Goal: Task Accomplishment & Management: Complete application form

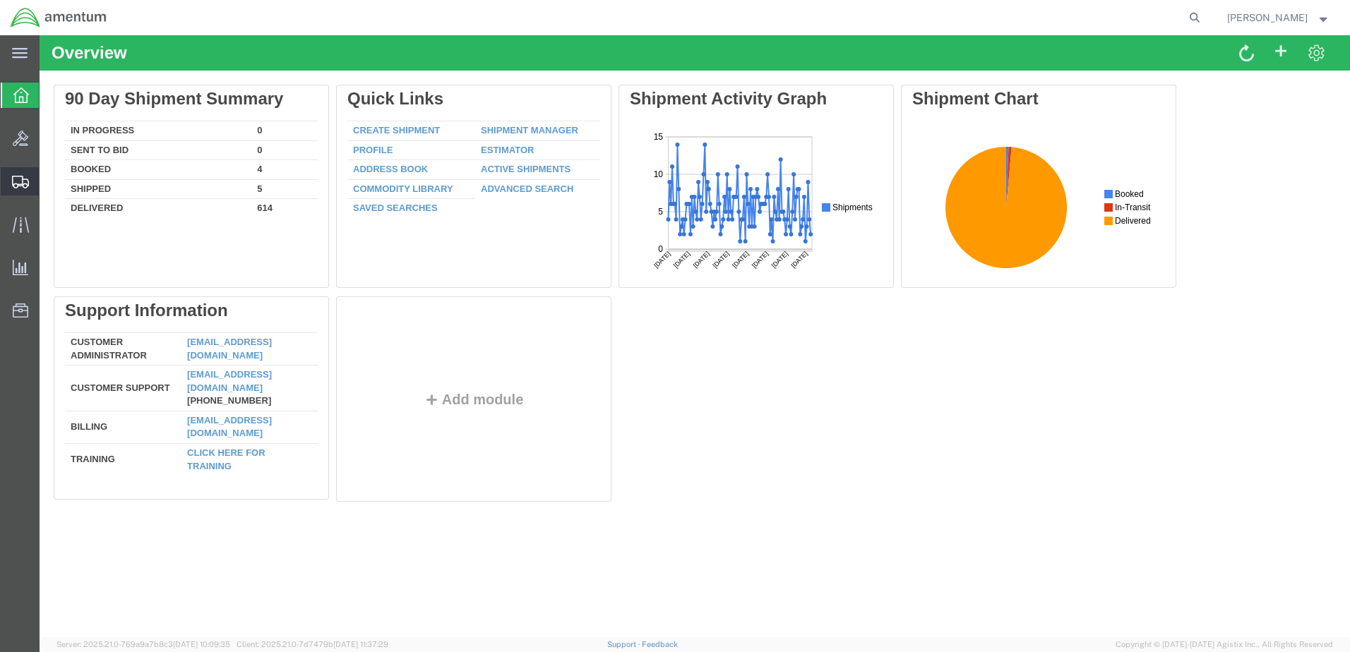
click at [0, 0] on span "Create Shipment" at bounding box center [0, 0] width 0 height 0
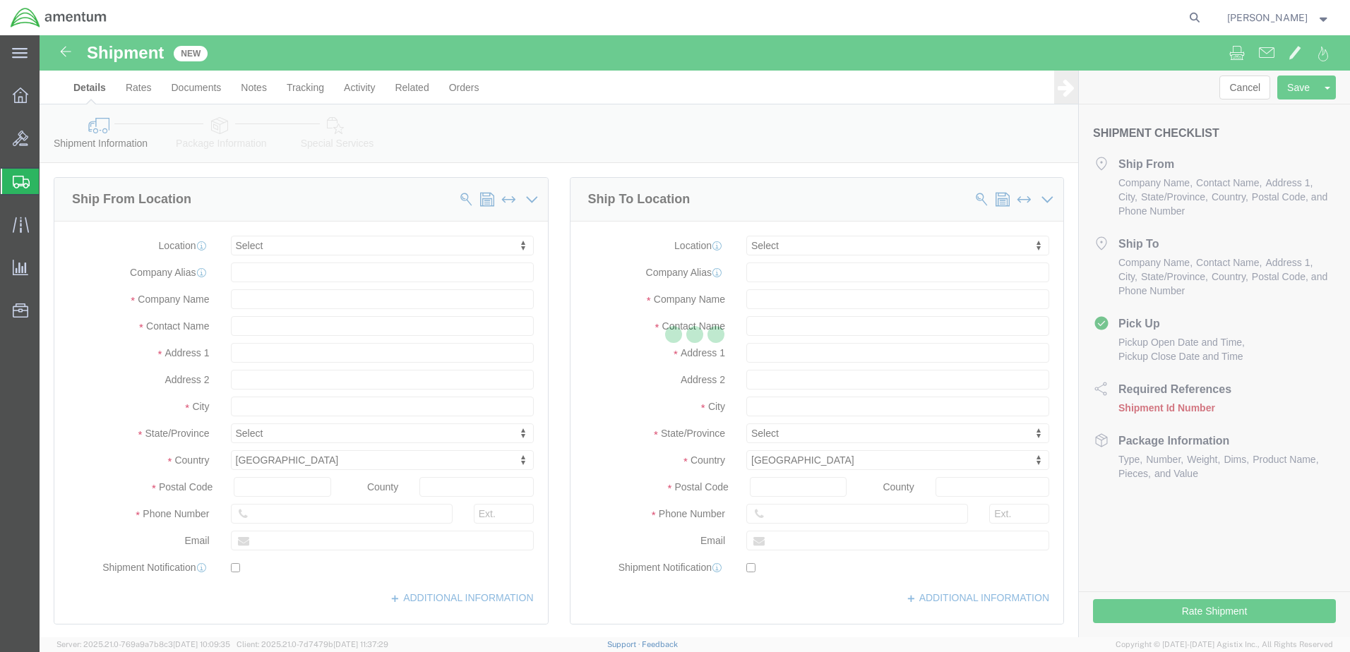
select select
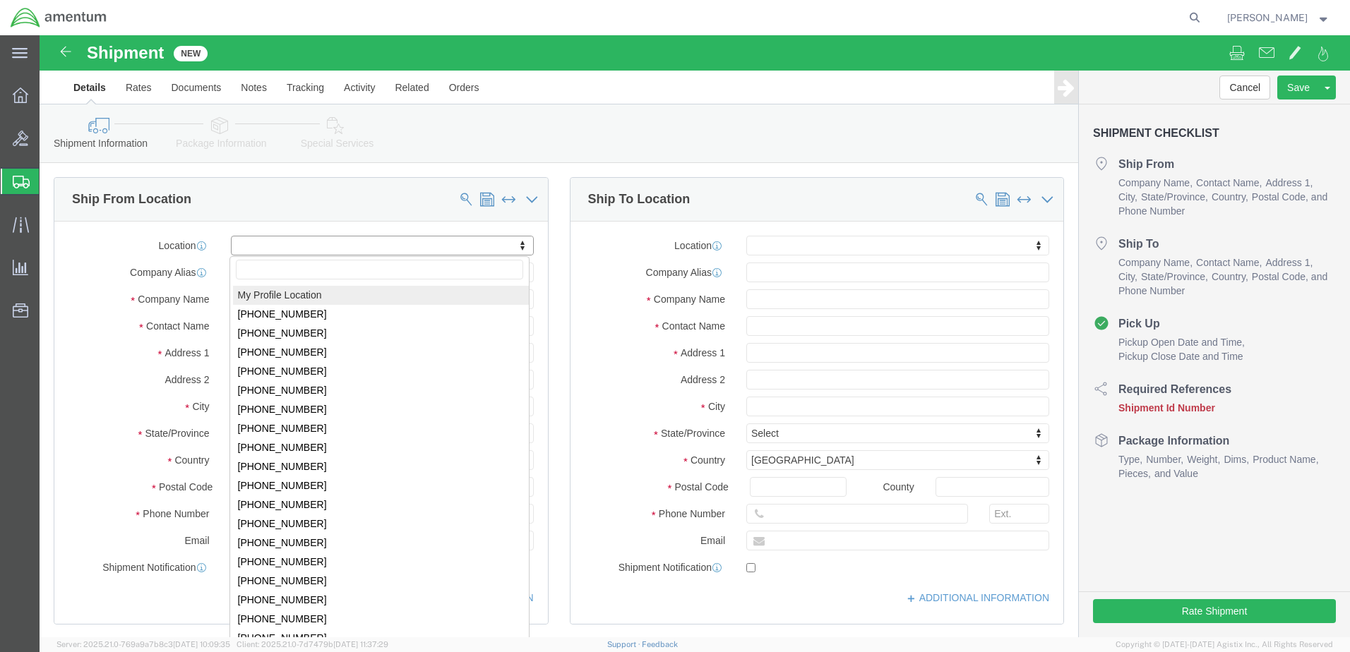
select select "MYPROFILE"
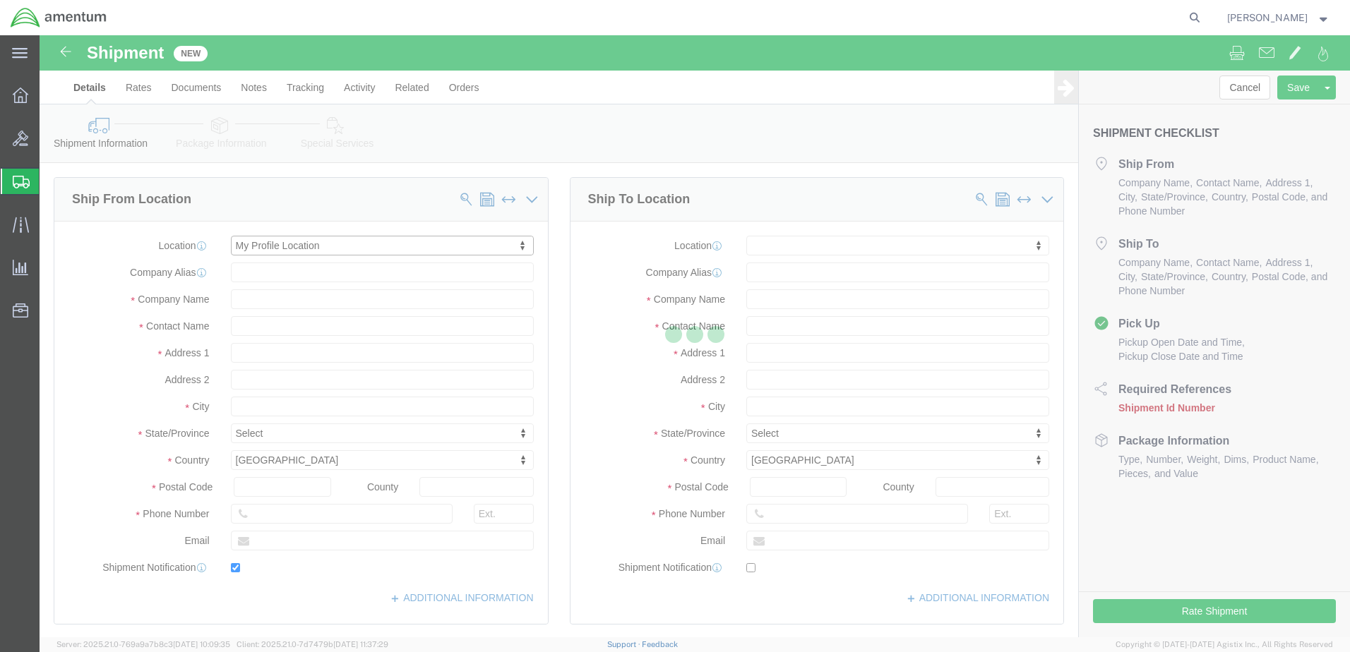
type input "Bldg 1480 [GEOGRAPHIC_DATA] [GEOGRAPHIC_DATA]"
type input "92135-7013"
type input "[PHONE_NUMBER]"
type input "3017"
type input "[PERSON_NAME][EMAIL_ADDRESS][PERSON_NAME][DOMAIN_NAME]"
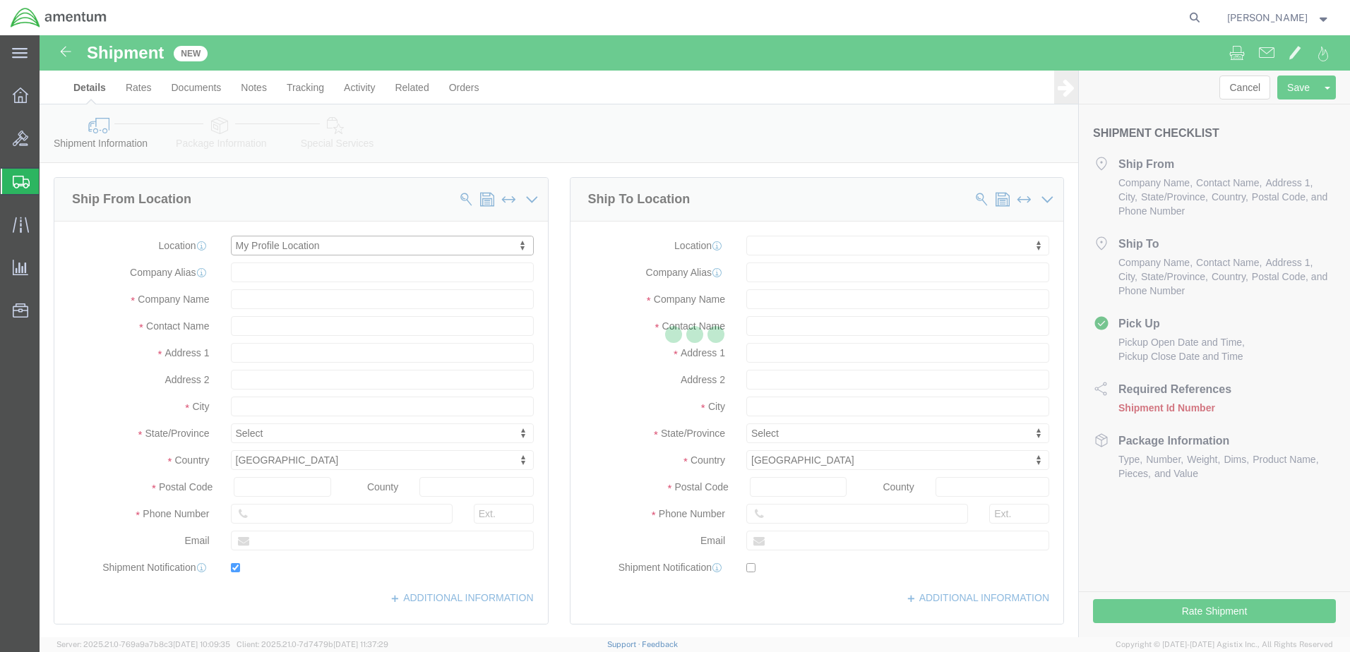
checkbox input "true"
type input "Amentum Services, Inc."
type input "[PERSON_NAME]"
type input "[GEOGRAPHIC_DATA]"
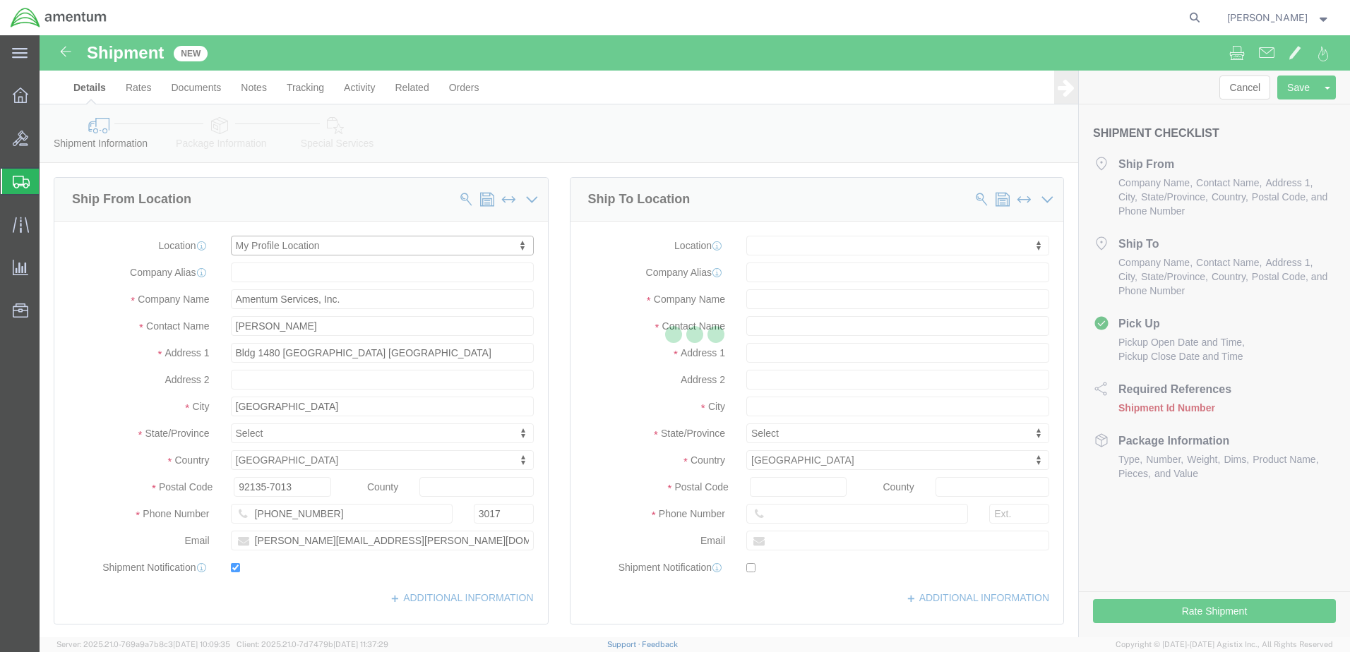
select select "CA"
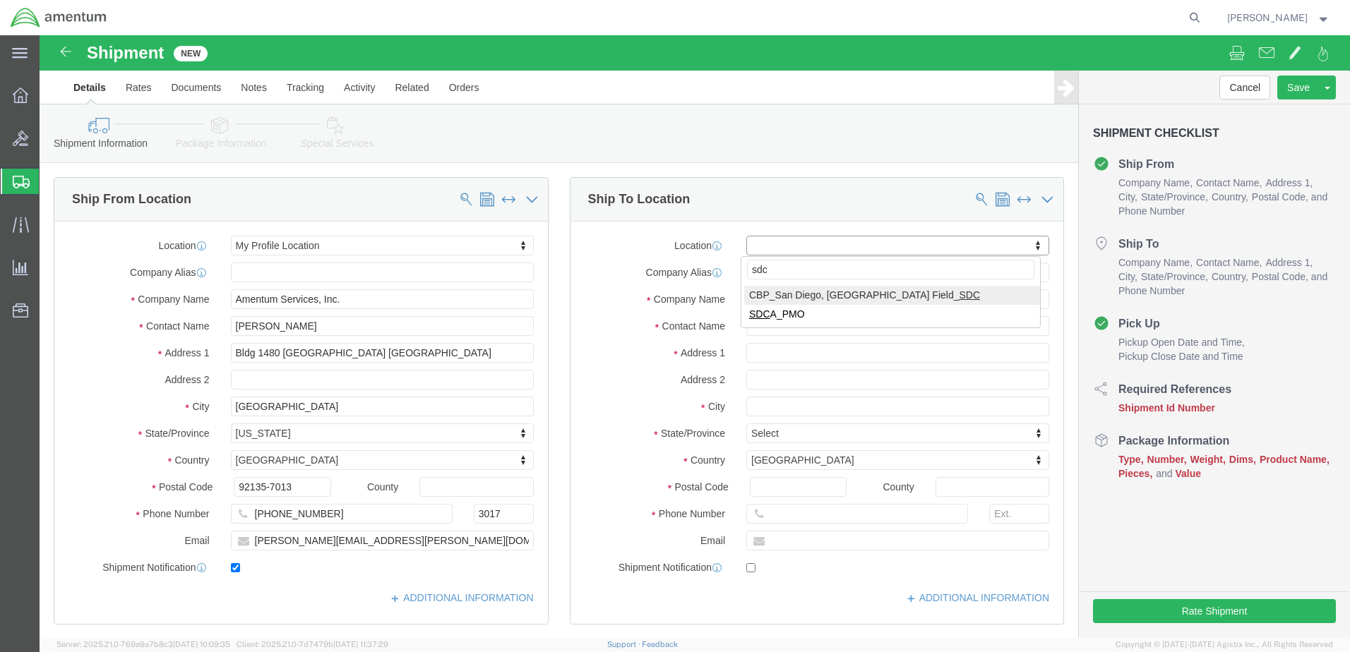
type input "sdc"
select select "49947"
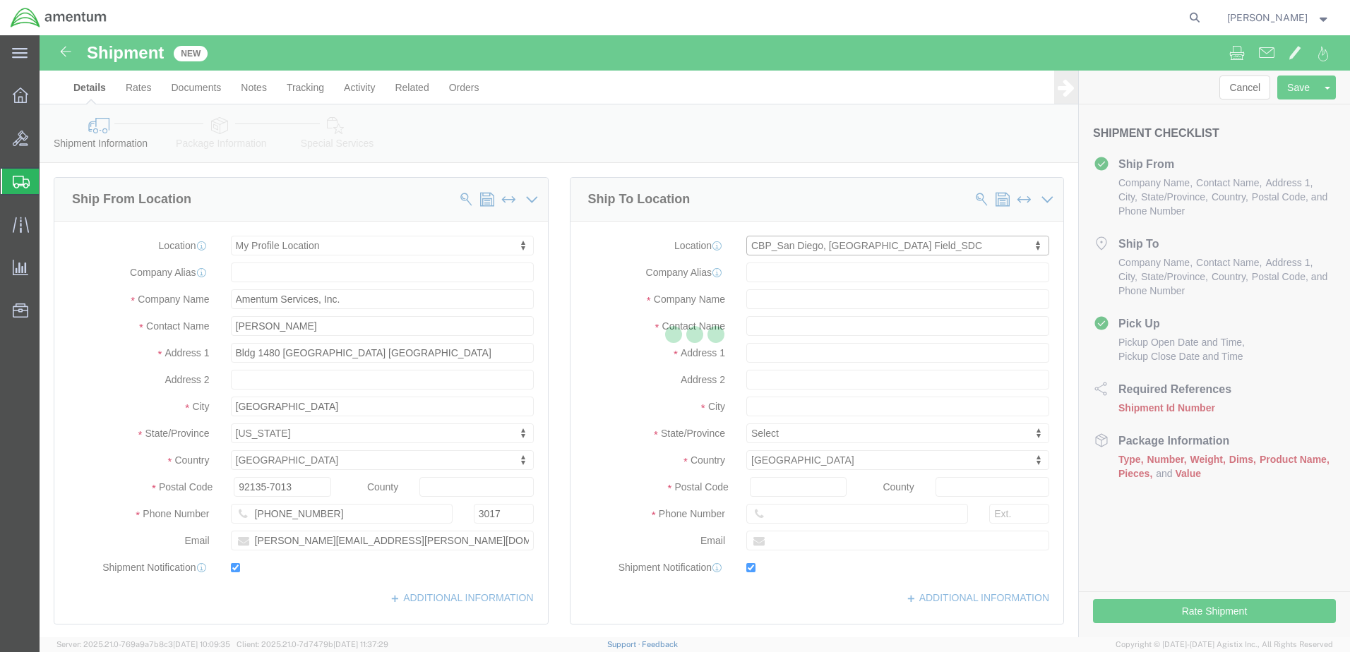
type input "[STREET_ADDRESS]"
type input "92154"
type input "[PHONE_NUMBER]"
type input "[PERSON_NAME][EMAIL_ADDRESS][PERSON_NAME][DOMAIN_NAME]"
checkbox input "true"
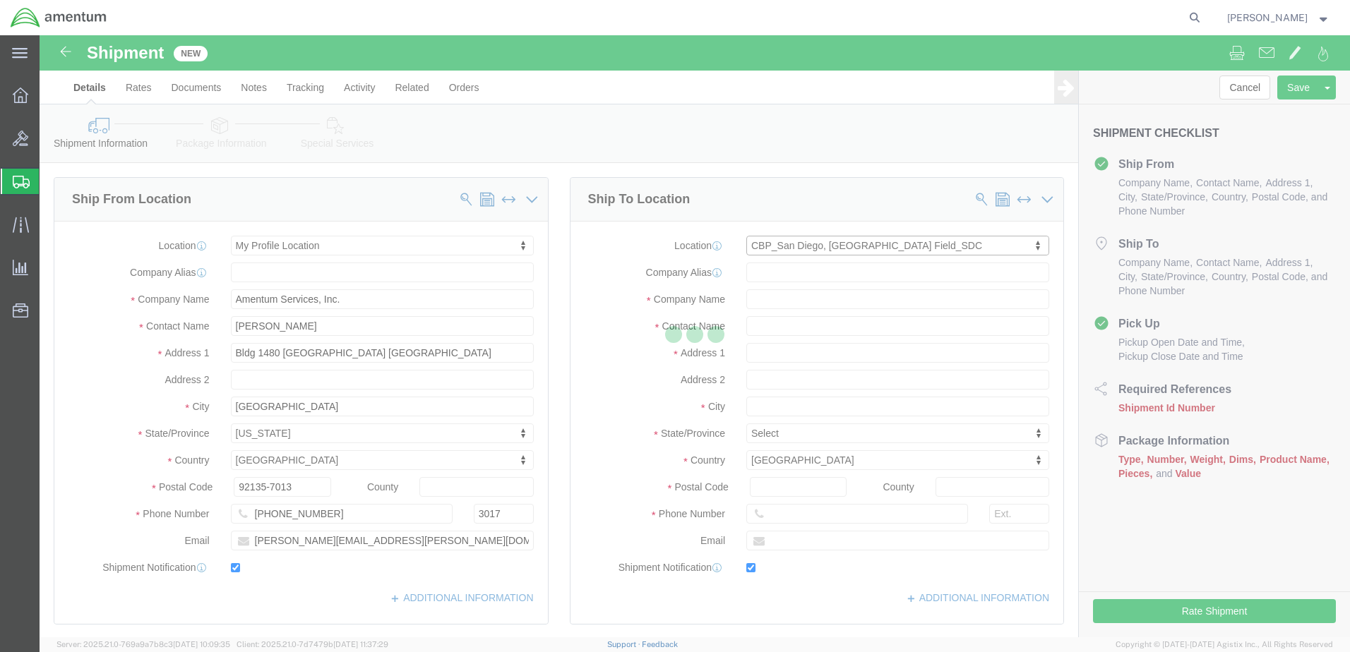
type input "Amentum Services, Inc"
type input "[PERSON_NAME]"
type input "[GEOGRAPHIC_DATA]"
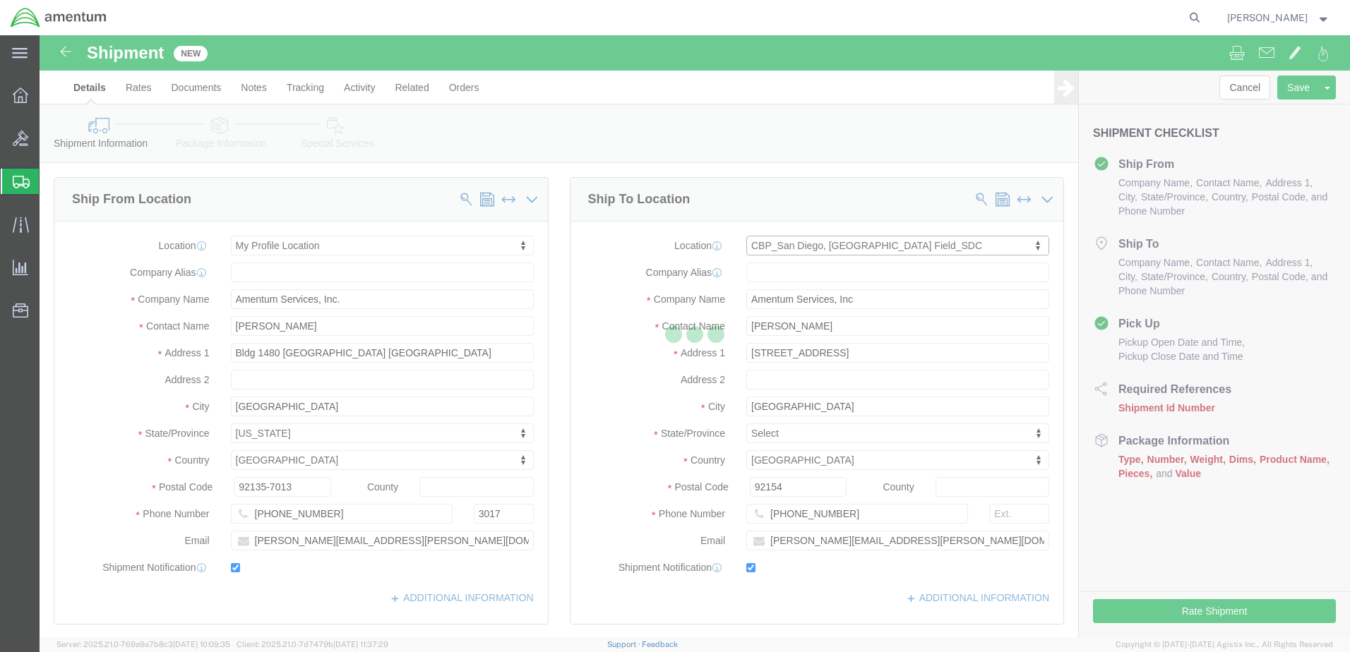
select select "CA"
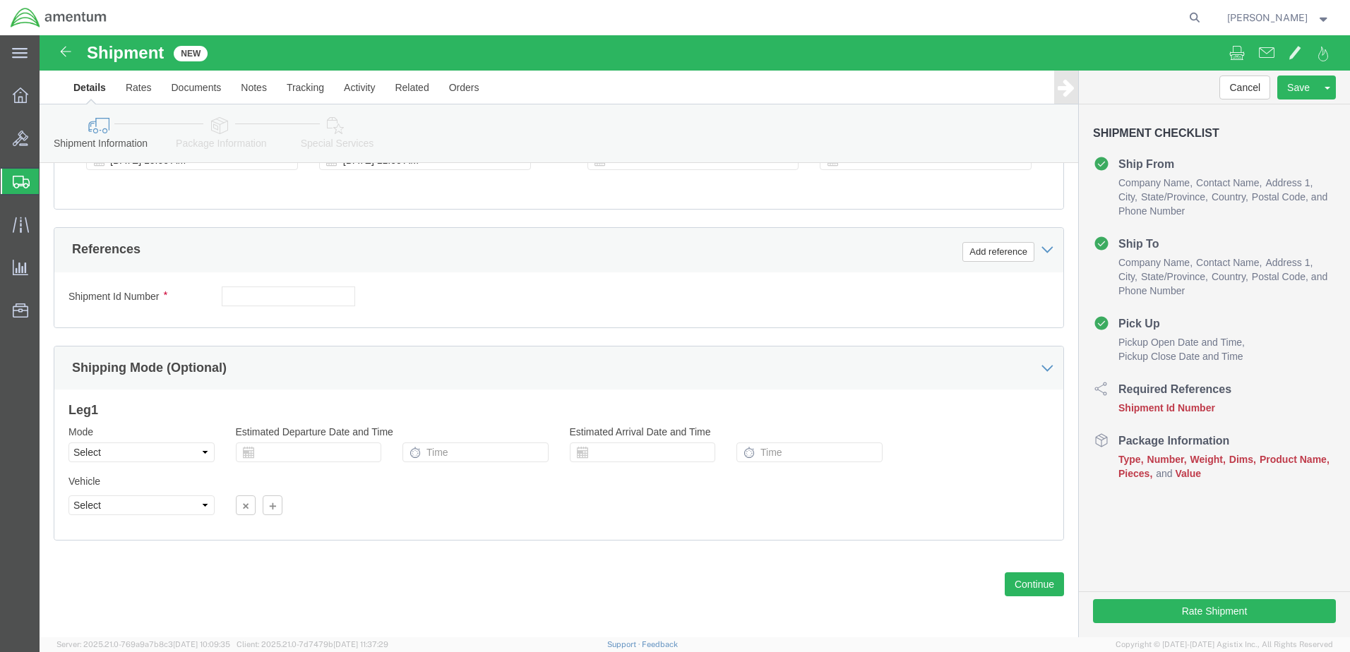
scroll to position [610, 0]
click button "Add reference"
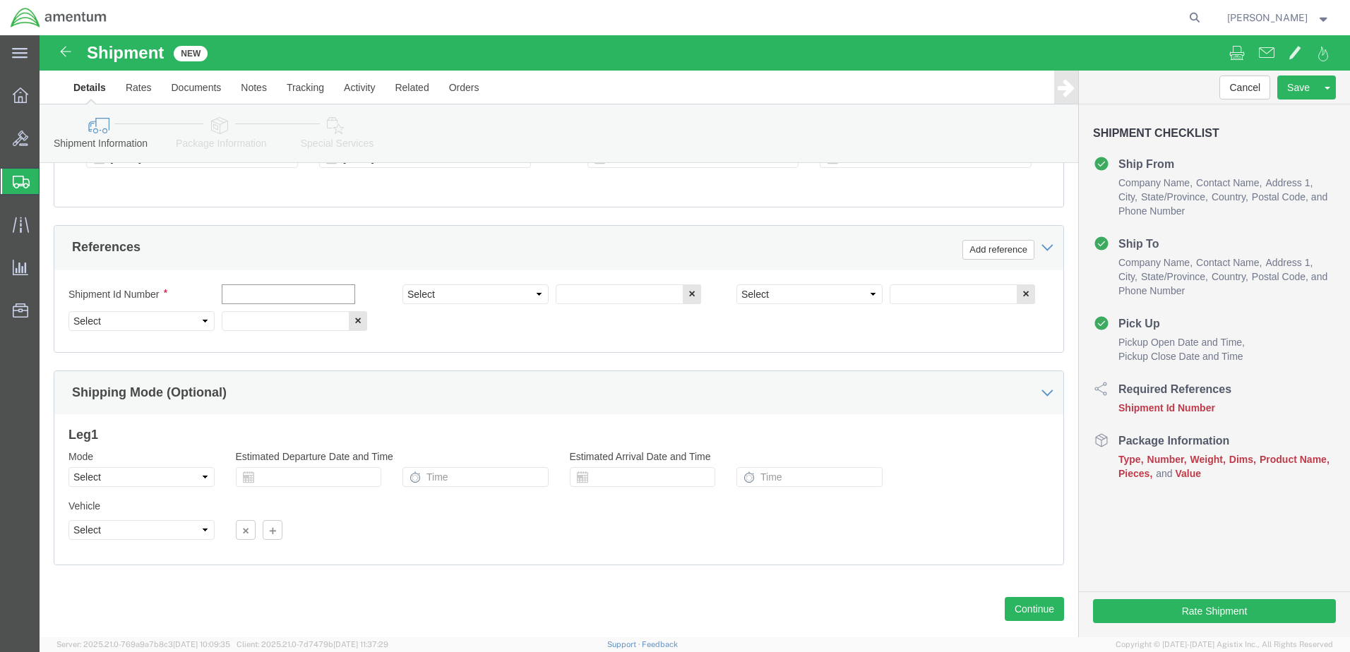
click input "text"
type input "4"
type input "10142025"
click select "Select Account Type Activity ID Airline Appointment Number ASN Batch Request # …"
select select "DEPT"
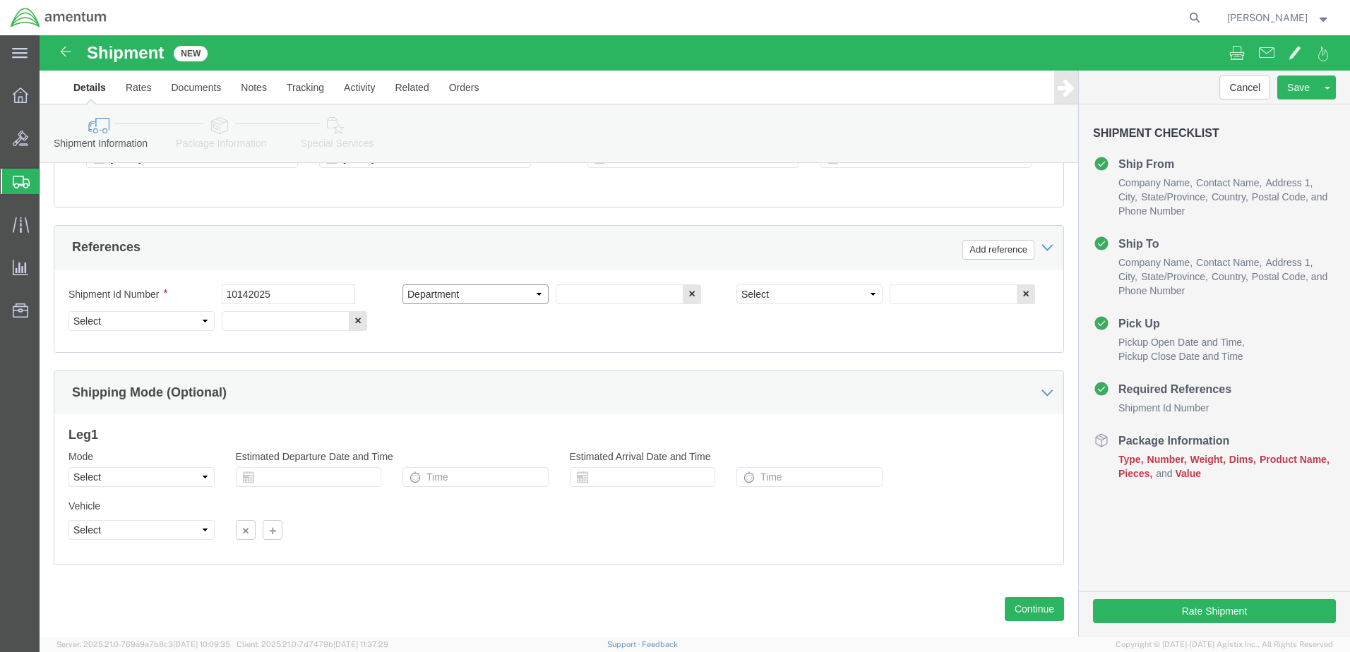
click select "Select Account Type Activity ID Airline Appointment Number ASN Batch Request # …"
click input "text"
type input "CBP"
click select "Select Account Type Activity ID Airline Appointment Number ASN Batch Request # …"
select select "PROJNUM"
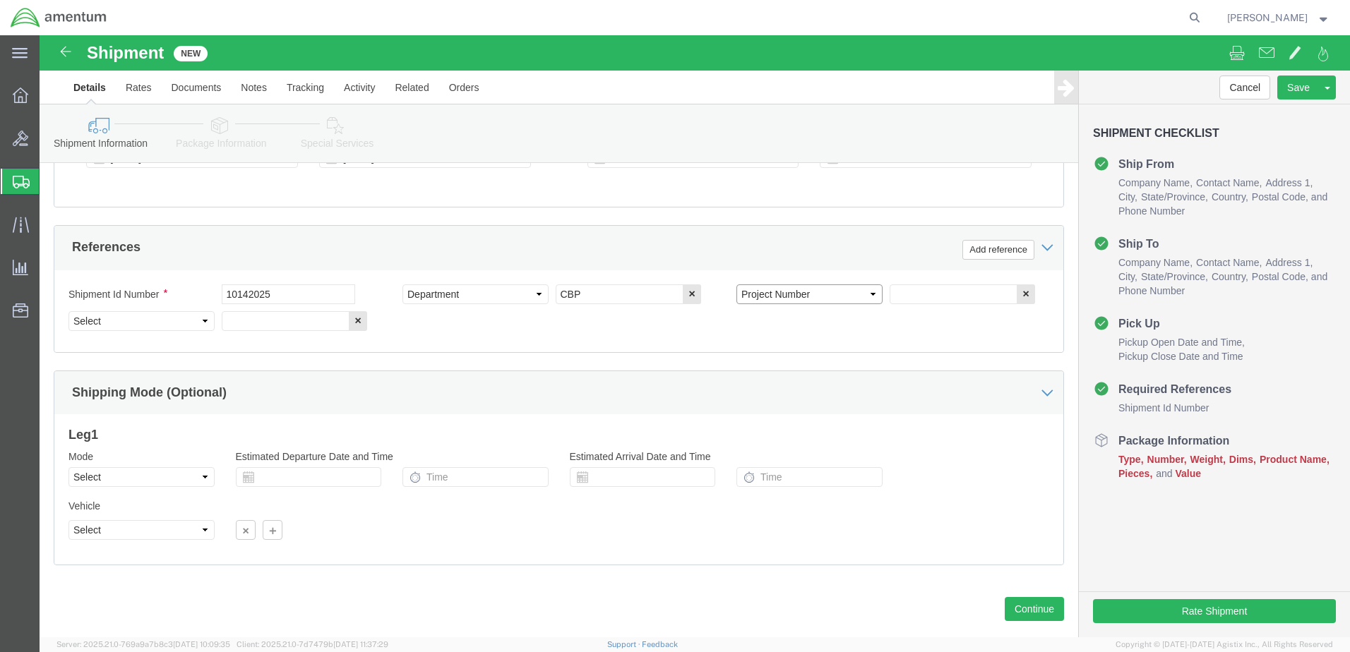
click select "Select Account Type Activity ID Airline Appointment Number ASN Batch Request # …"
paste input "AME-2026-IP01-FO013-2219-NAMC-Z000"
type input "AME-2026-IP01-FO013-2219-NAMC-Z000"
click select "Select Account Type Activity ID Airline Appointment Number ASN Batch Request # …"
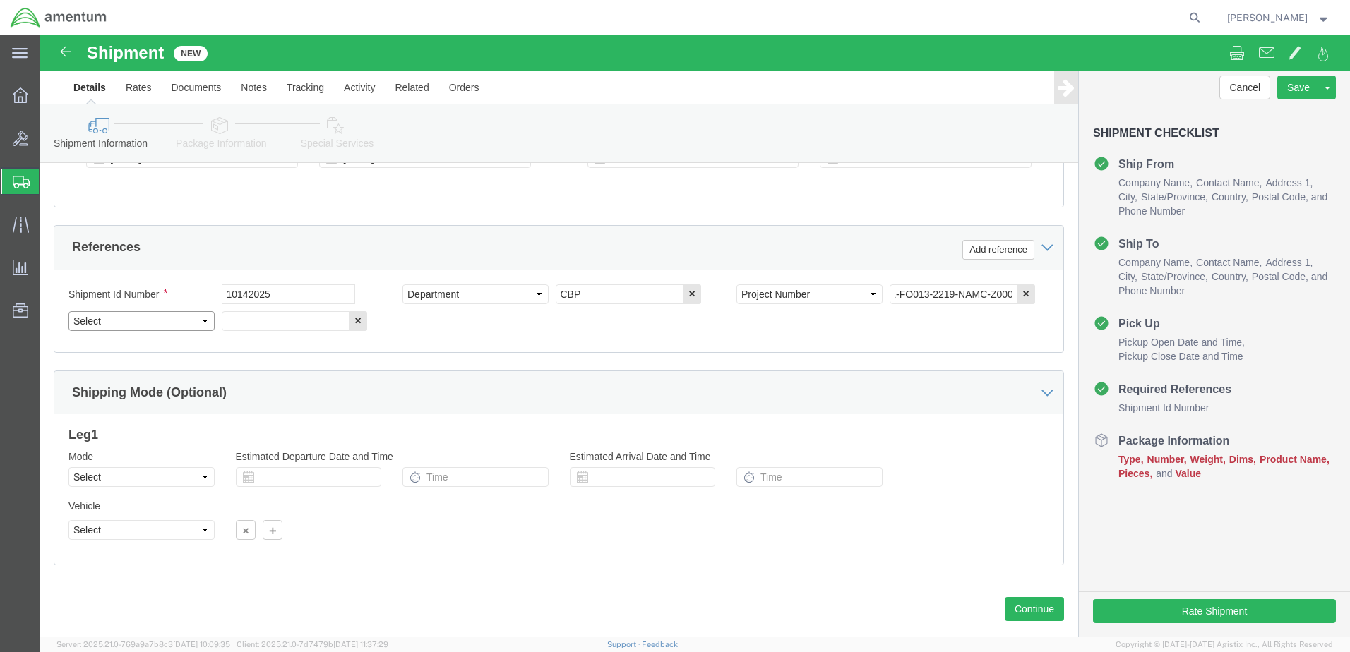
scroll to position [0, 0]
click div "Shipment New"
click select "Select Account Type Activity ID Airline Appointment Number ASN Batch Request # …"
select select "CUSTREF"
click select "Select Account Type Activity ID Airline Appointment Number ASN Batch Request # …"
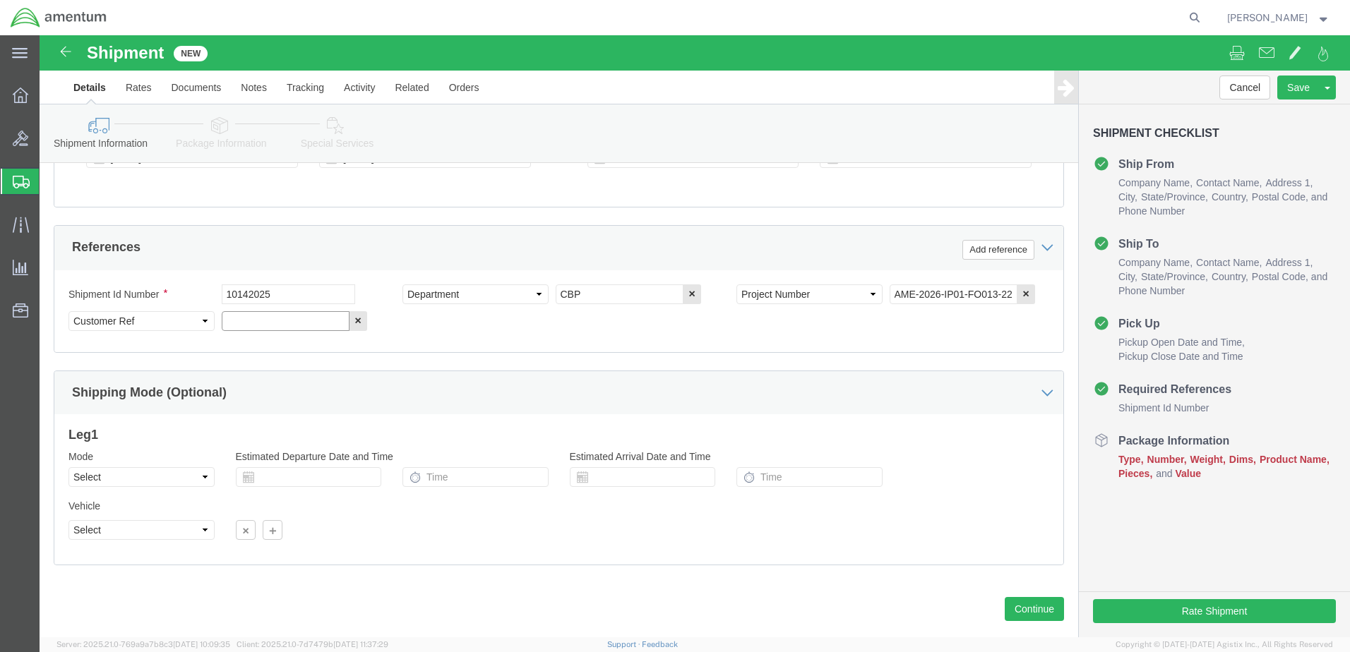
click input "text"
type input "Tool Loan RTN"
click button "Continue"
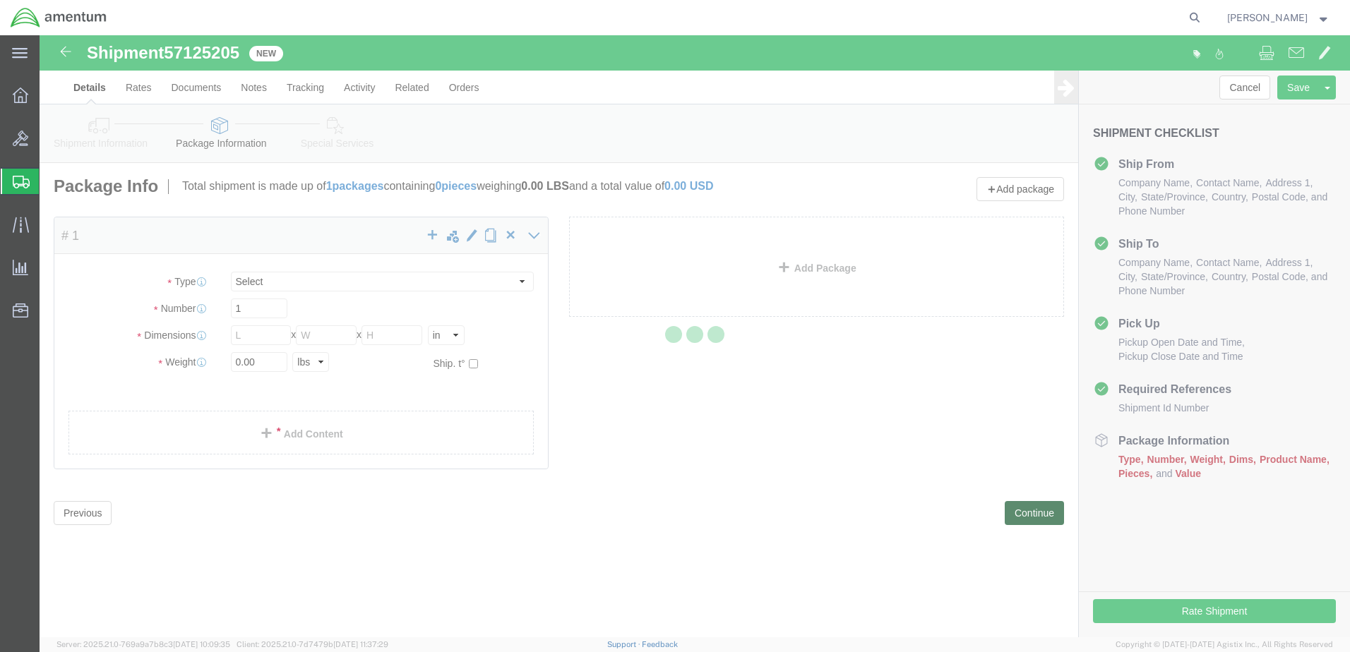
select select "CBOX"
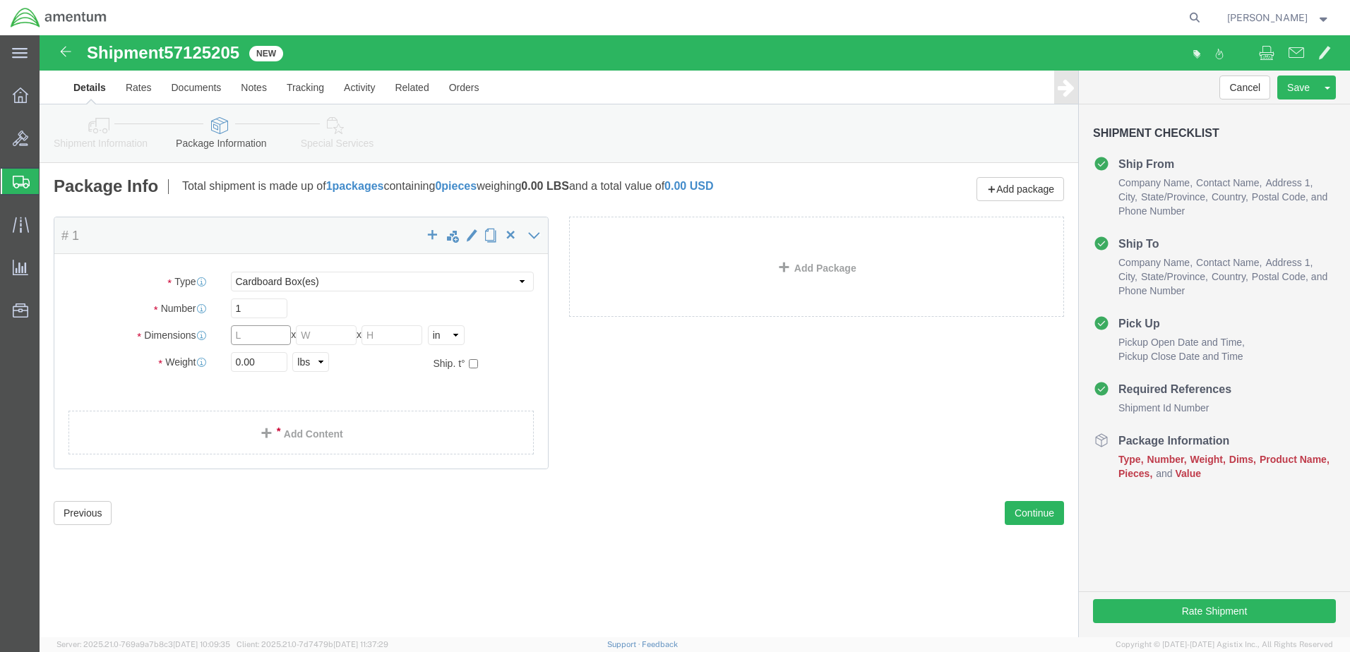
click input "text"
type input "10"
type input "7"
drag, startPoint x: 244, startPoint y: 324, endPoint x: 219, endPoint y: 324, distance: 25.4
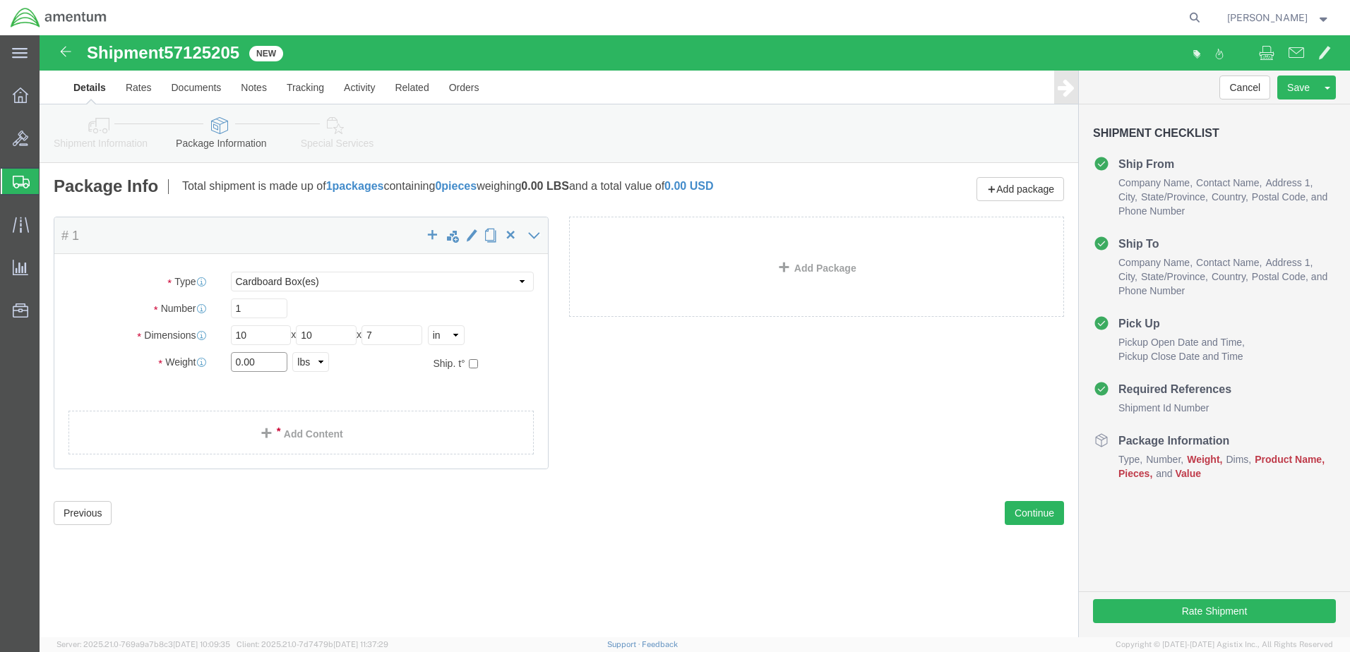
click input "0.00"
drag, startPoint x: 217, startPoint y: 328, endPoint x: 181, endPoint y: 326, distance: 35.4
click div "0.00 Select kgs lbs"
type input "3.0"
click link "Add Content"
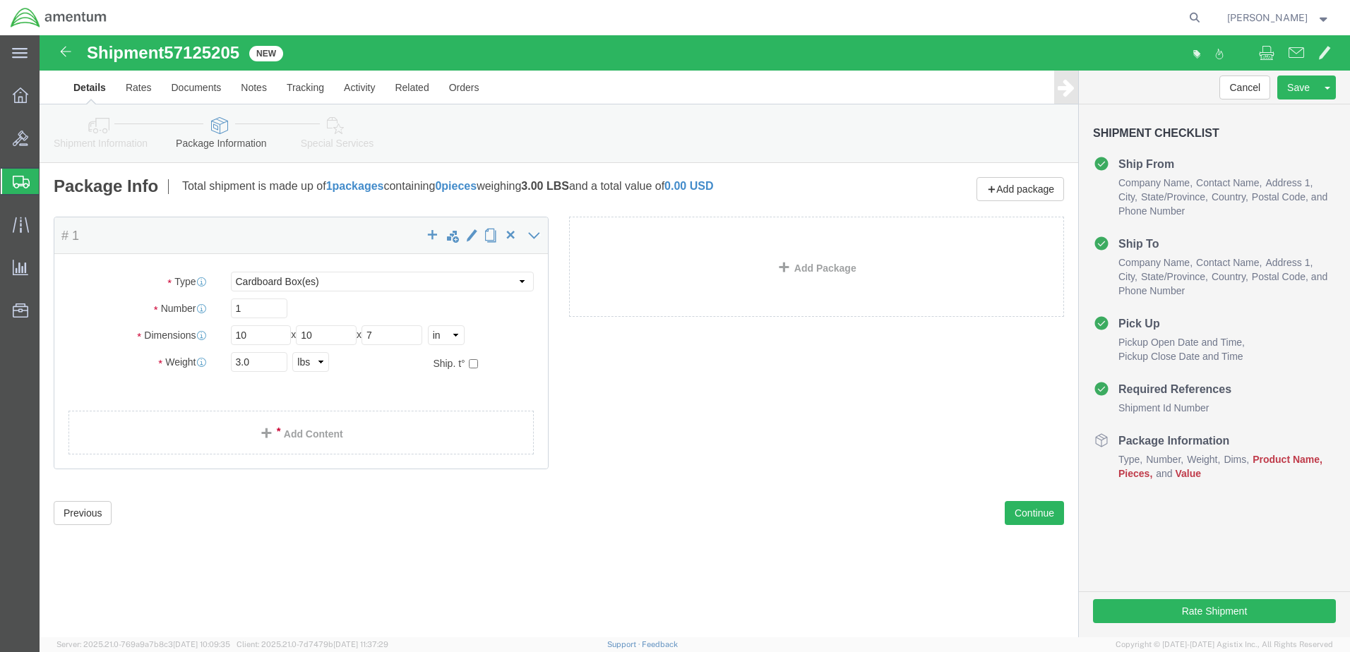
click div
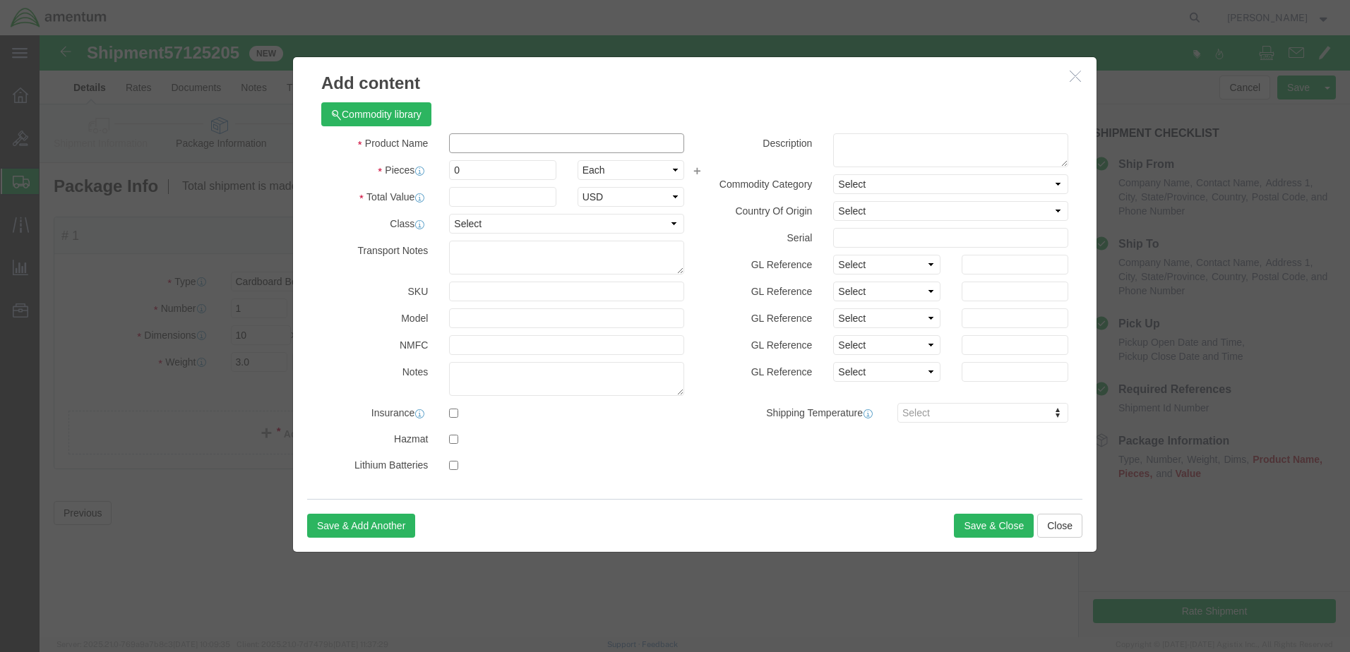
click input "text"
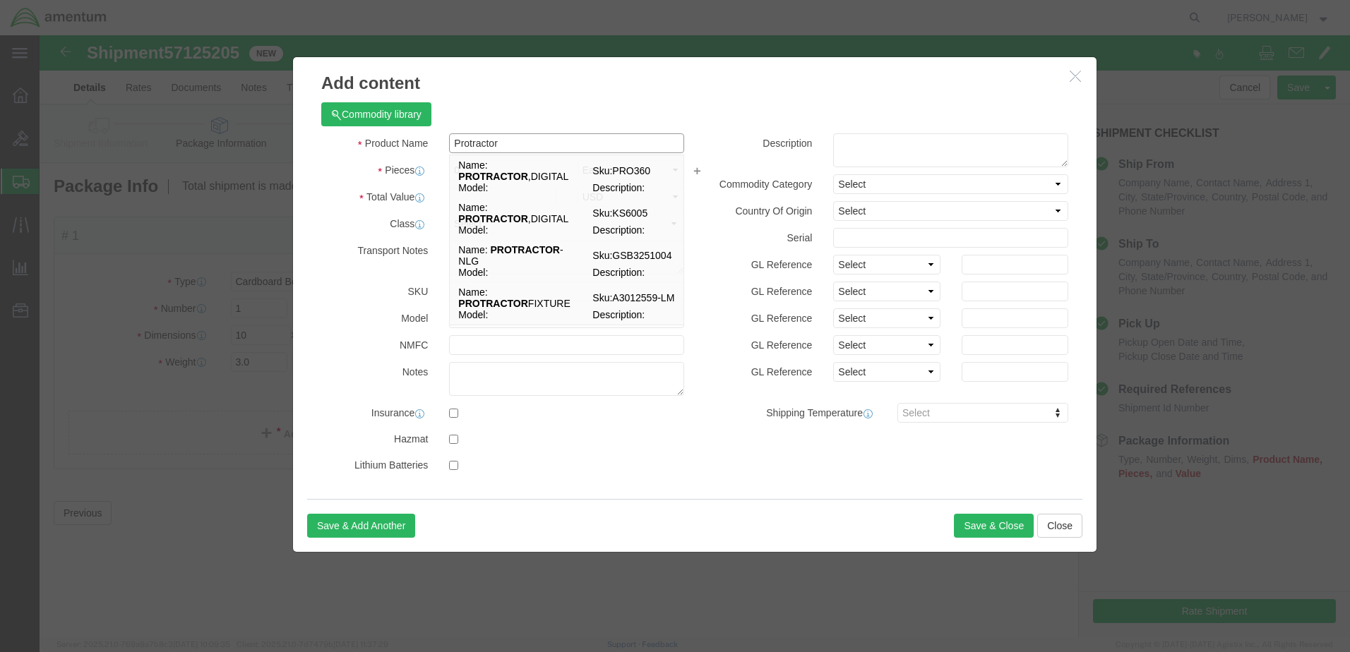
type input "Protractor"
click div "Commodity library"
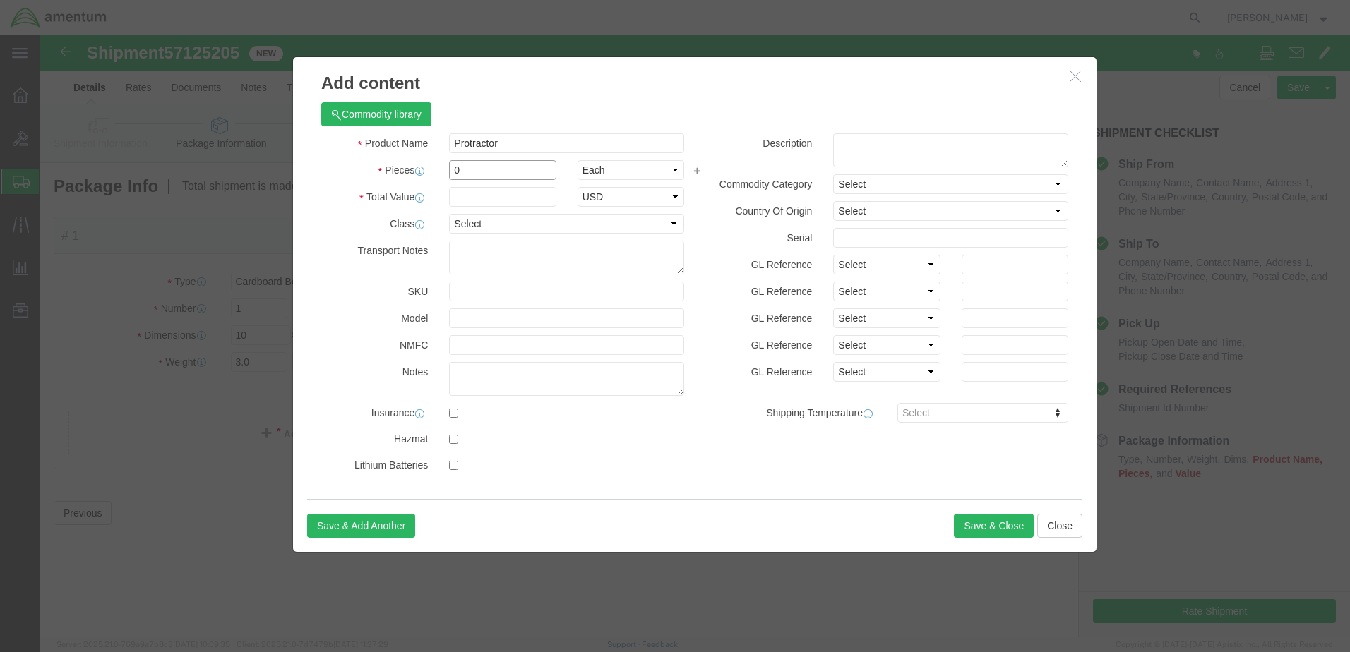
drag, startPoint x: 441, startPoint y: 134, endPoint x: 373, endPoint y: 138, distance: 67.9
click div "Pieces 0 Select Bag Barrels 100Board Feet Bottle Box Blister Pack Carats Can Ca…"
type input "1"
click div "Commodity library"
click input "text"
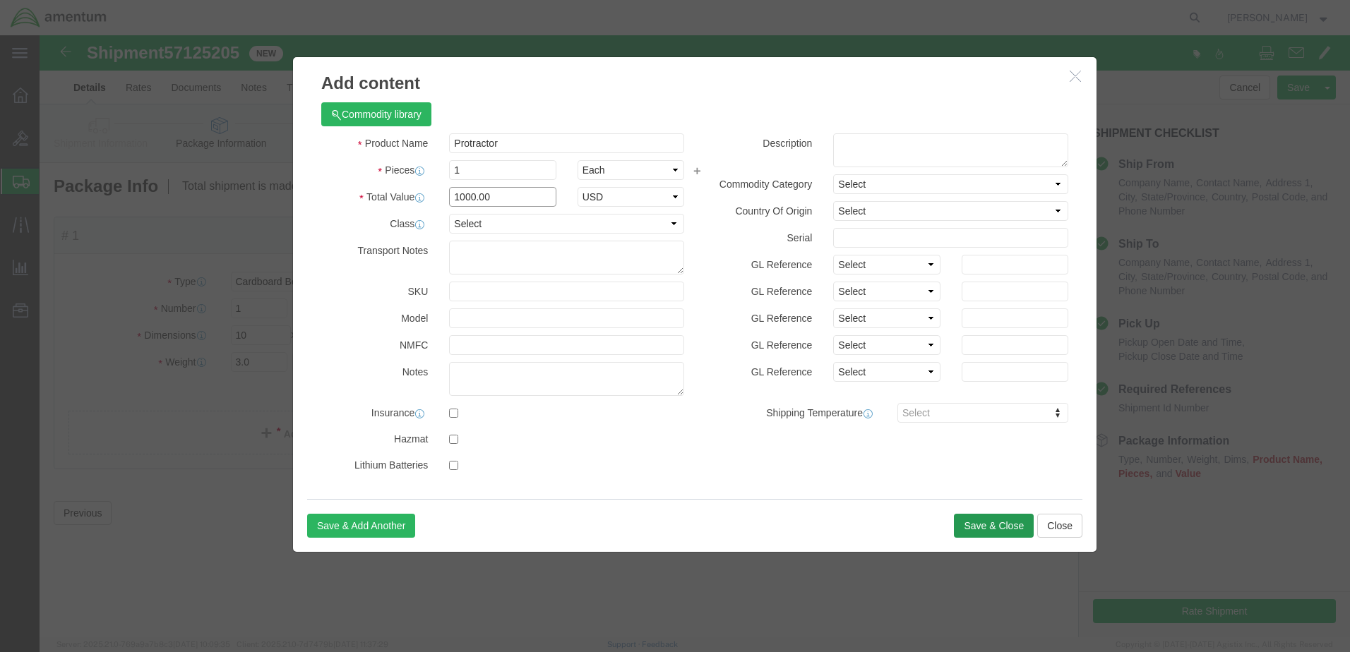
type input "1000.00"
click button "Save & Close"
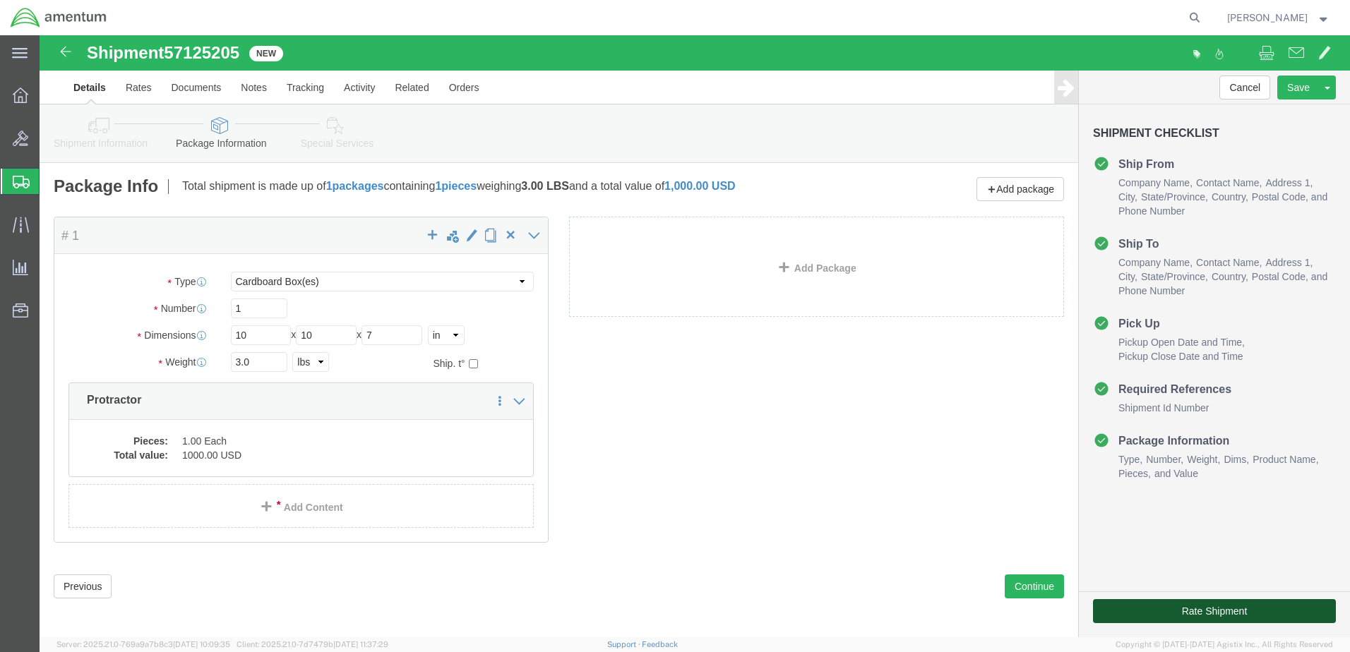
click button "Rate Shipment"
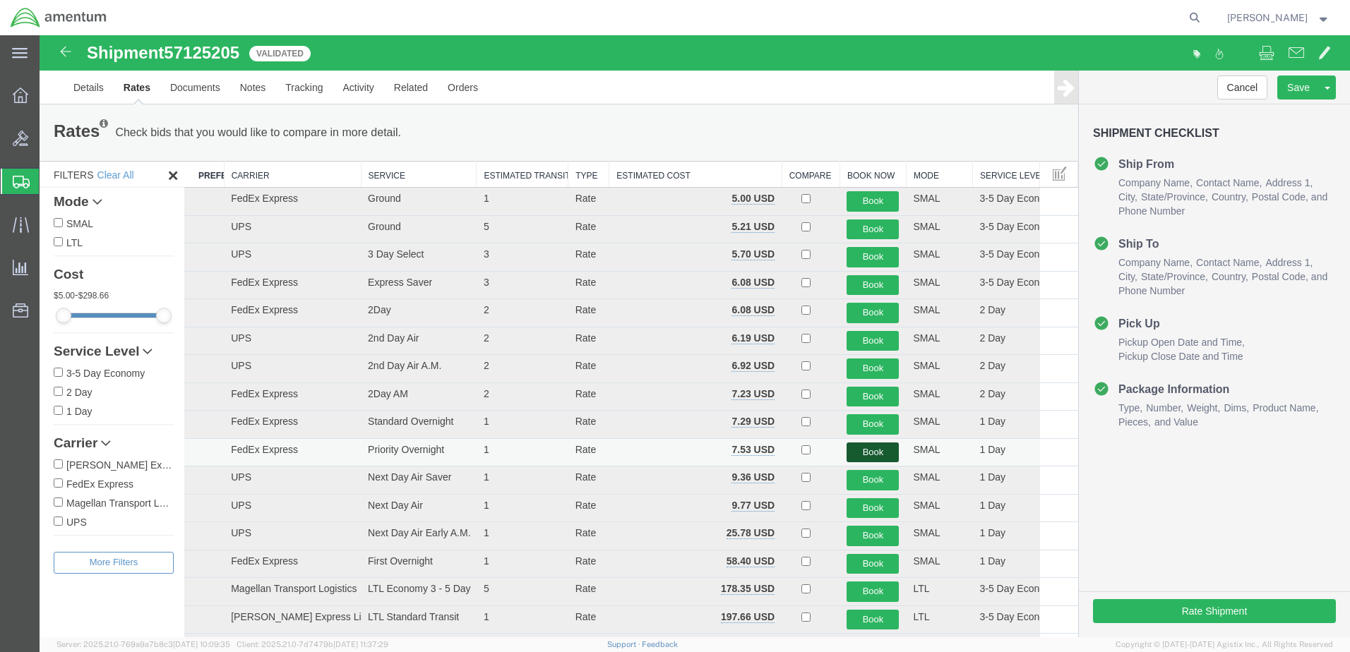
click at [866, 452] on button "Book" at bounding box center [873, 453] width 52 height 20
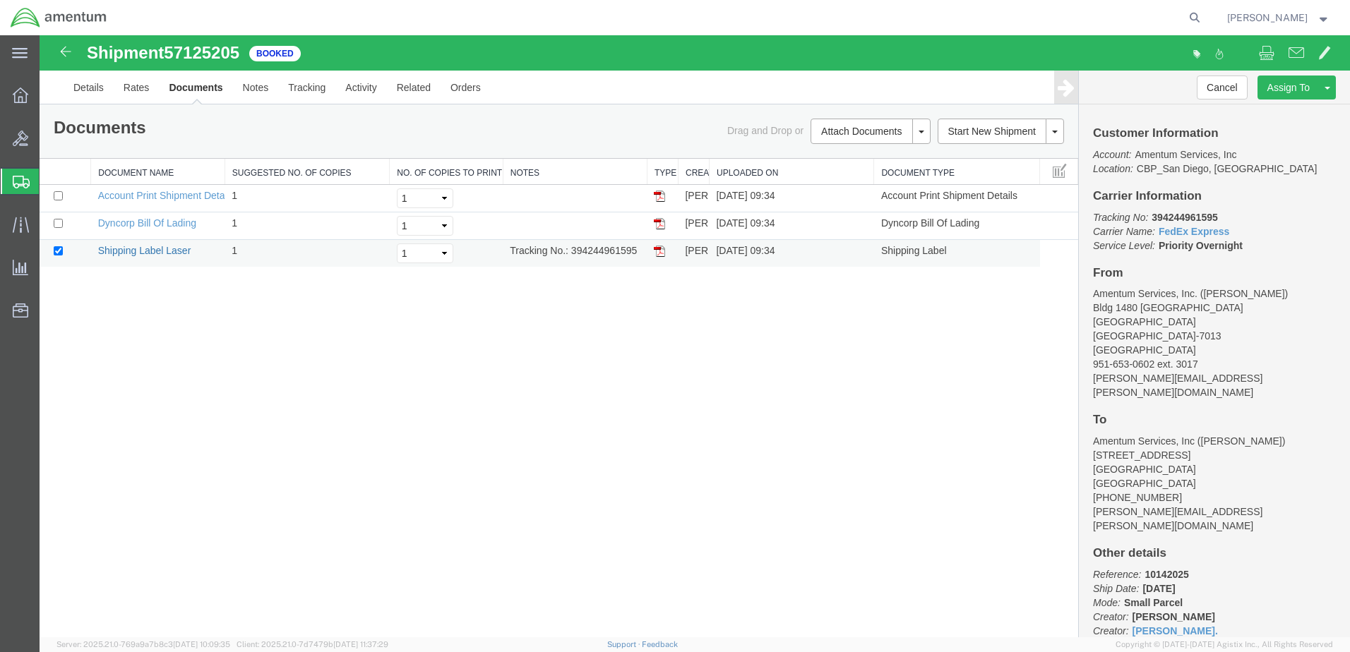
click at [153, 252] on link "Shipping Label Laser" at bounding box center [144, 250] width 93 height 11
click at [1283, 111] on link "Clone Shipment" at bounding box center [1274, 110] width 122 height 21
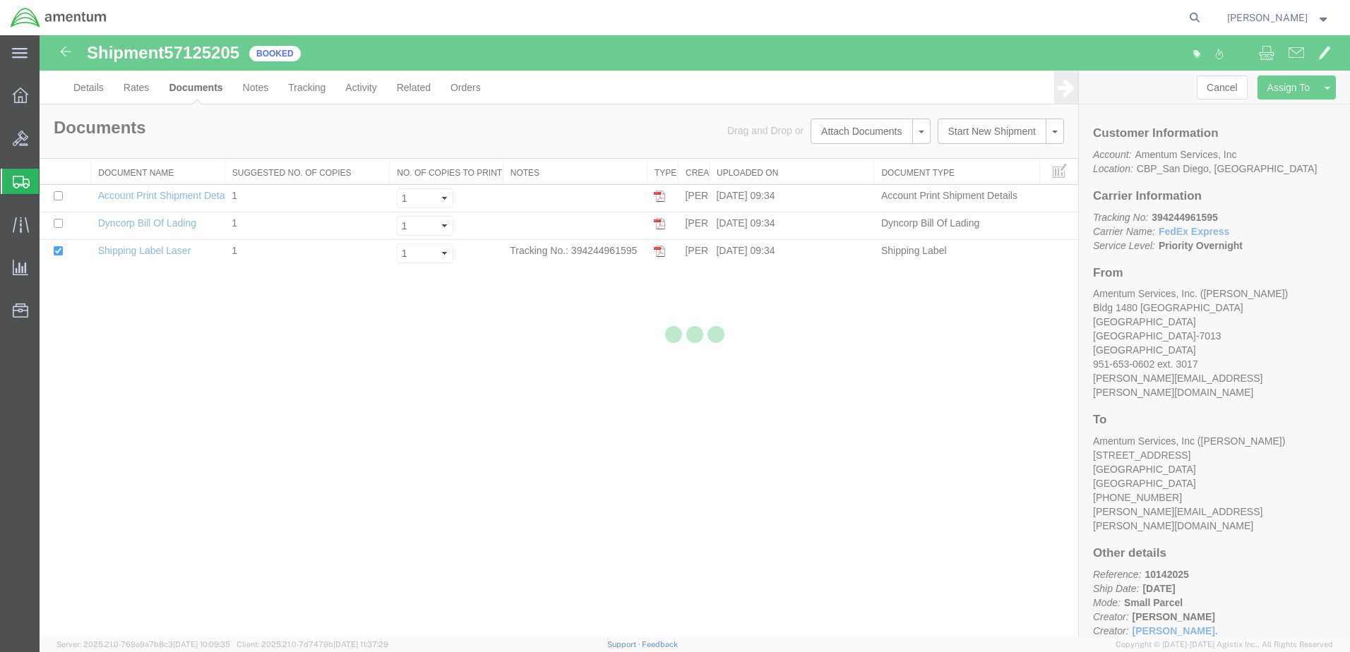
select select "49946"
select select "49947"
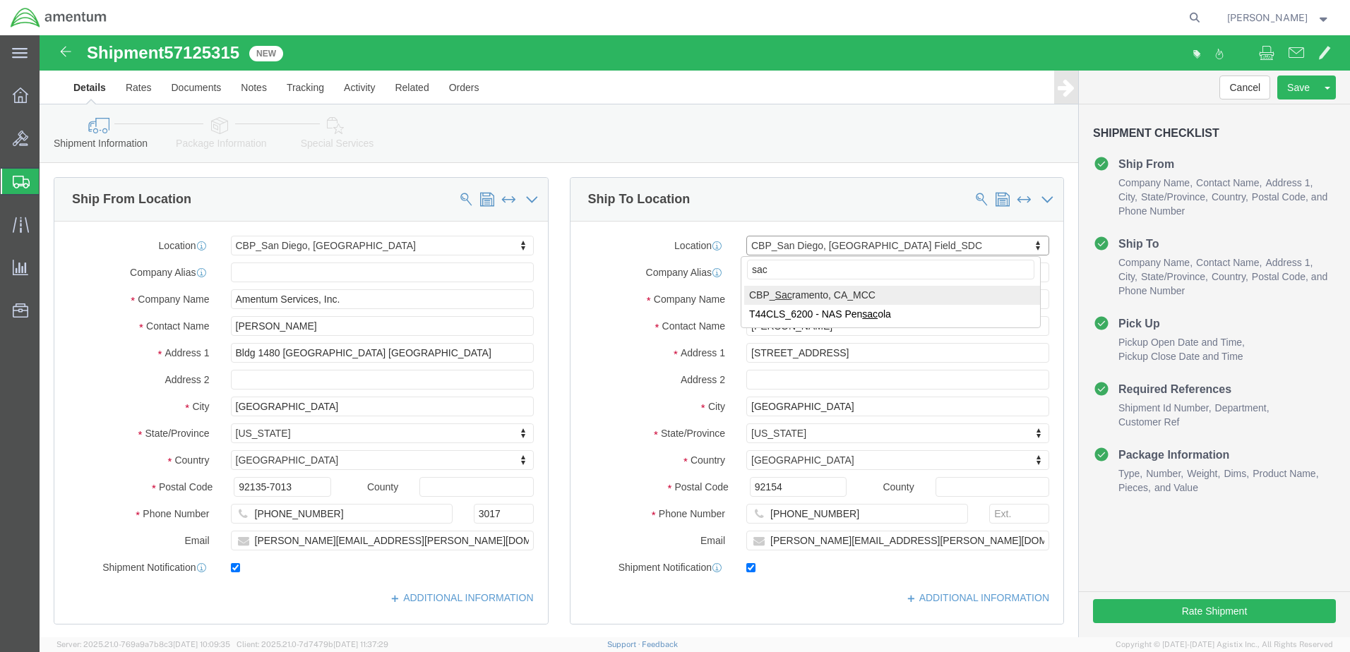
type input "sac"
select select "49943"
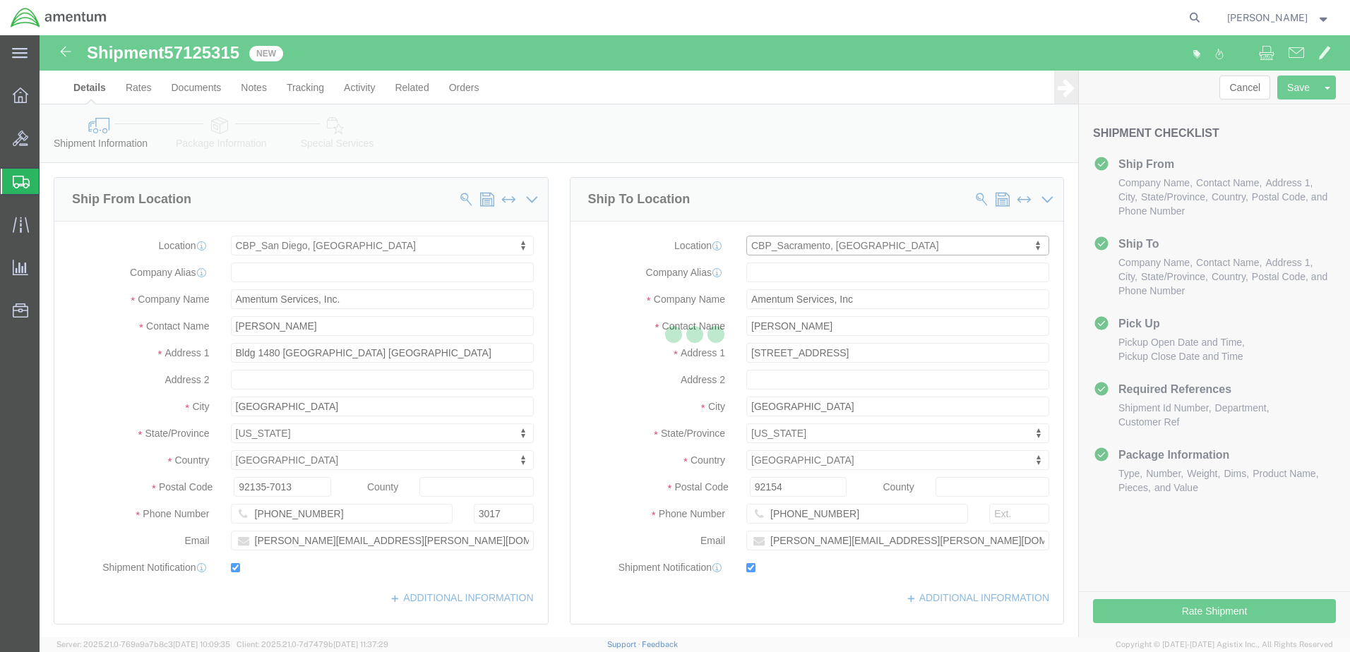
type input "[PERSON_NAME]"
type input "[STREET_ADDRESS]"
type input "[PERSON_NAME]"
type input "95652"
type input "[PHONE_NUMBER]"
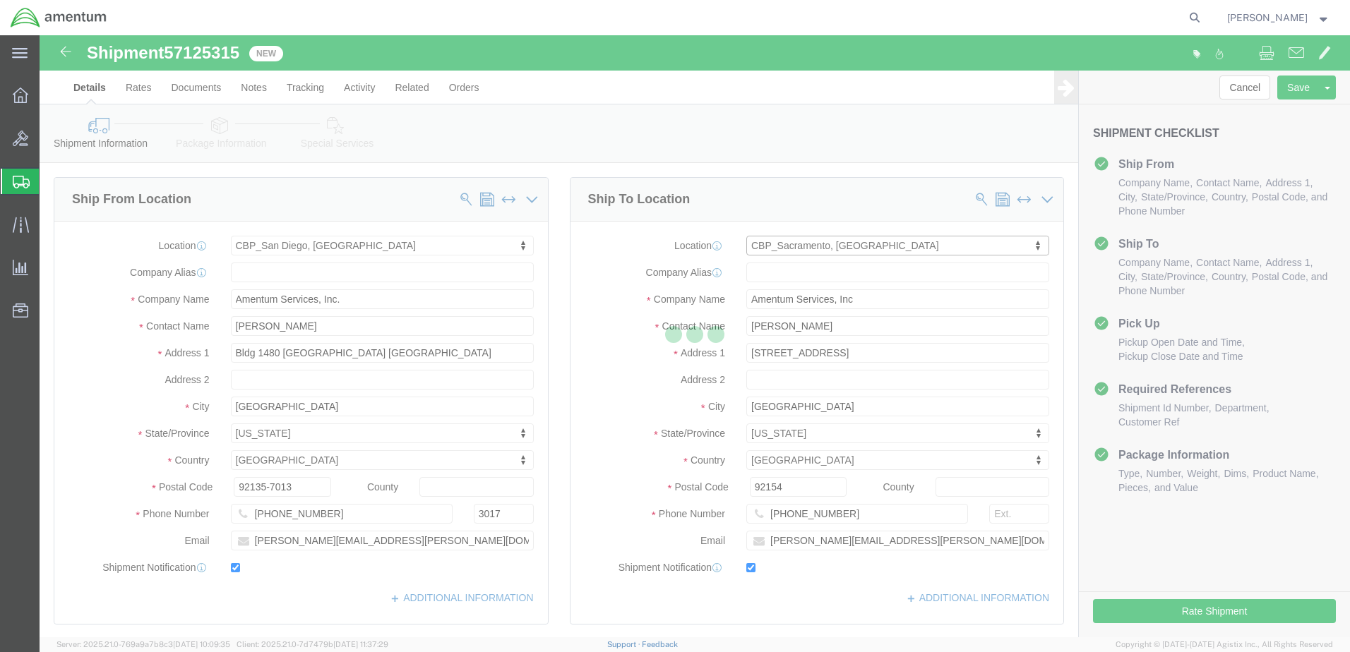
type input "[PERSON_NAME][EMAIL_ADDRESS][PERSON_NAME][DOMAIN_NAME]"
select select "CA"
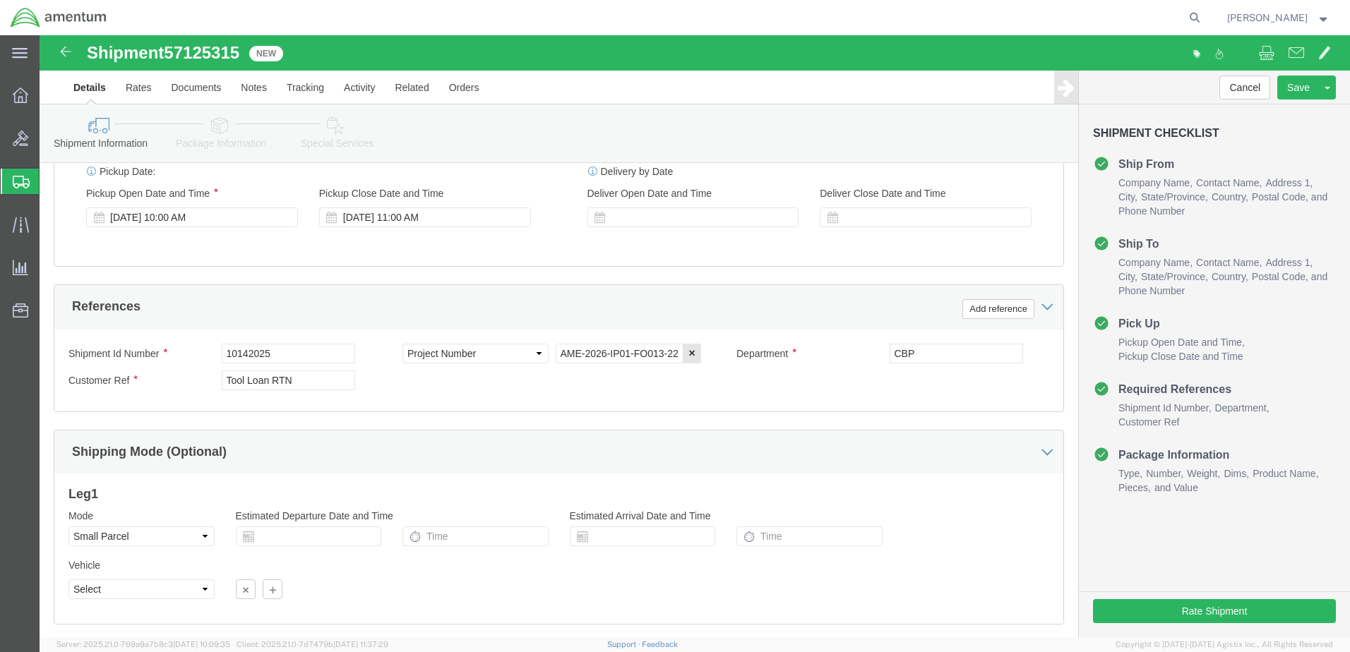
scroll to position [565, 0]
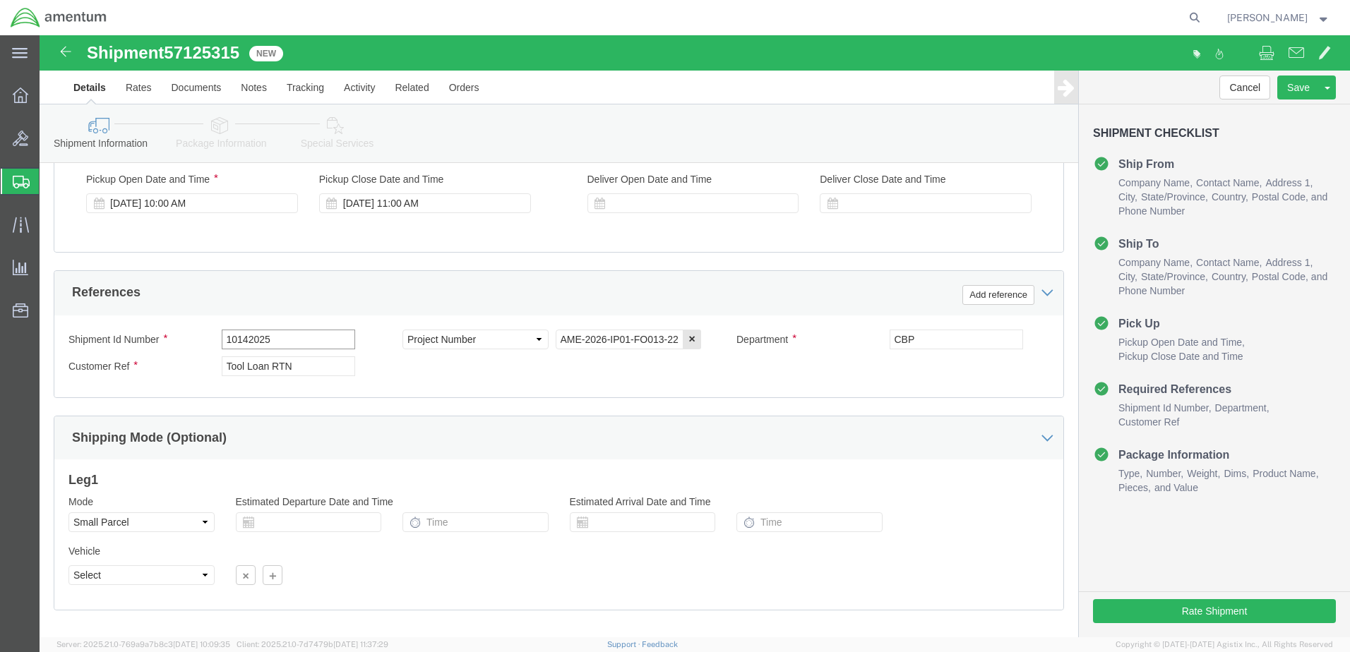
click input "10142025"
type input "10142025A"
drag, startPoint x: 255, startPoint y: 334, endPoint x: 162, endPoint y: 339, distance: 92.6
click div "Customer Ref Tool Loan RTN"
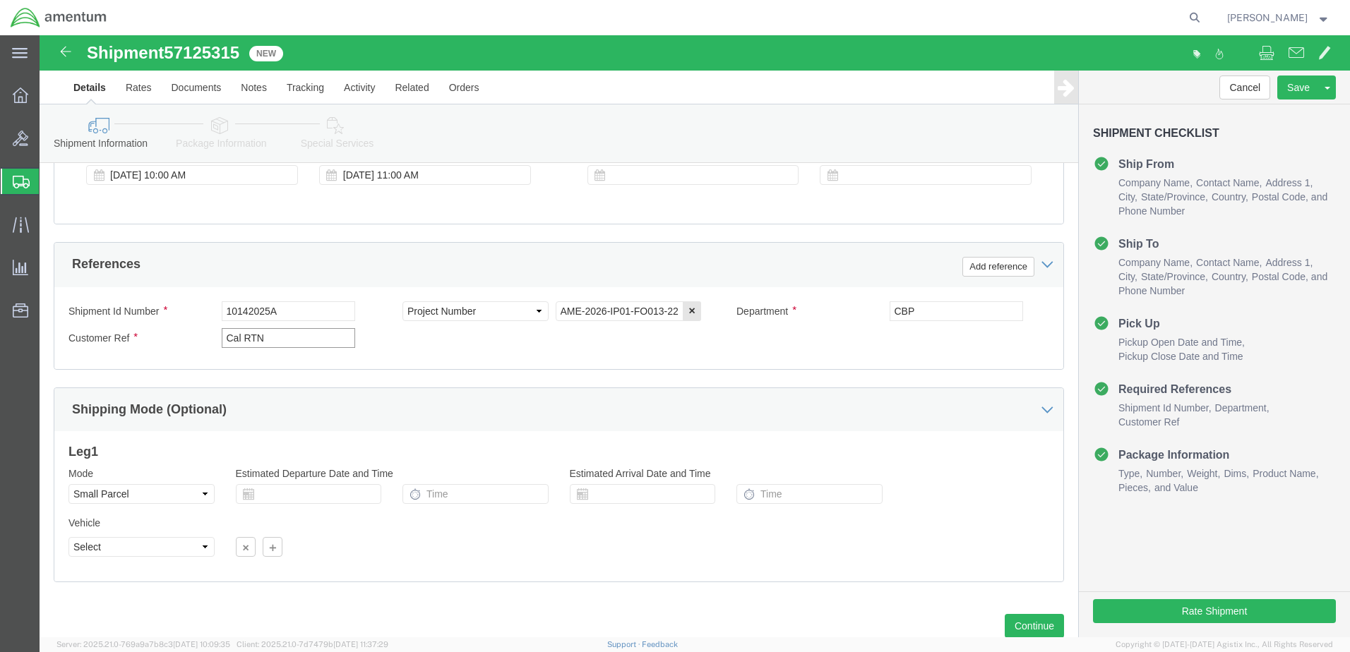
scroll to position [637, 0]
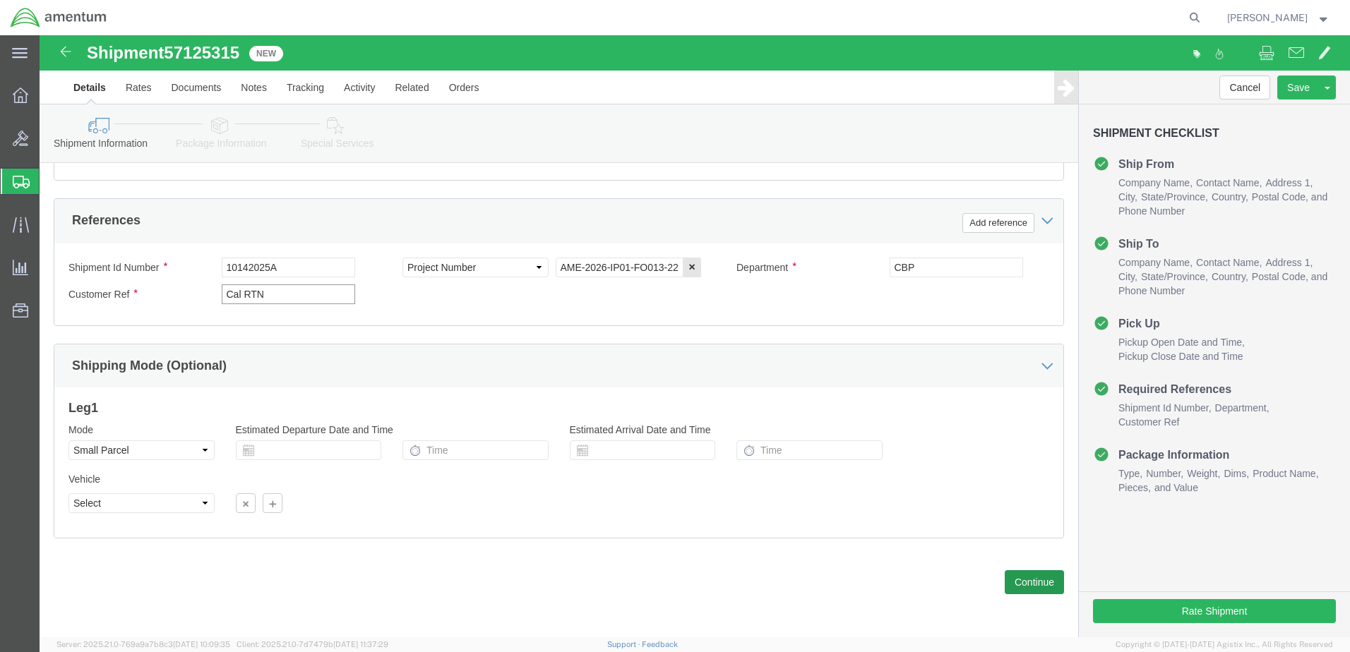
type input "Cal RTN"
click button "Continue"
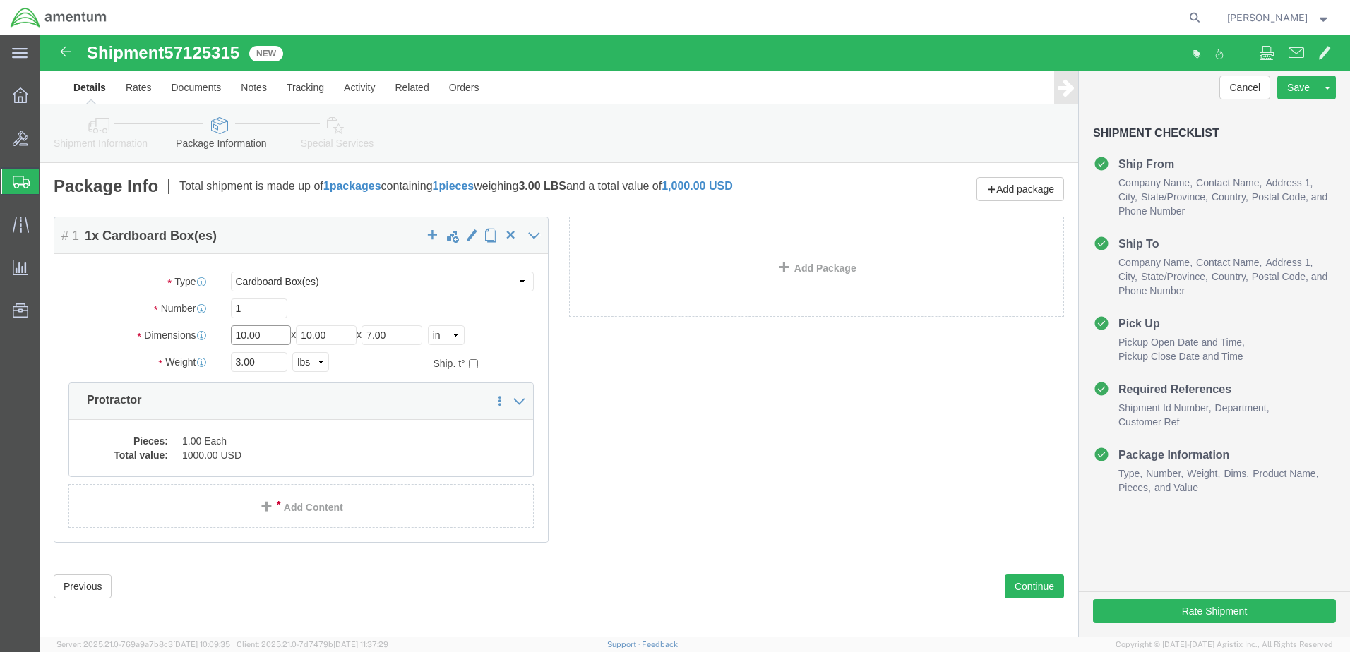
click input "10.00"
type input "1"
type input "11"
type input "12"
type input "1.5"
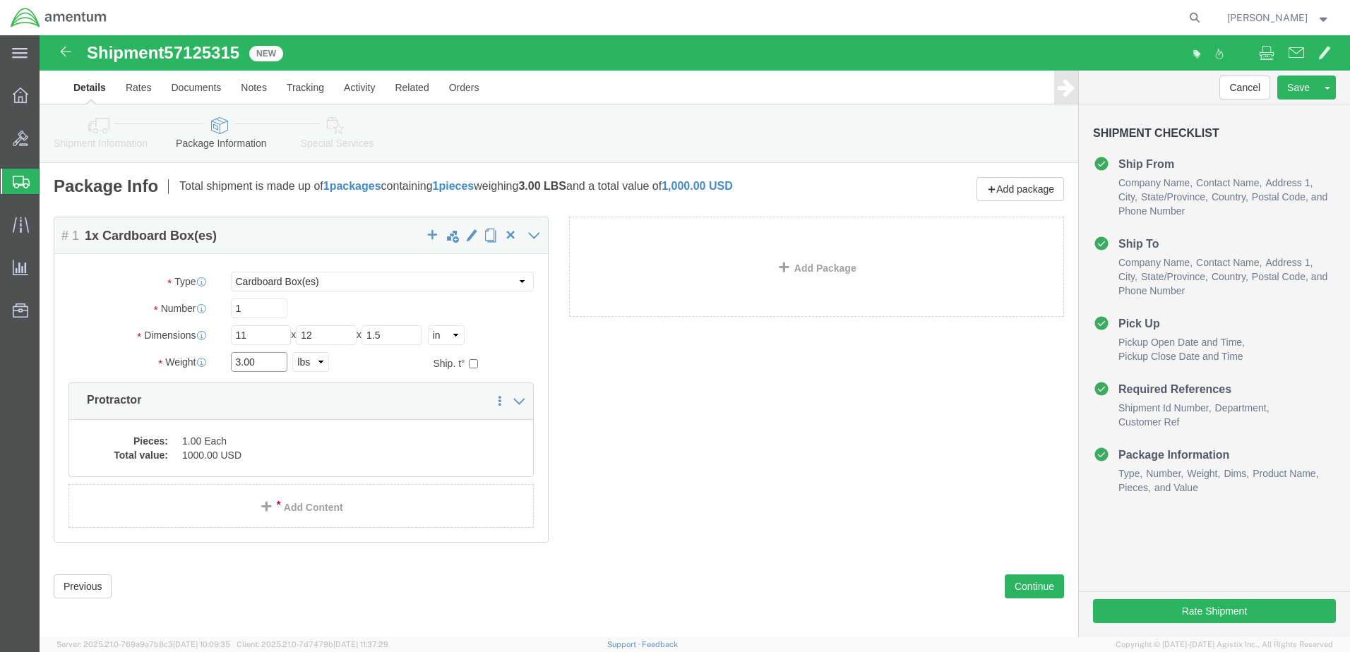
drag, startPoint x: 217, startPoint y: 327, endPoint x: 162, endPoint y: 334, distance: 56.2
click div "Weight 3.00 Select kgs lbs Ship. t°"
type input "1"
type input "2.0"
click dd "1000.00 USD"
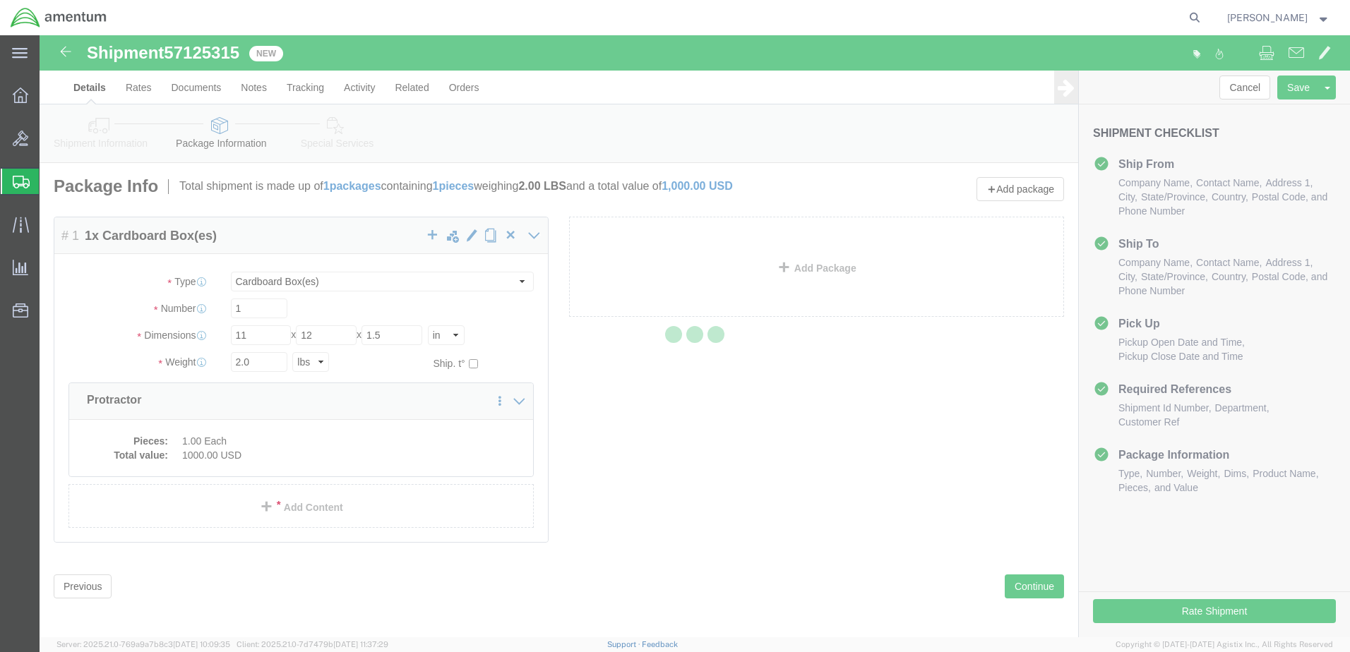
click div
click at [213, 451] on div at bounding box center [695, 336] width 1311 height 602
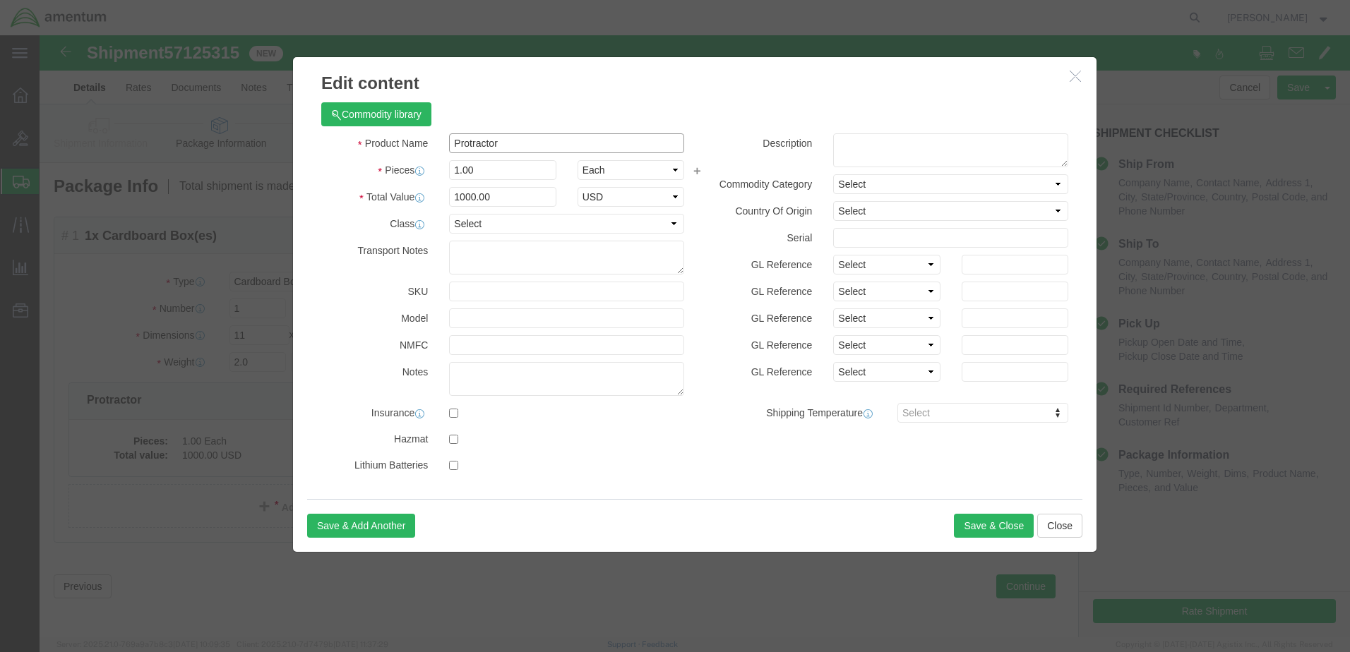
drag, startPoint x: 468, startPoint y: 107, endPoint x: 359, endPoint y: 112, distance: 109.6
click div "Product Name Protractor"
drag, startPoint x: 467, startPoint y: 109, endPoint x: 447, endPoint y: 133, distance: 31.0
click input "1.00"
click input "1000.00"
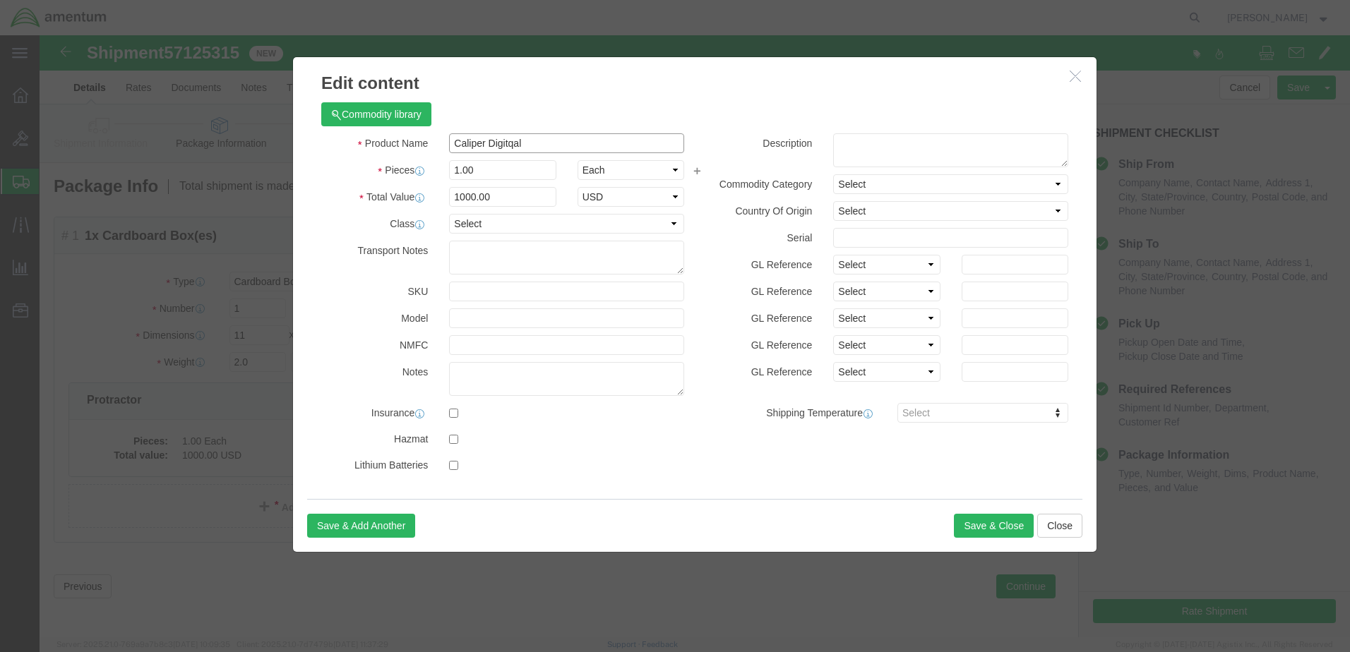
click input "Caliper Digitqal"
type input "Caliper Digital"
click button "Save & Close"
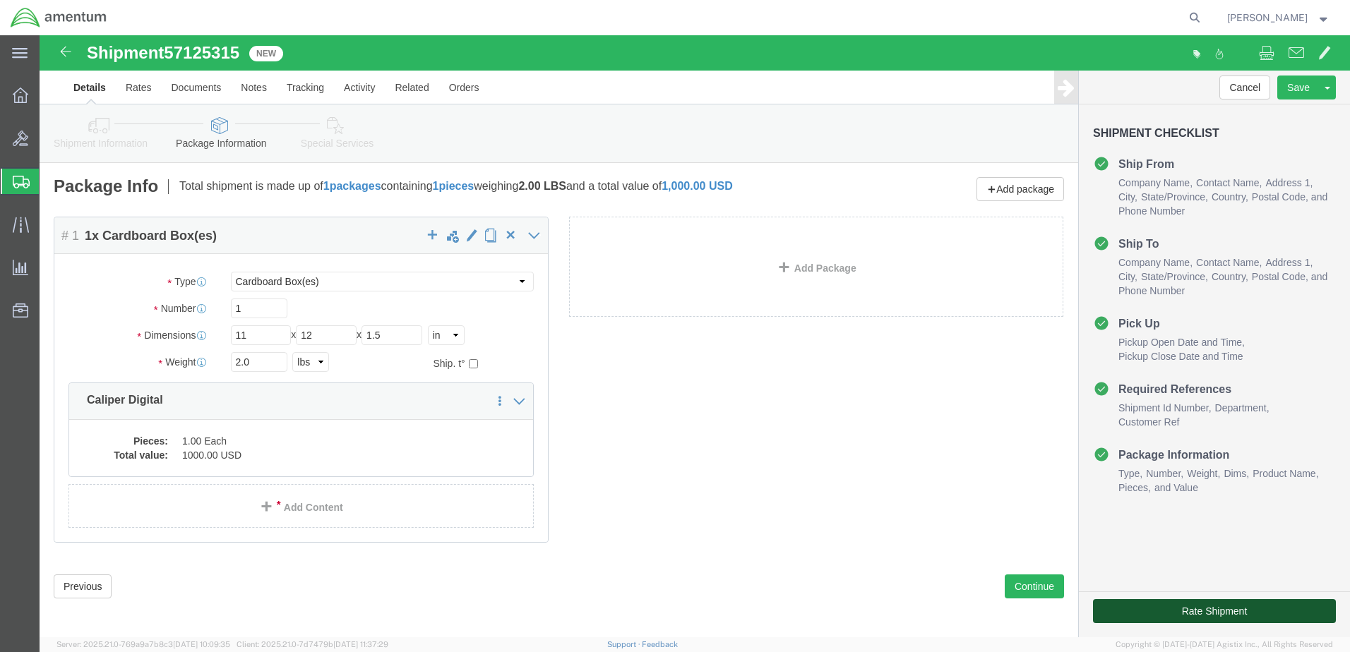
click button "Rate Shipment"
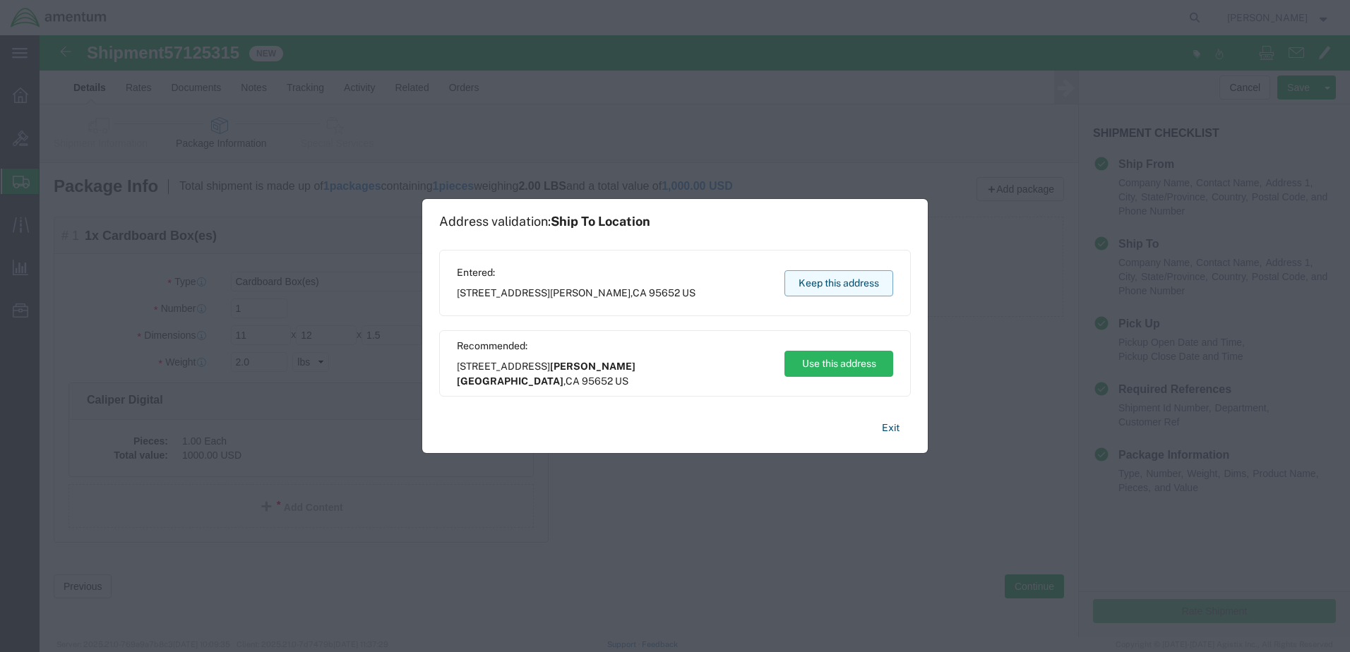
click at [842, 284] on button "Keep this address" at bounding box center [839, 283] width 109 height 26
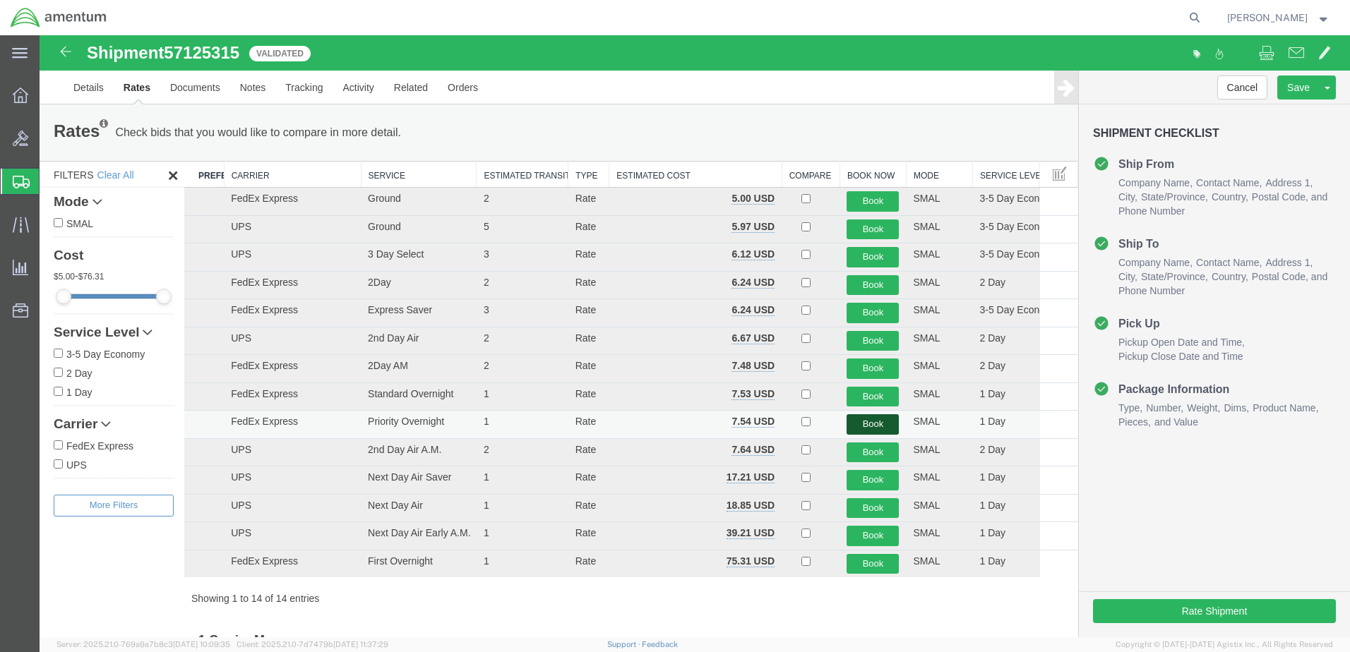
click at [856, 423] on button "Book" at bounding box center [873, 425] width 52 height 20
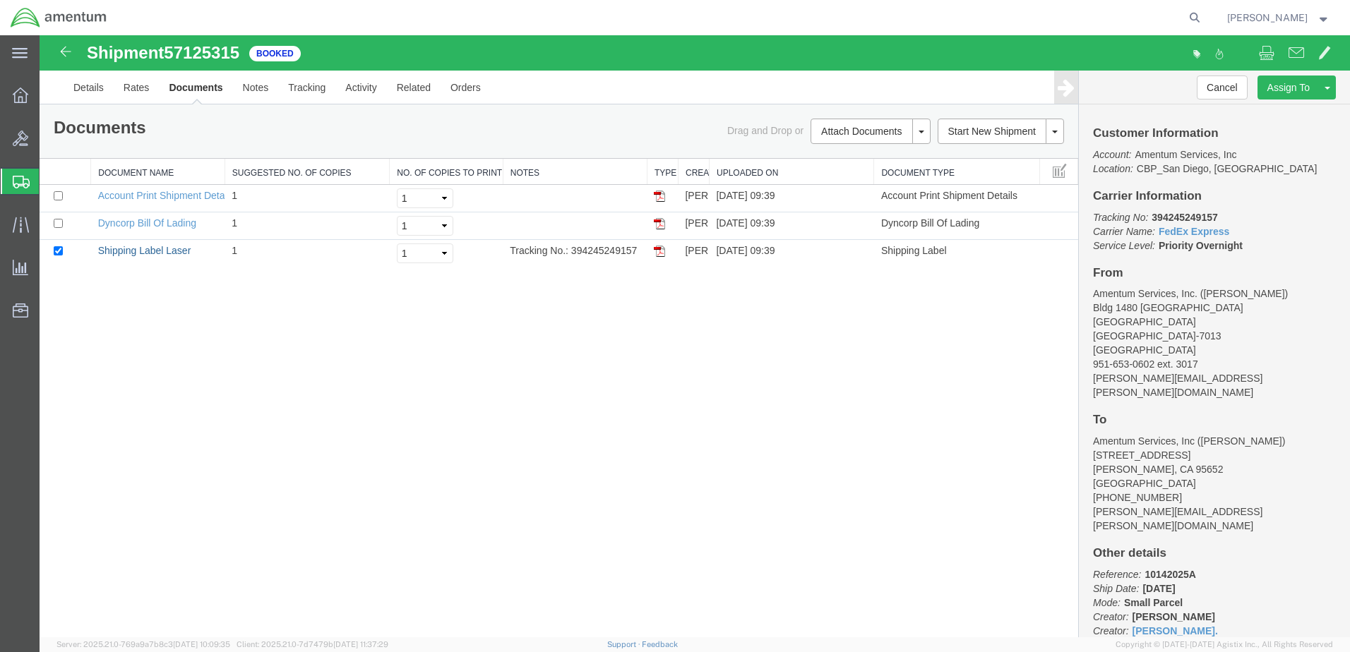
drag, startPoint x: 133, startPoint y: 252, endPoint x: 770, endPoint y: 350, distance: 644.4
click at [133, 252] on link "Shipping Label Laser" at bounding box center [144, 250] width 93 height 11
click at [1287, 111] on link "Clone Shipment" at bounding box center [1274, 110] width 122 height 21
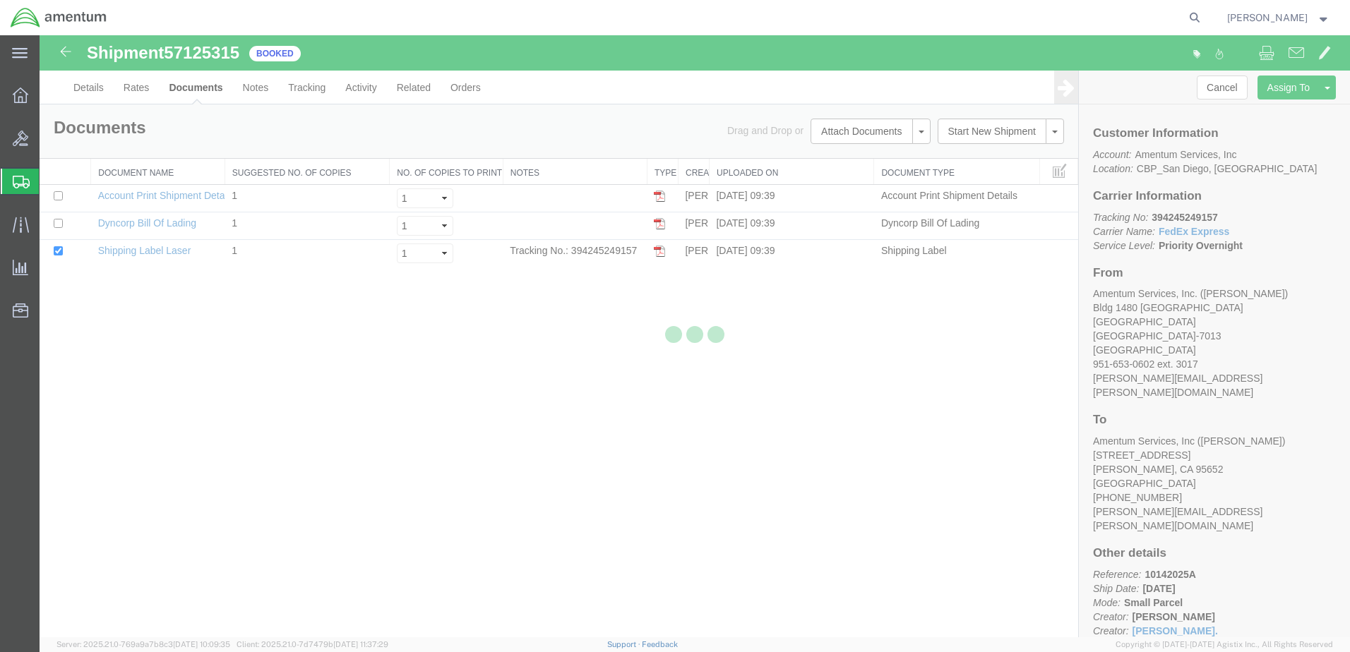
select select "49946"
select select "49943"
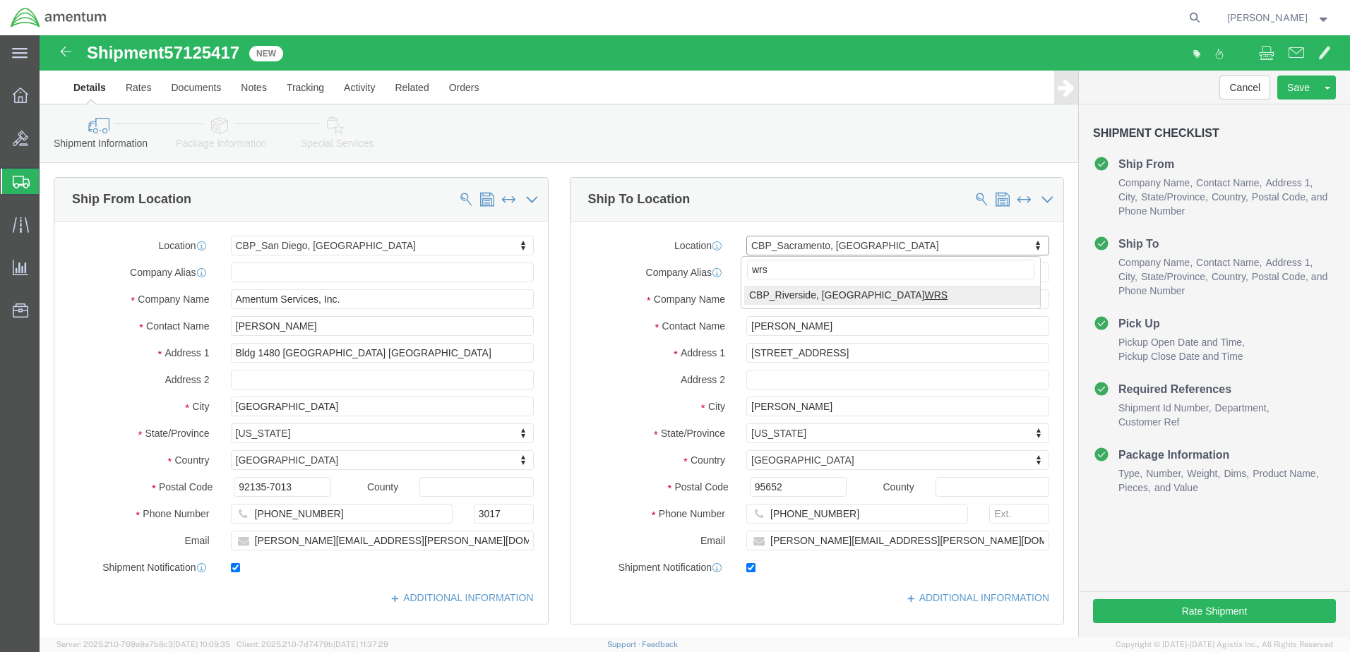
type input "wrs"
select select "49942"
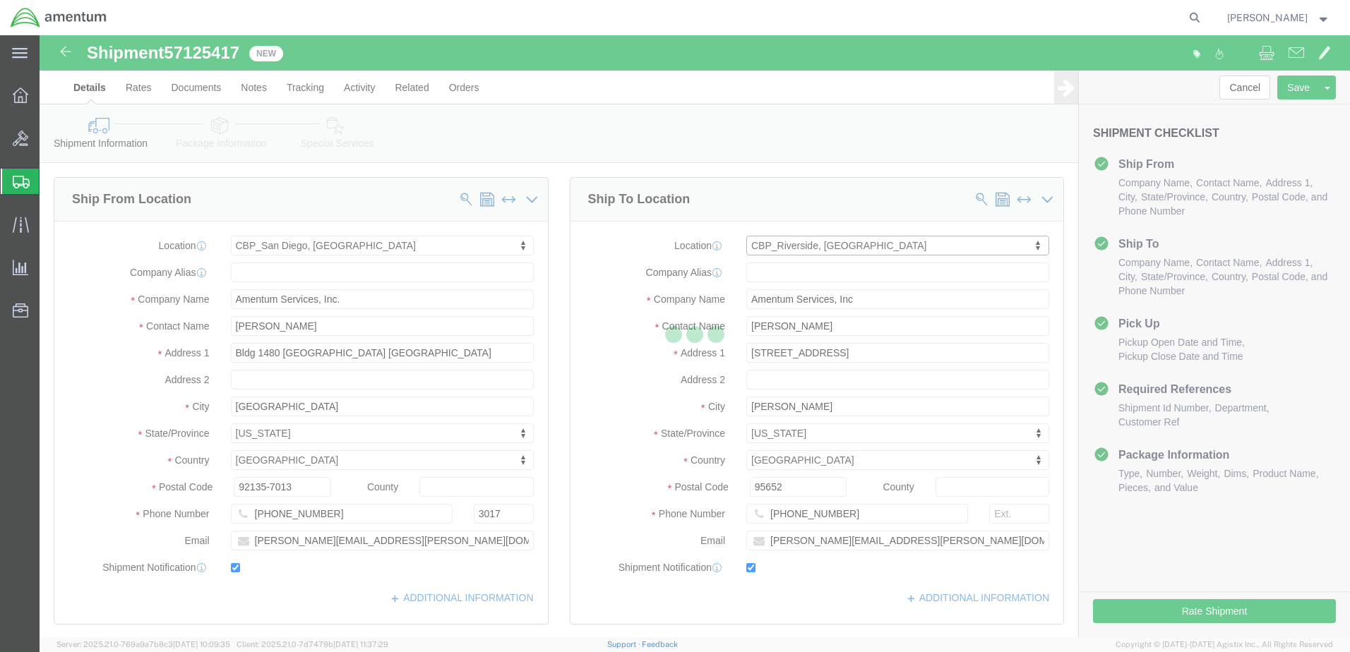
type input "[PERSON_NAME]"
type input "Bldg. [STREET_ADDRESS][PERSON_NAME]"
type input "[GEOGRAPHIC_DATA]"
type input "92518"
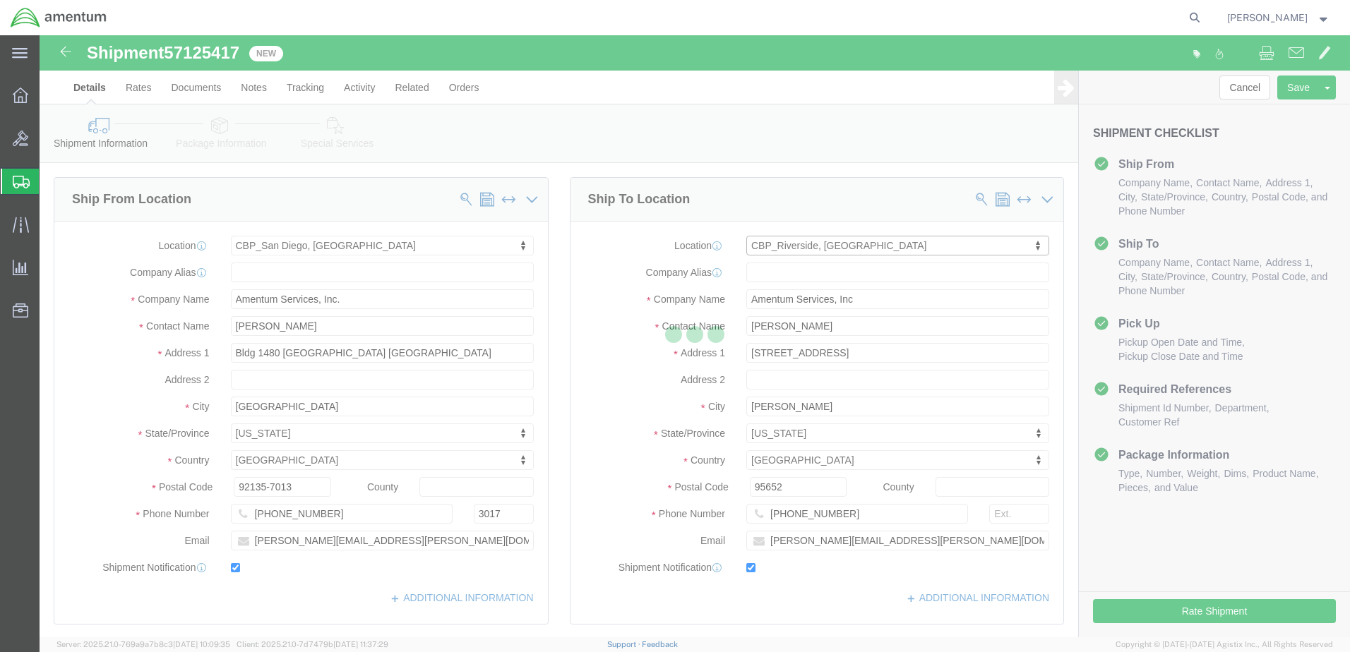
type input "[PHONE_NUMBER]"
type input "7002"
type input "[EMAIL_ADDRESS][PERSON_NAME][DOMAIN_NAME]"
select select "CA"
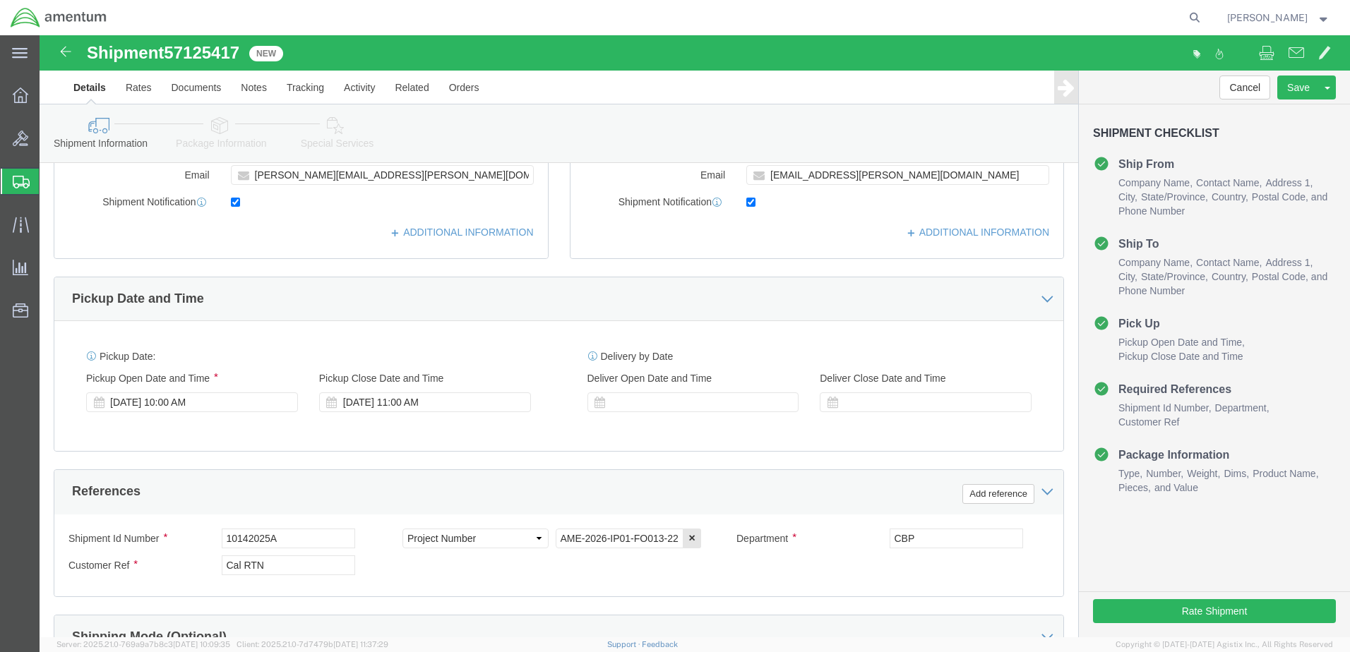
scroll to position [376, 0]
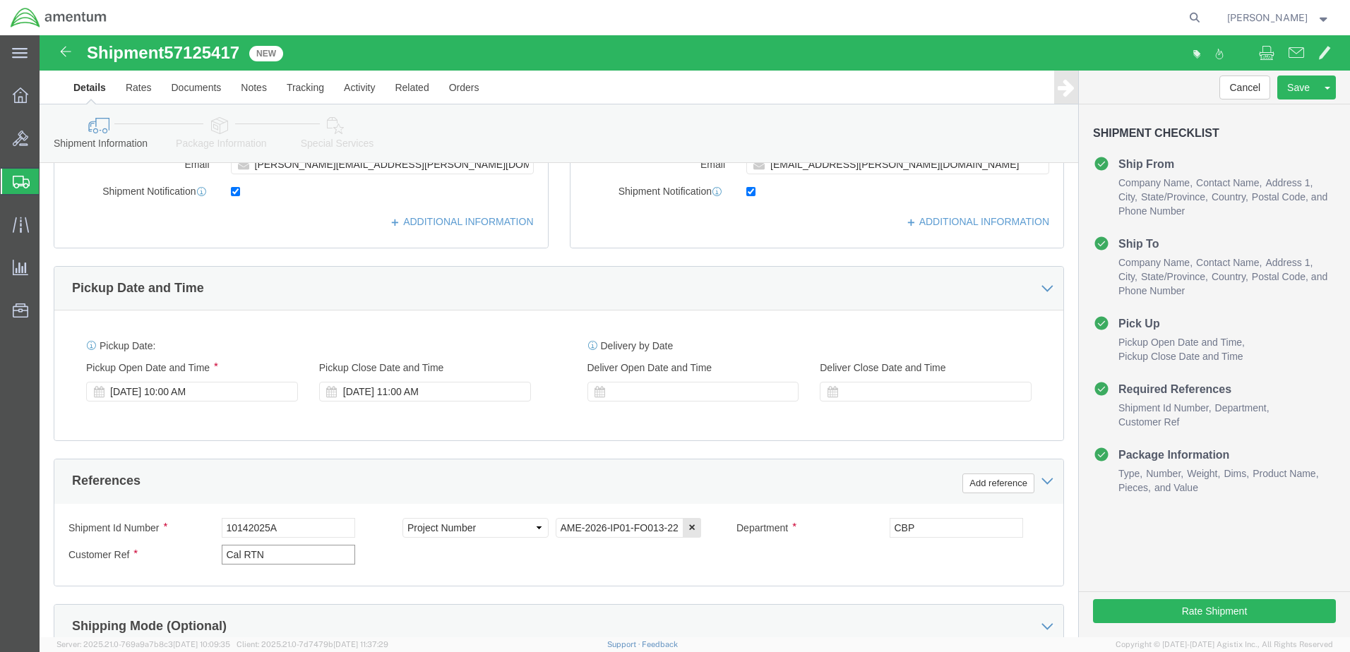
drag, startPoint x: 234, startPoint y: 520, endPoint x: 147, endPoint y: 518, distance: 87.6
click div "Customer Ref Cal RTN"
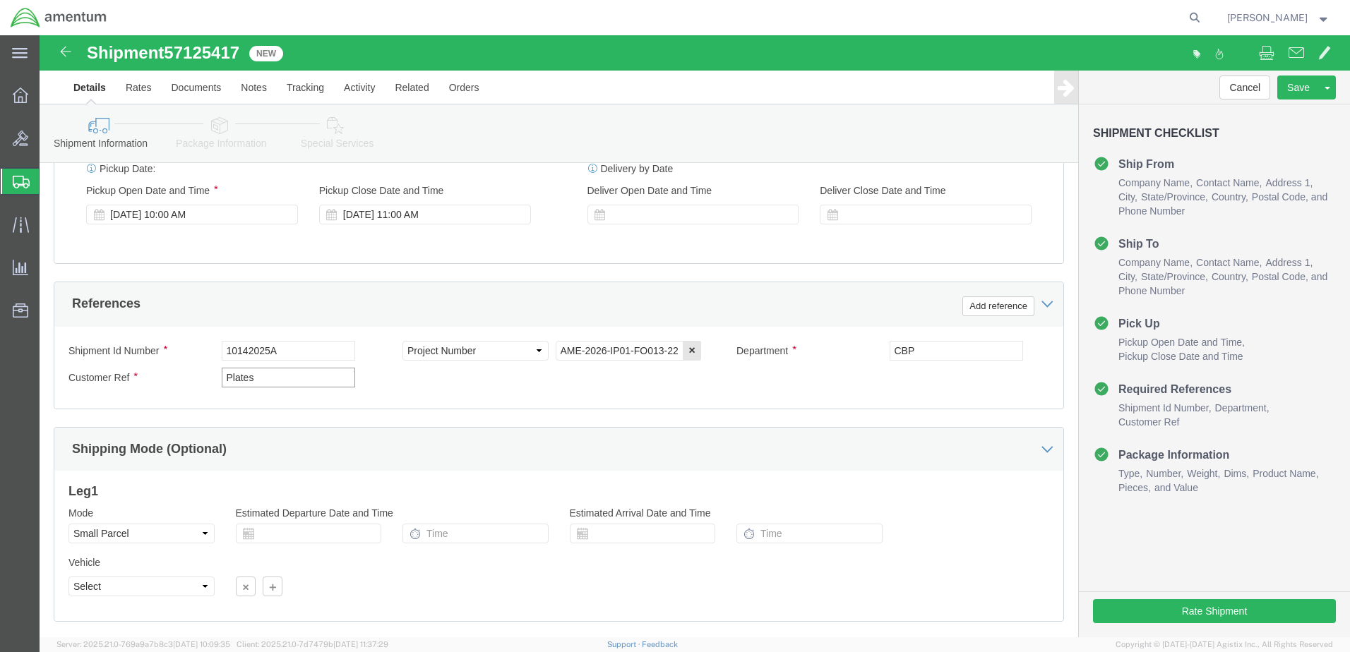
scroll to position [565, 0]
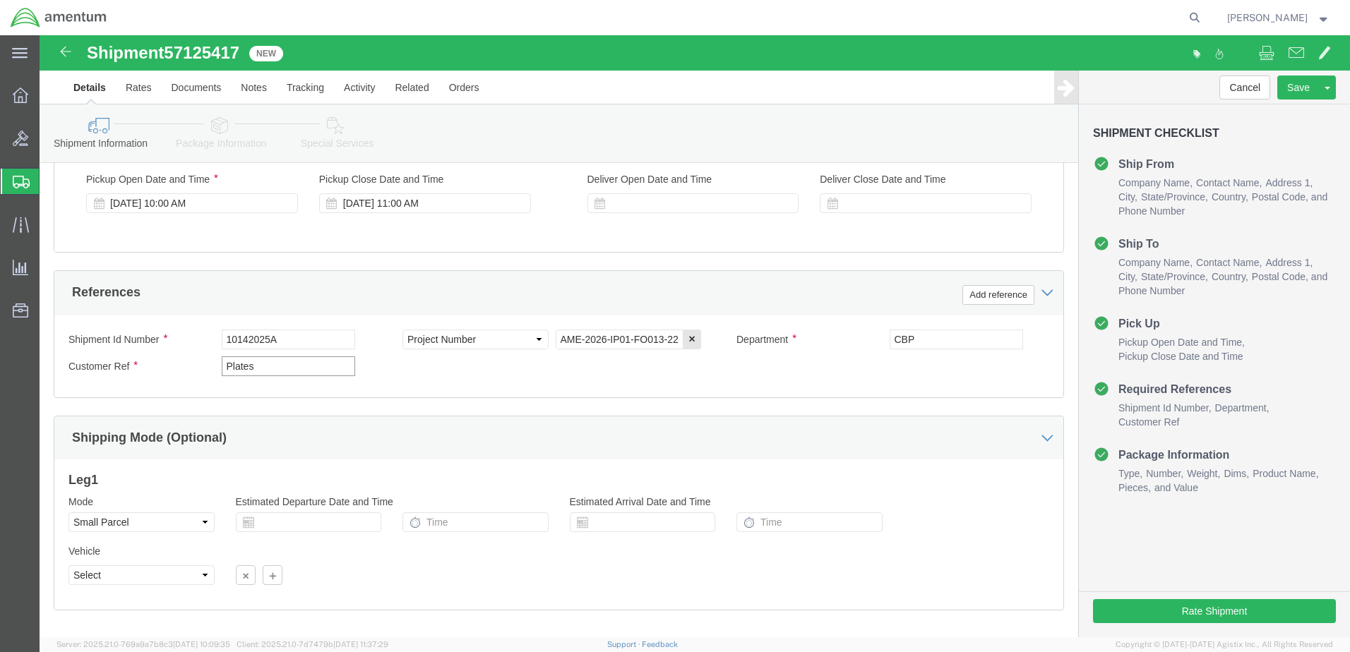
type input "Plates"
click input "10142025A"
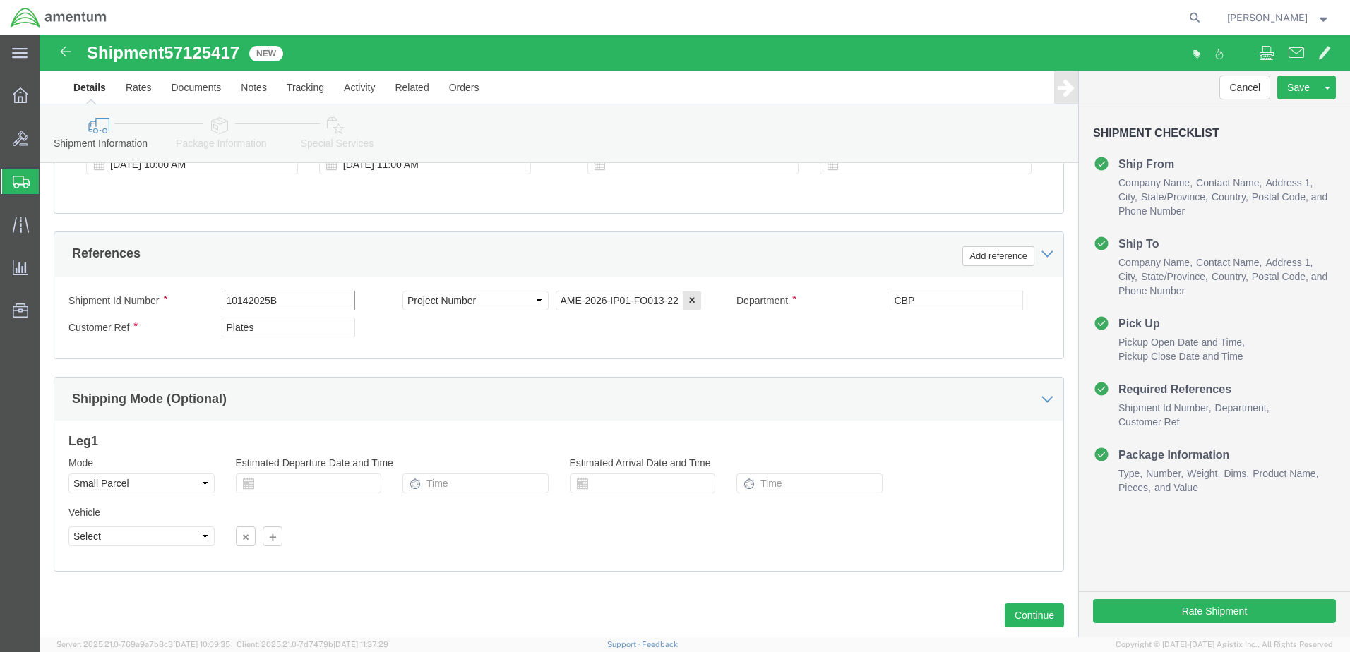
scroll to position [637, 0]
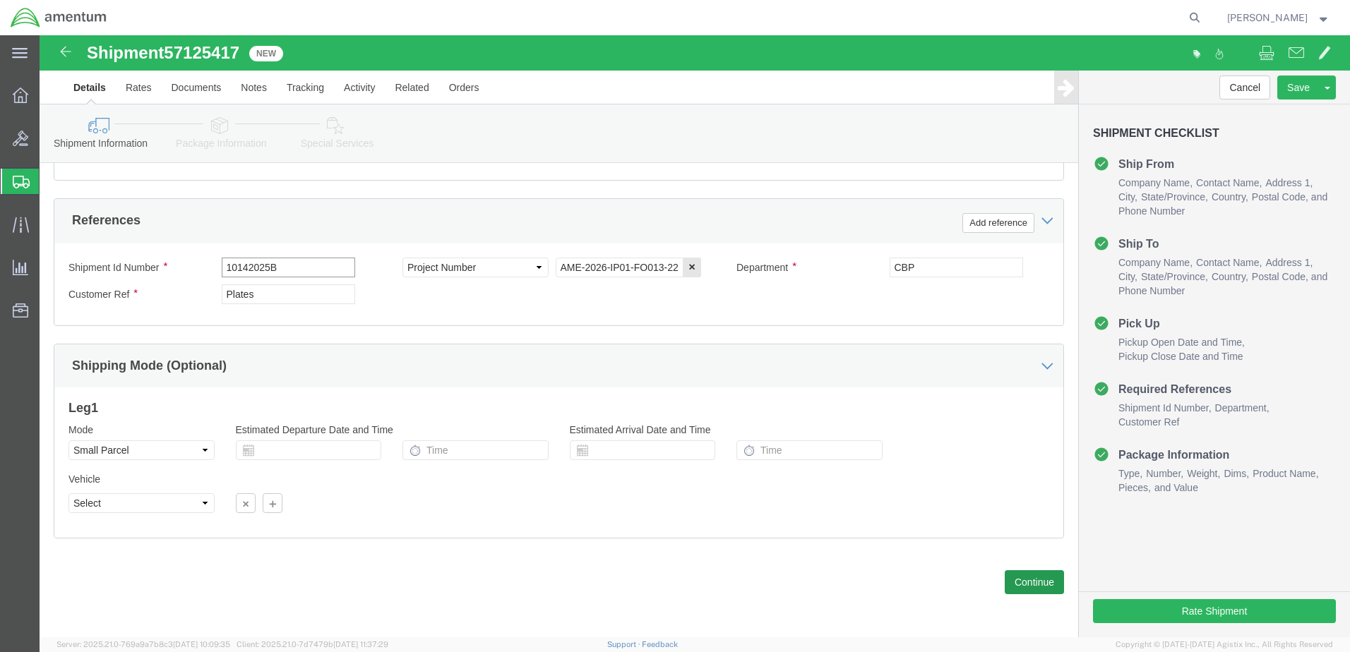
type input "10142025B"
click button "Continue"
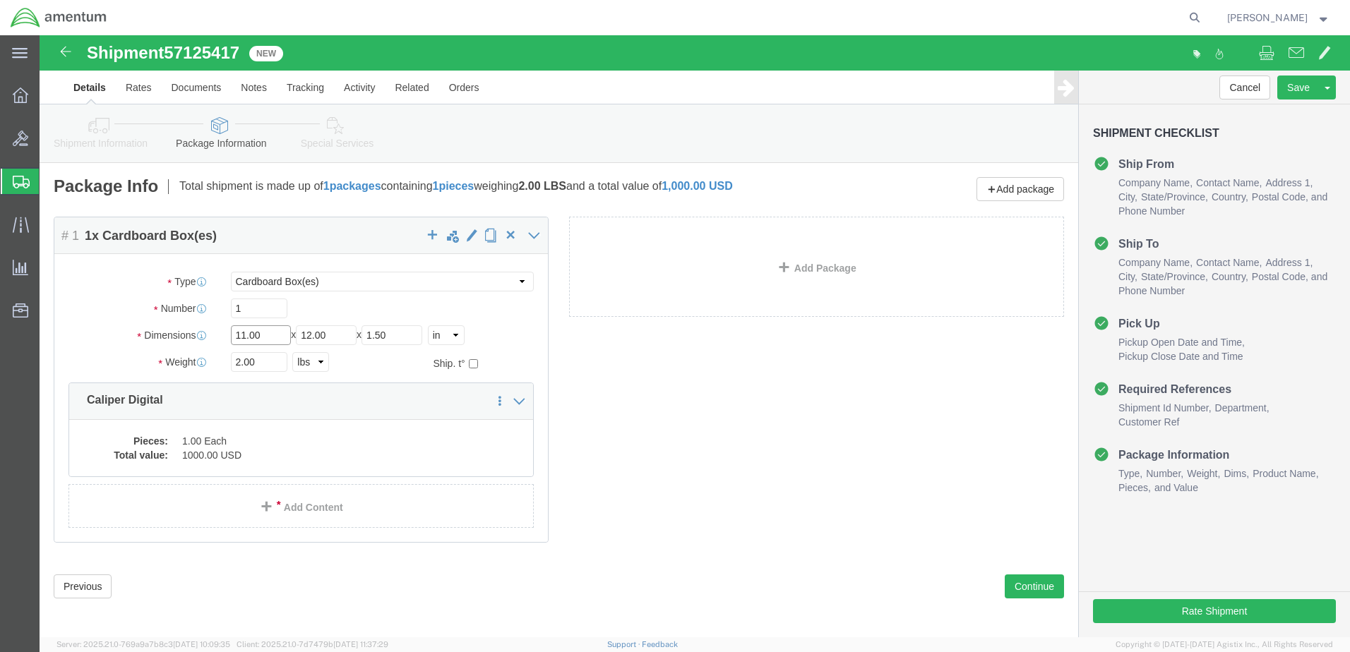
drag, startPoint x: 236, startPoint y: 298, endPoint x: 141, endPoint y: 302, distance: 95.4
click div "Dimensions Length 11.00 x Width 12.00 x Height 1.50 Select cm ft in"
type input "8"
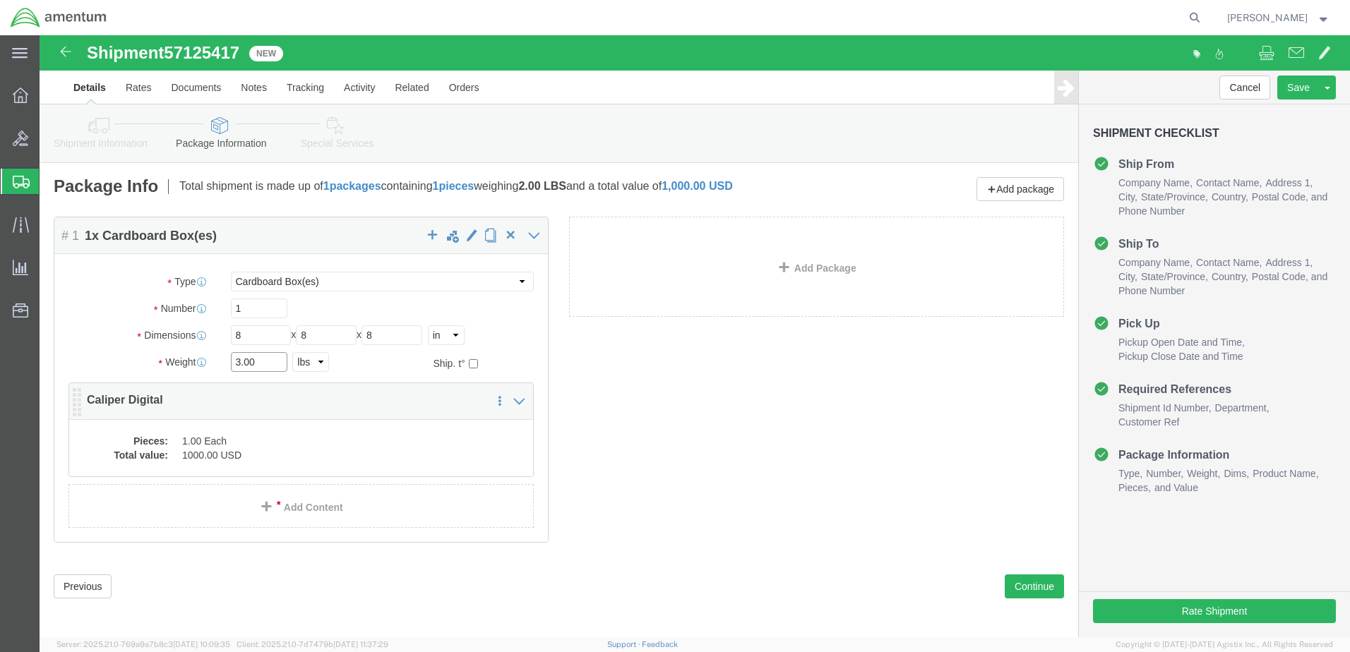
type input "3.00"
click dd "1.00 Each"
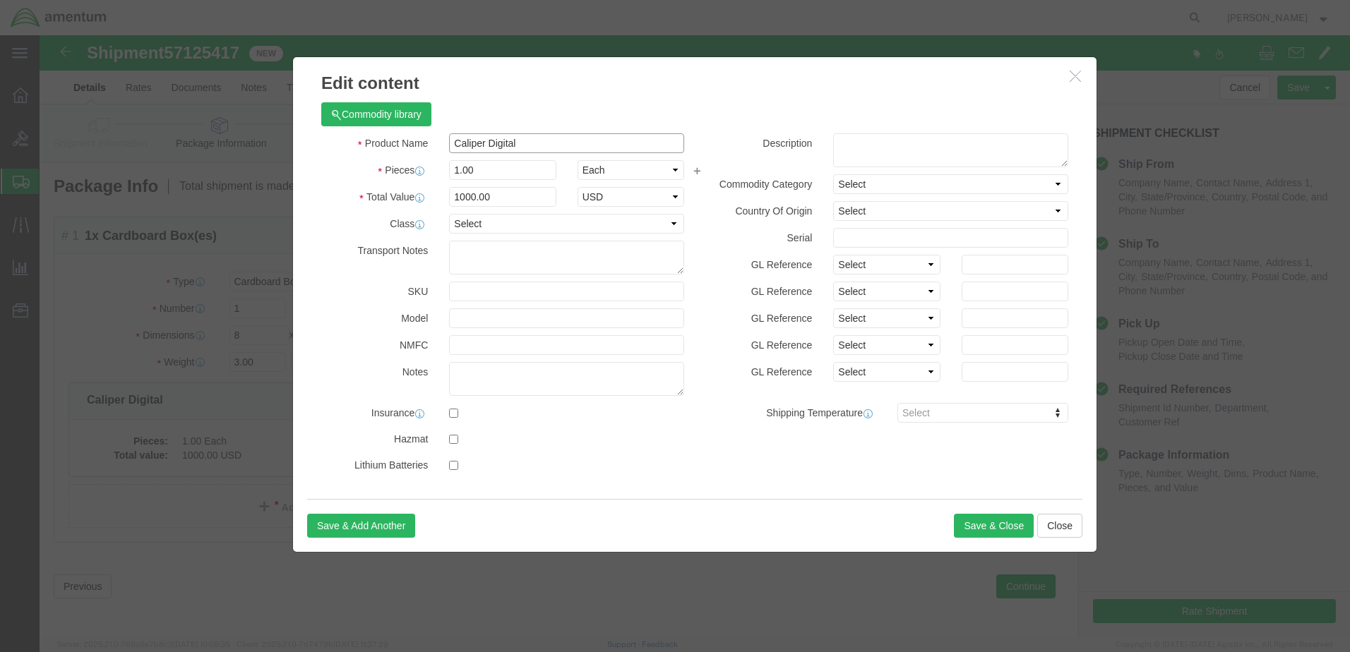
drag, startPoint x: 484, startPoint y: 105, endPoint x: 338, endPoint y: 117, distance: 146.0
click div "Product Name Caliper Digital"
type input "Plates"
click h3 "Edit content"
drag, startPoint x: 448, startPoint y: 136, endPoint x: 351, endPoint y: 136, distance: 97.5
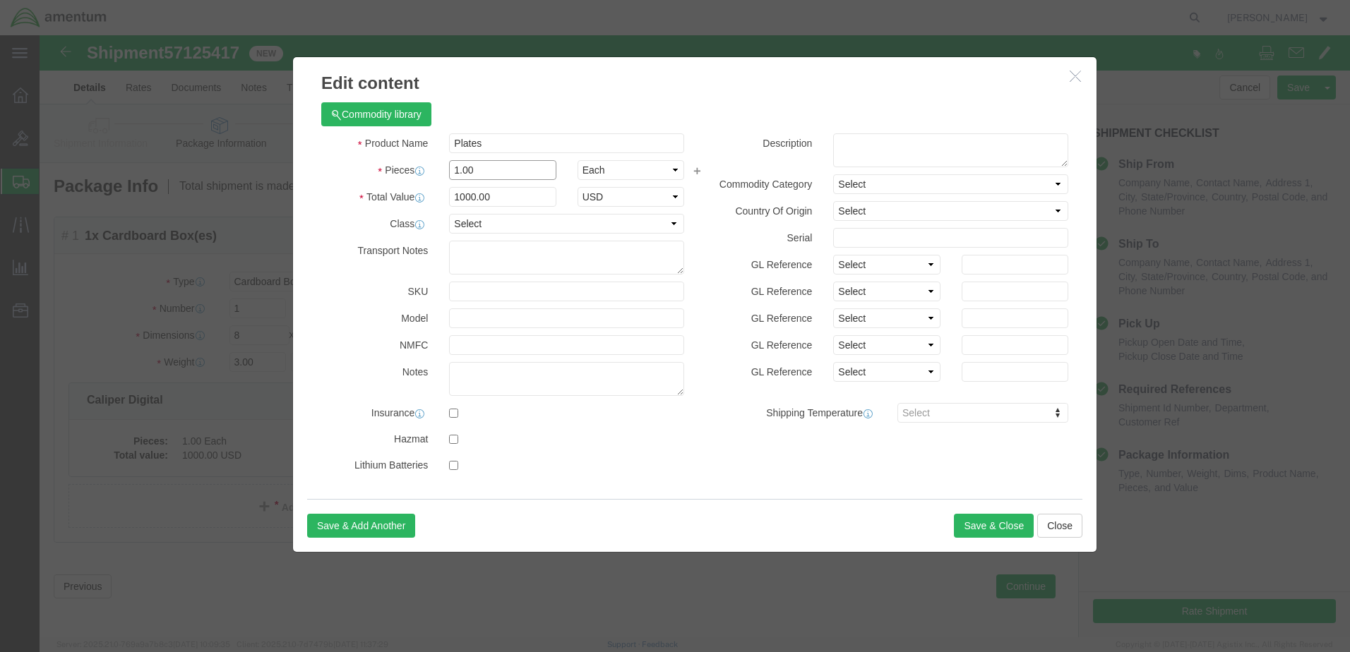
click div "Pieces 1.00 Select Bag Barrels 100Board Feet Bottle Box Blister Pack Carats Can…"
type input "4.0"
type input "4000"
click input "4000"
drag, startPoint x: 453, startPoint y: 160, endPoint x: 407, endPoint y: 162, distance: 46.7
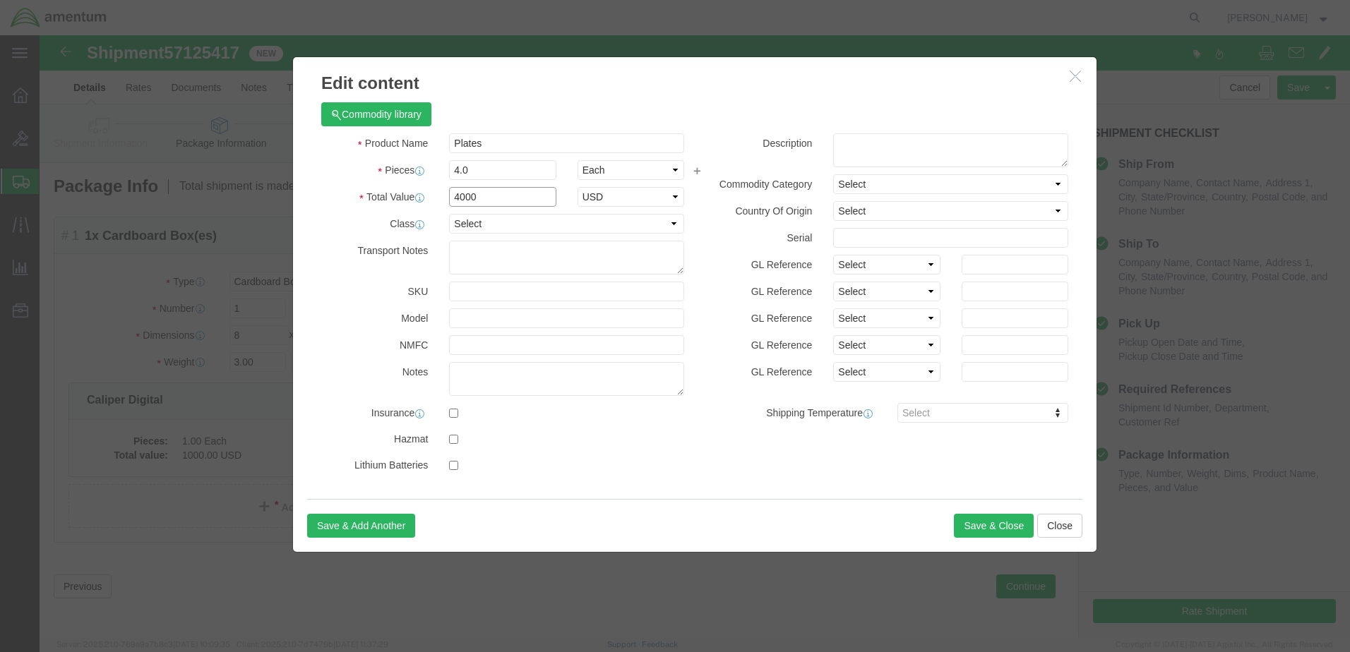
click input "4000"
click div "Commodity library Product Name Plates Plates Pieces 4.0 Select Bag Barrels 100B…"
click button "Save & Close"
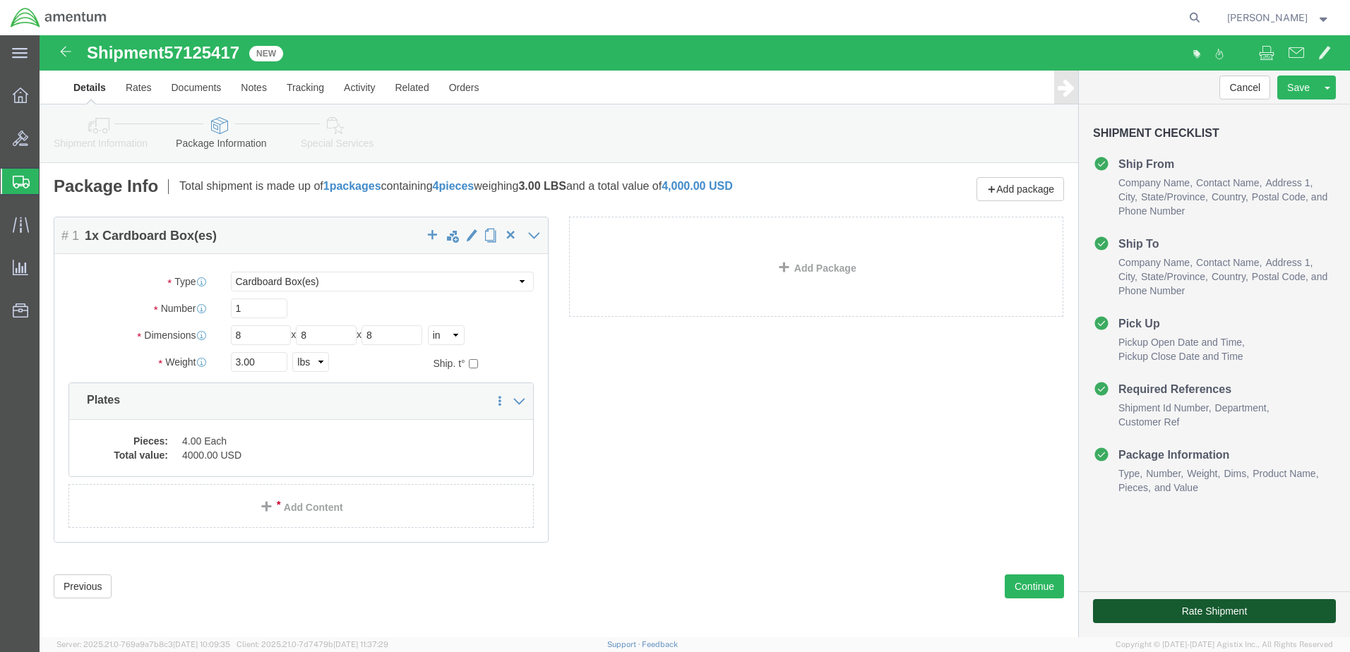
click button "Rate Shipment"
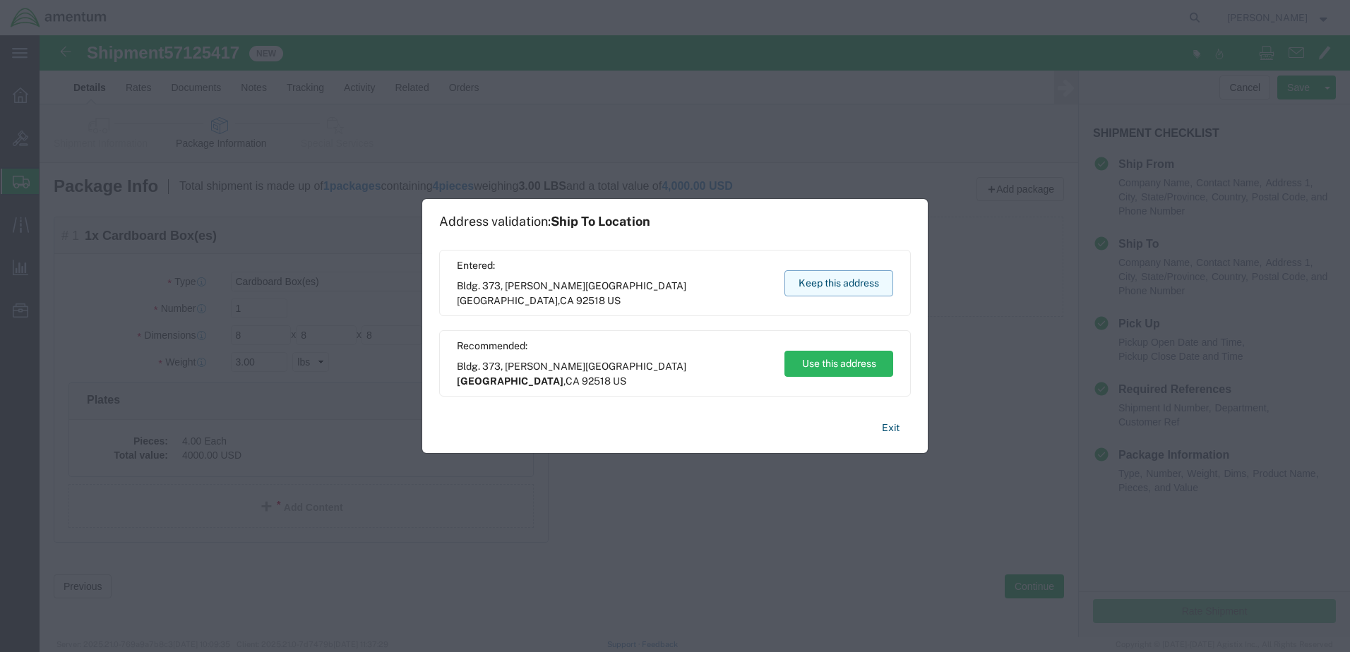
click at [838, 284] on button "Keep this address" at bounding box center [839, 283] width 109 height 26
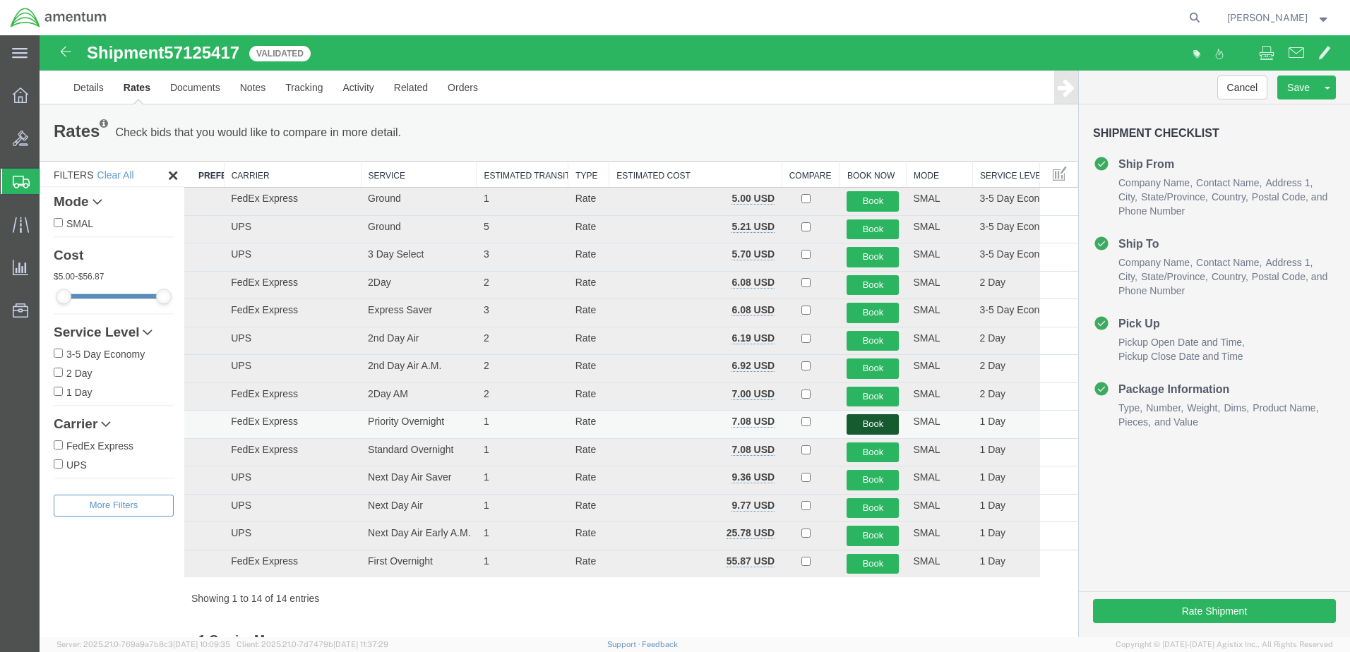
click at [855, 427] on button "Book" at bounding box center [873, 425] width 52 height 20
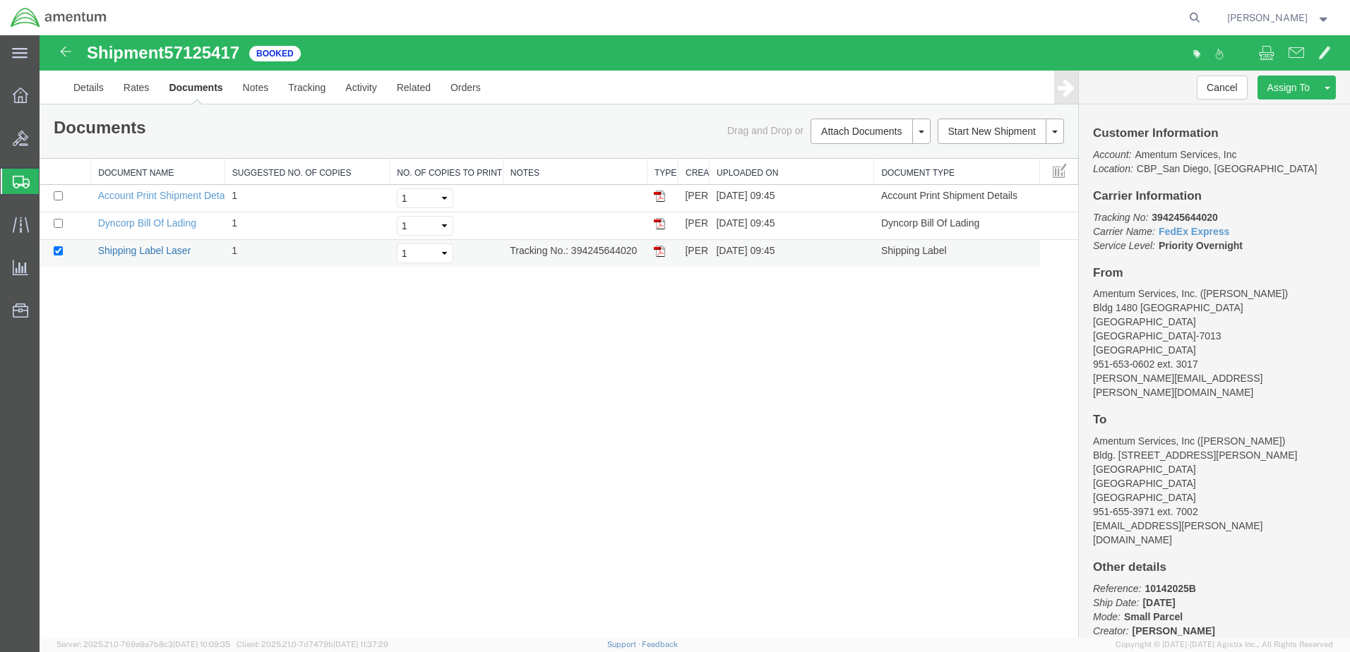
click at [152, 248] on link "Shipping Label Laser" at bounding box center [144, 250] width 93 height 11
click at [159, 136] on div "Documents Ship Label Format: Plain Thermal" at bounding box center [301, 130] width 516 height 22
click at [0, 0] on span "Create Shipment" at bounding box center [0, 0] width 0 height 0
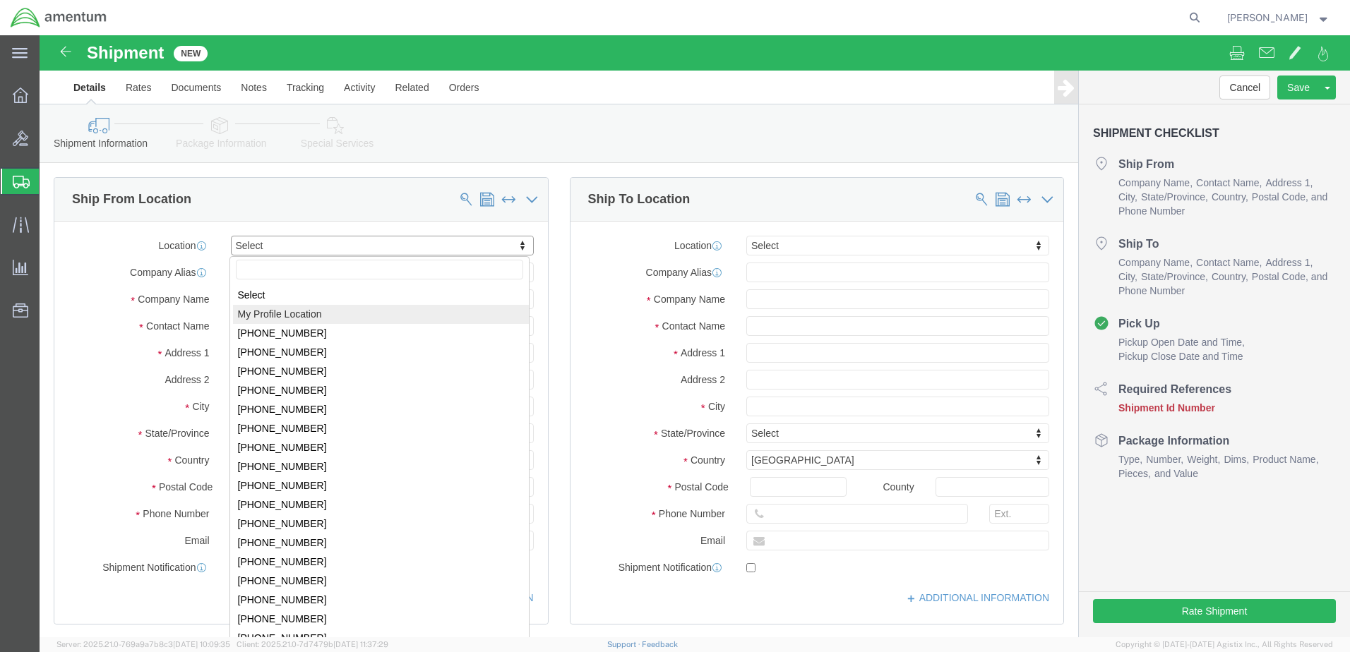
select select "MYPROFILE"
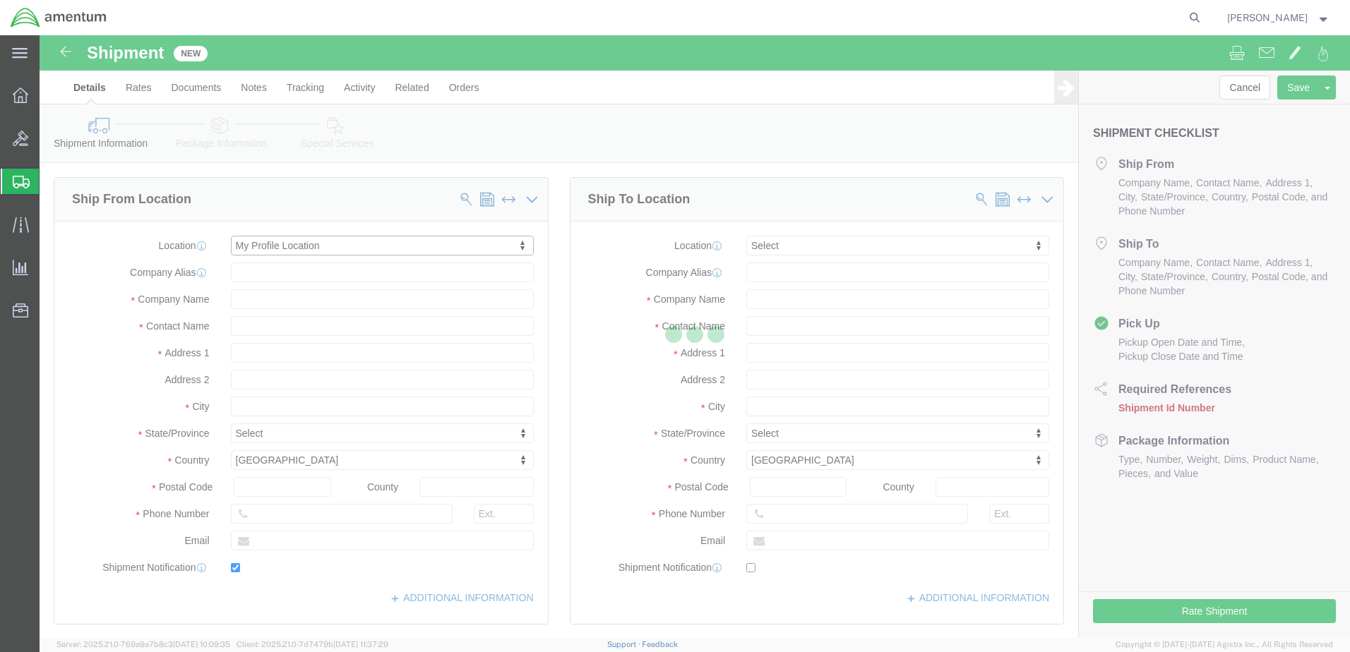
type input "Bldg 1480 [GEOGRAPHIC_DATA] [GEOGRAPHIC_DATA]"
type input "92135-7013"
type input "[PHONE_NUMBER]"
type input "3017"
type input "[PERSON_NAME][EMAIL_ADDRESS][PERSON_NAME][DOMAIN_NAME]"
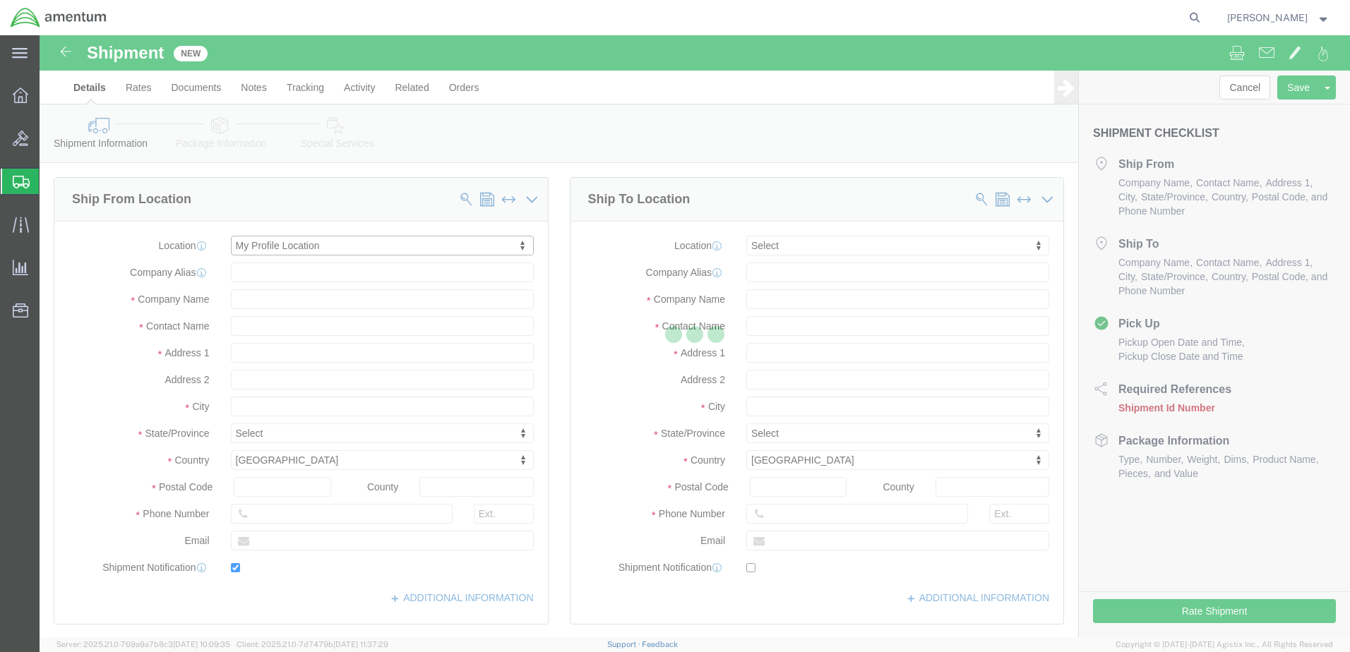
checkbox input "true"
type input "Amentum Services, Inc."
type input "[PERSON_NAME]"
type input "[GEOGRAPHIC_DATA]"
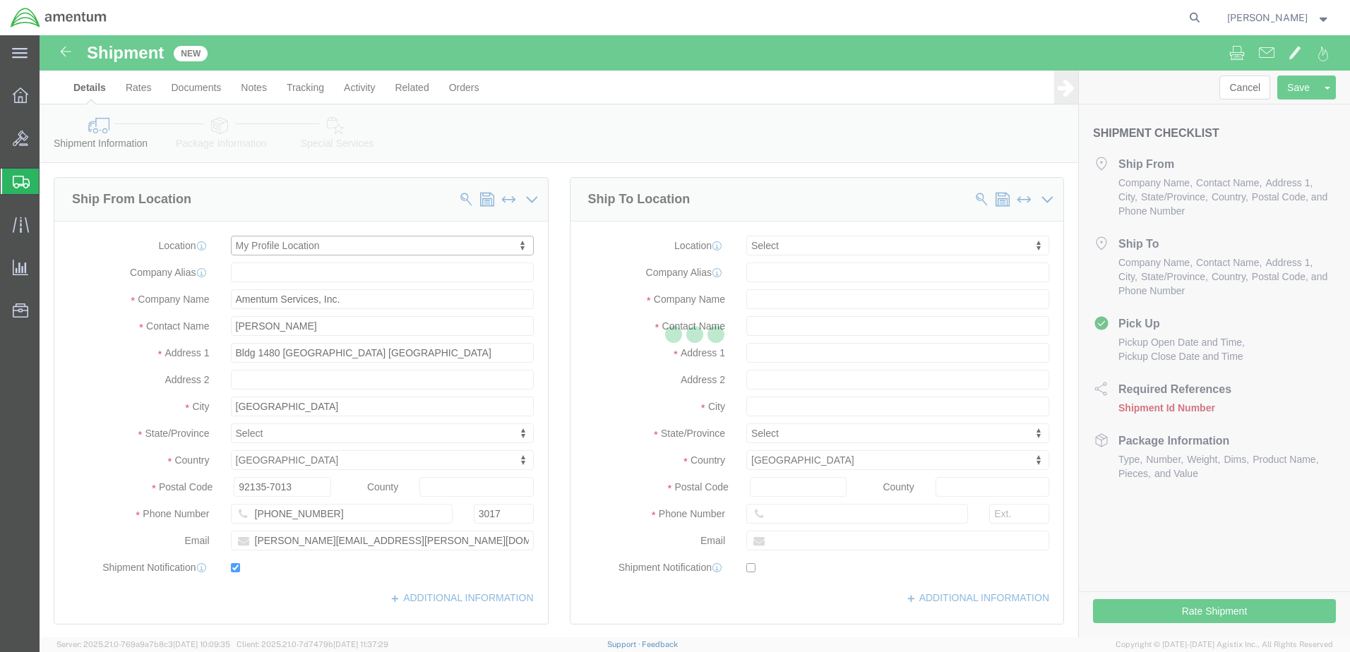
select select "CA"
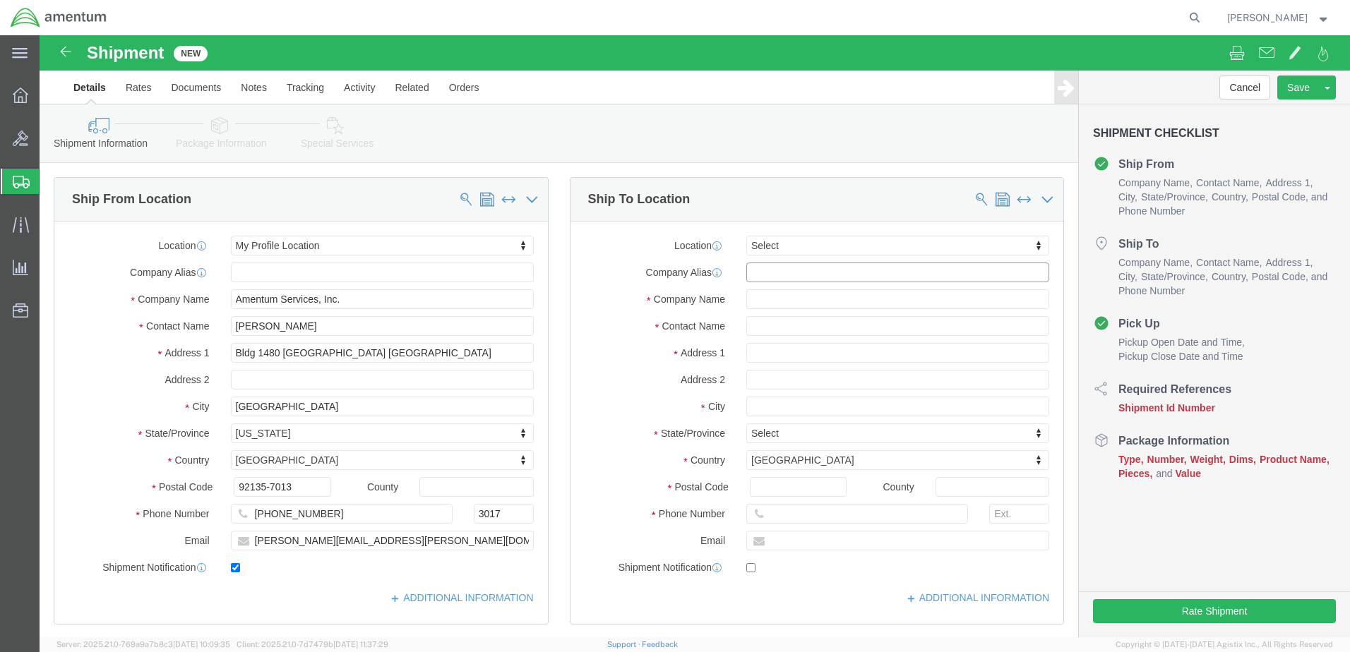
click input "text"
type input "preci"
type input "p"
click input "text"
drag, startPoint x: 736, startPoint y: 238, endPoint x: 686, endPoint y: 235, distance: 49.5
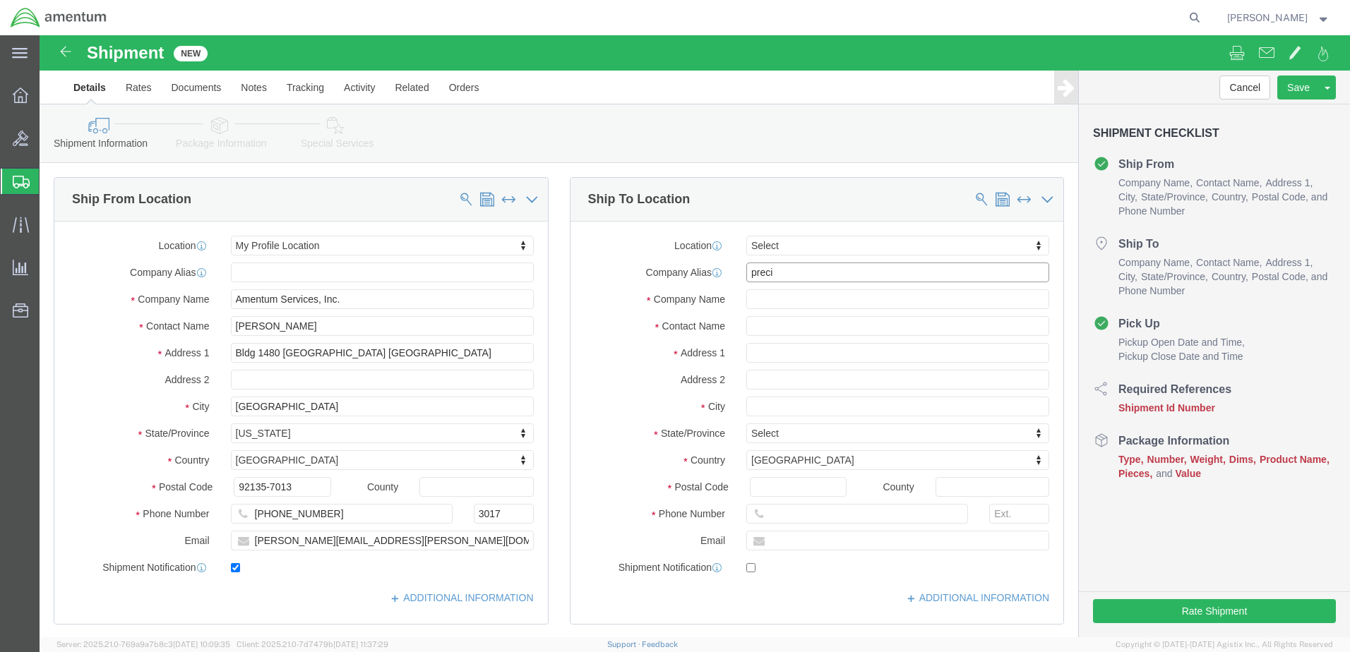
click div "preci"
click input "text"
type input "Pre"
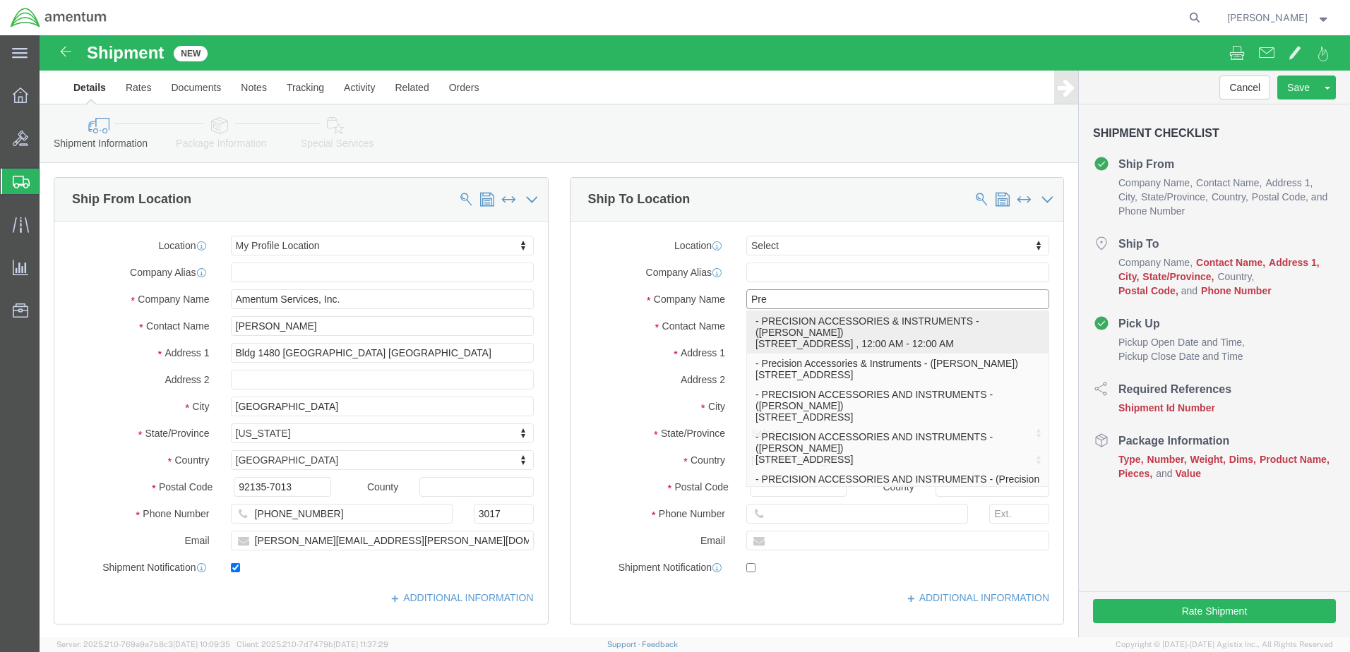
click p "- PRECISION ACCESSORIES & INSTRUMENTS - ([PERSON_NAME]) [STREET_ADDRESS] , 12:0…"
type input "[STREET_ADDRESS]"
type input "30349"
type input "[PHONE_NUMBER]"
type input "PRECISION ACCESSORIES & INSTRUMENTS"
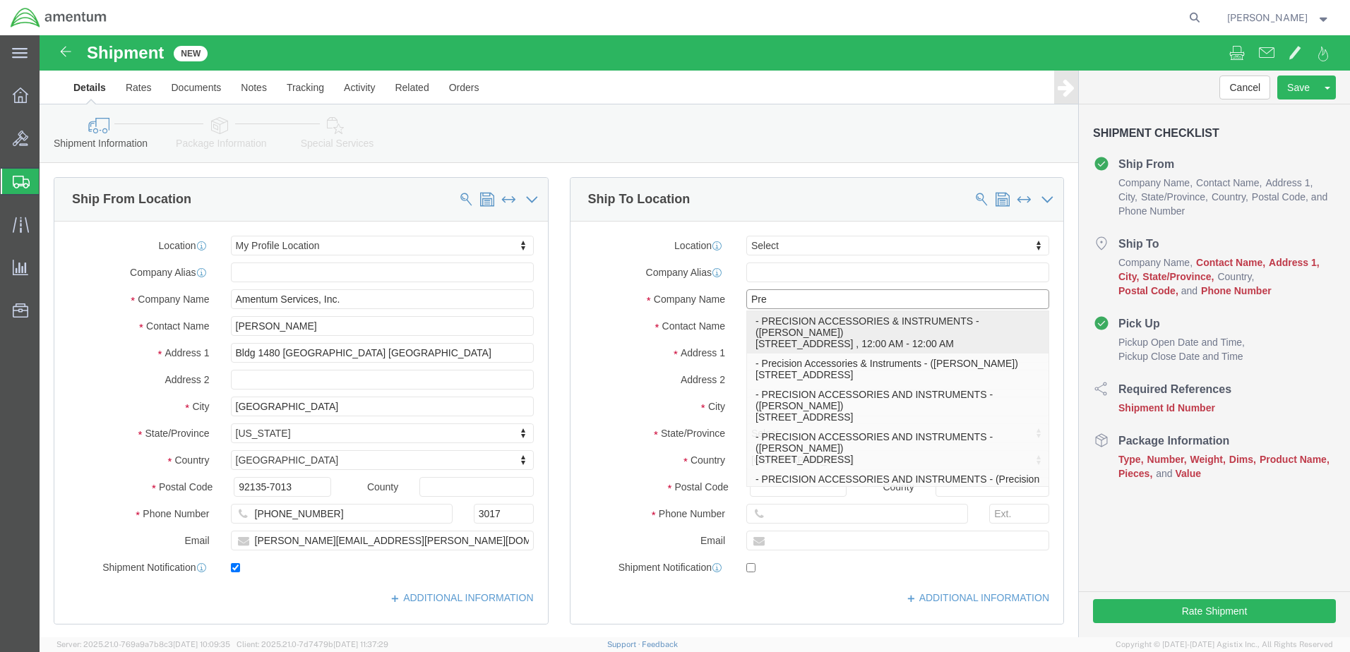
type input "[PERSON_NAME]"
type input "[GEOGRAPHIC_DATA]"
select select "GA"
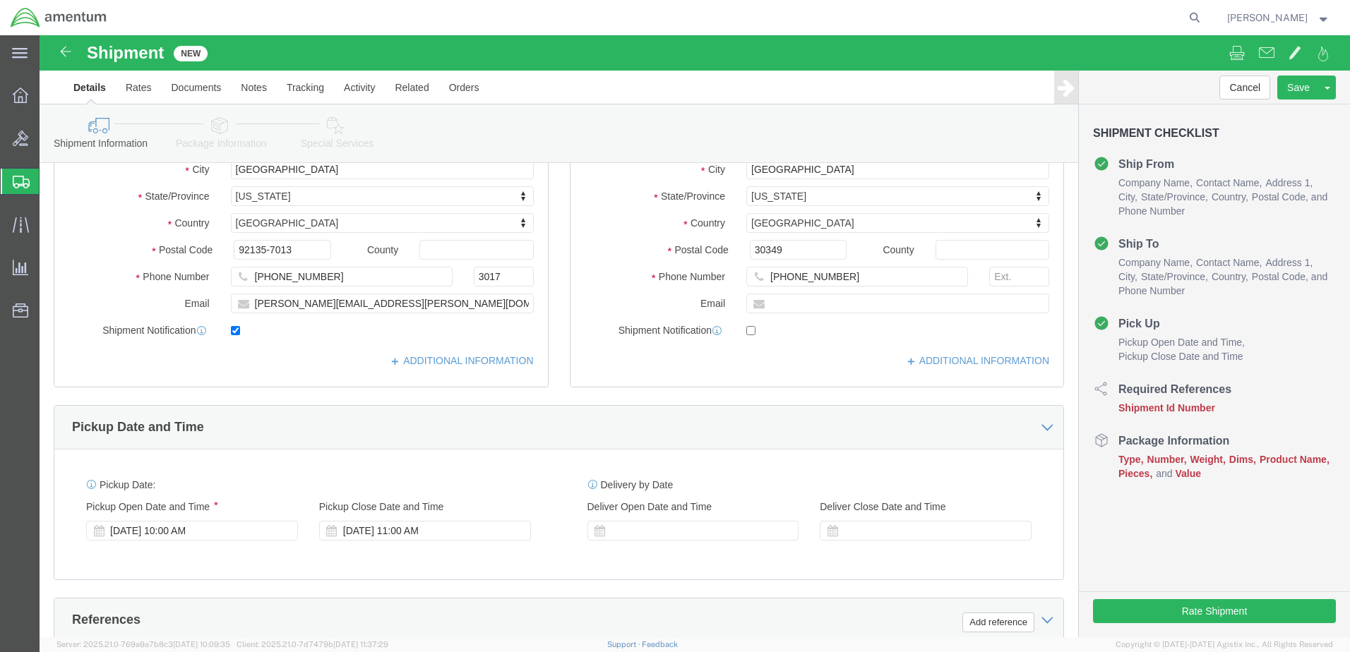
scroll to position [282, 0]
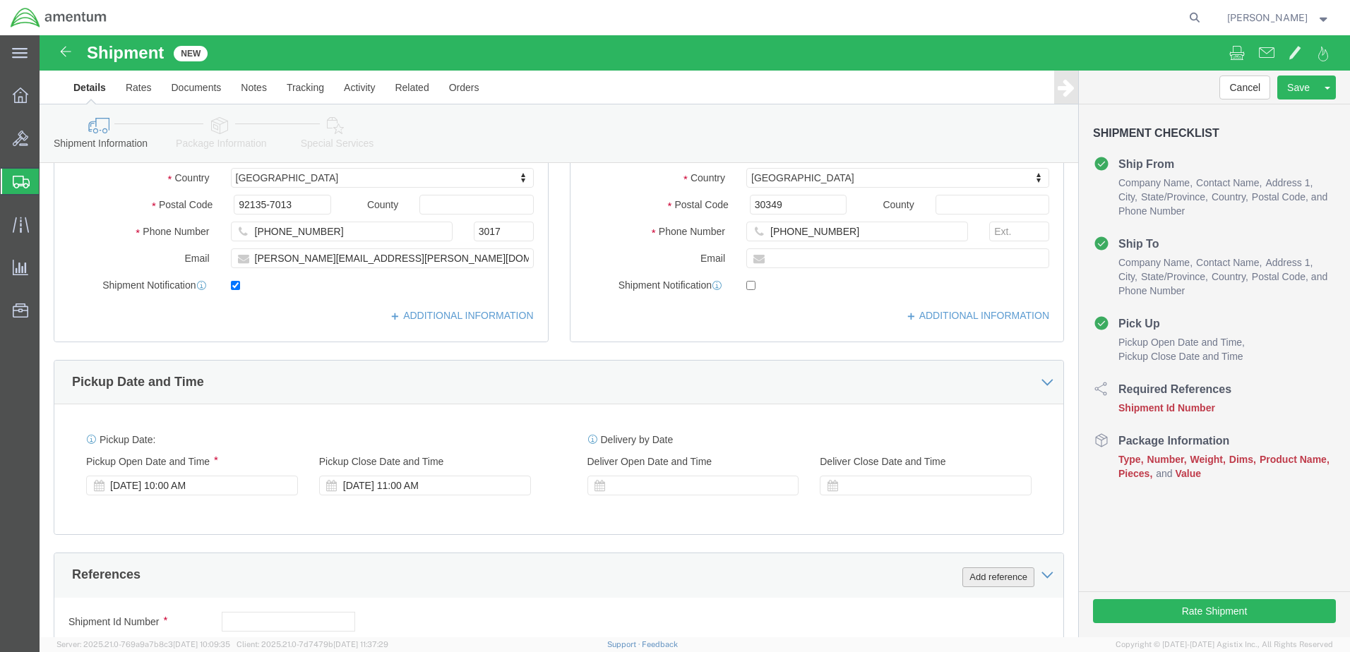
type input "PRECISION ACCESSORIES & INSTRUMENTS"
click button "Add reference"
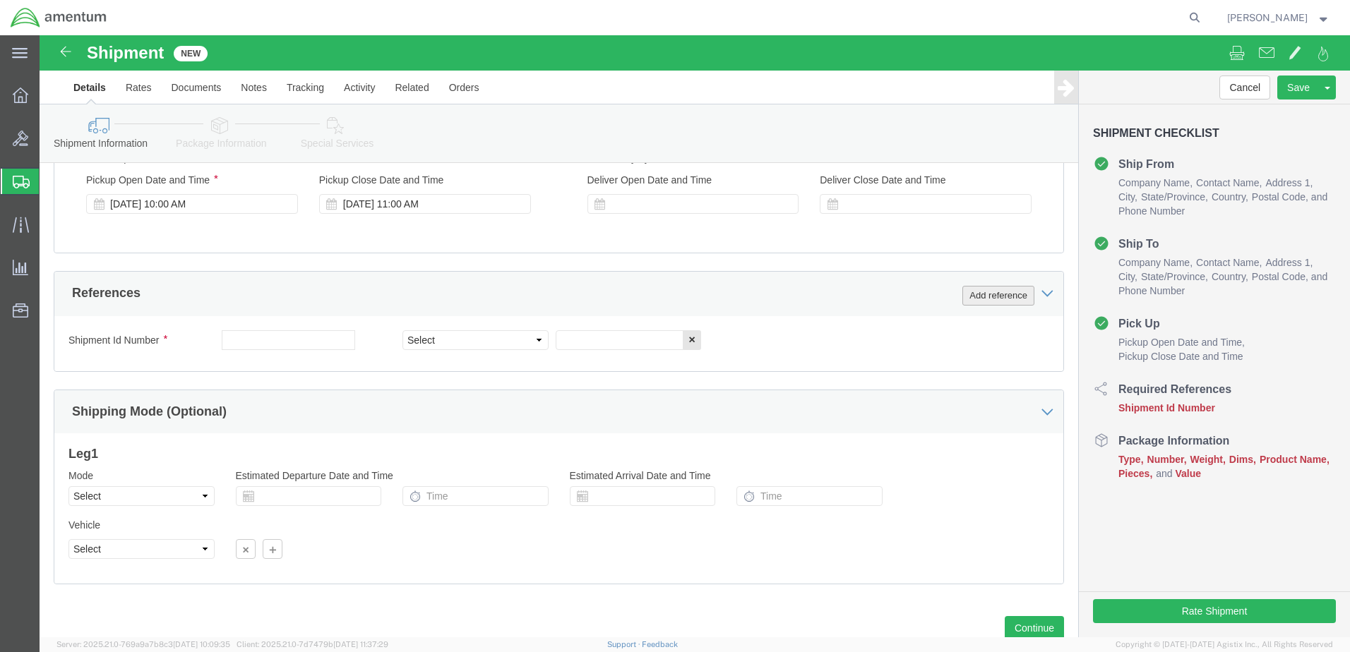
scroll to position [565, 0]
click button "Add reference"
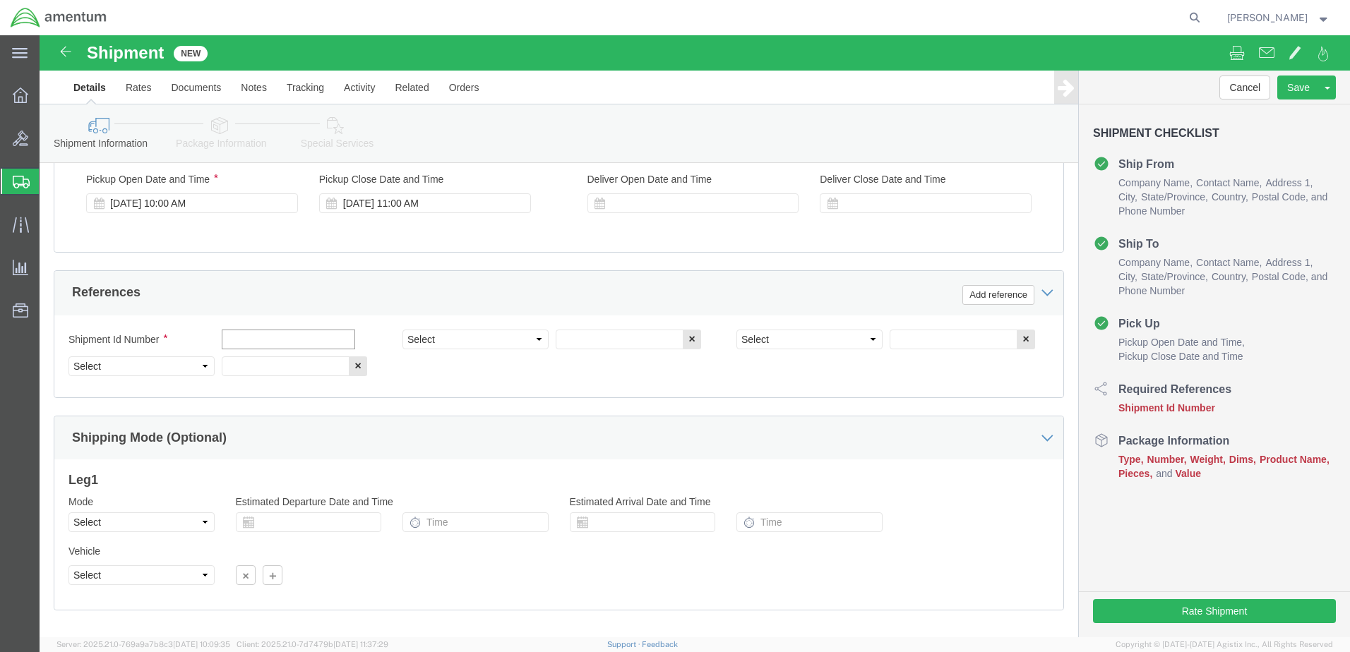
click input "text"
type input "CBP0044748"
click select "Select Account Type Activity ID Airline Appointment Number ASN Batch Request # …"
click input "text"
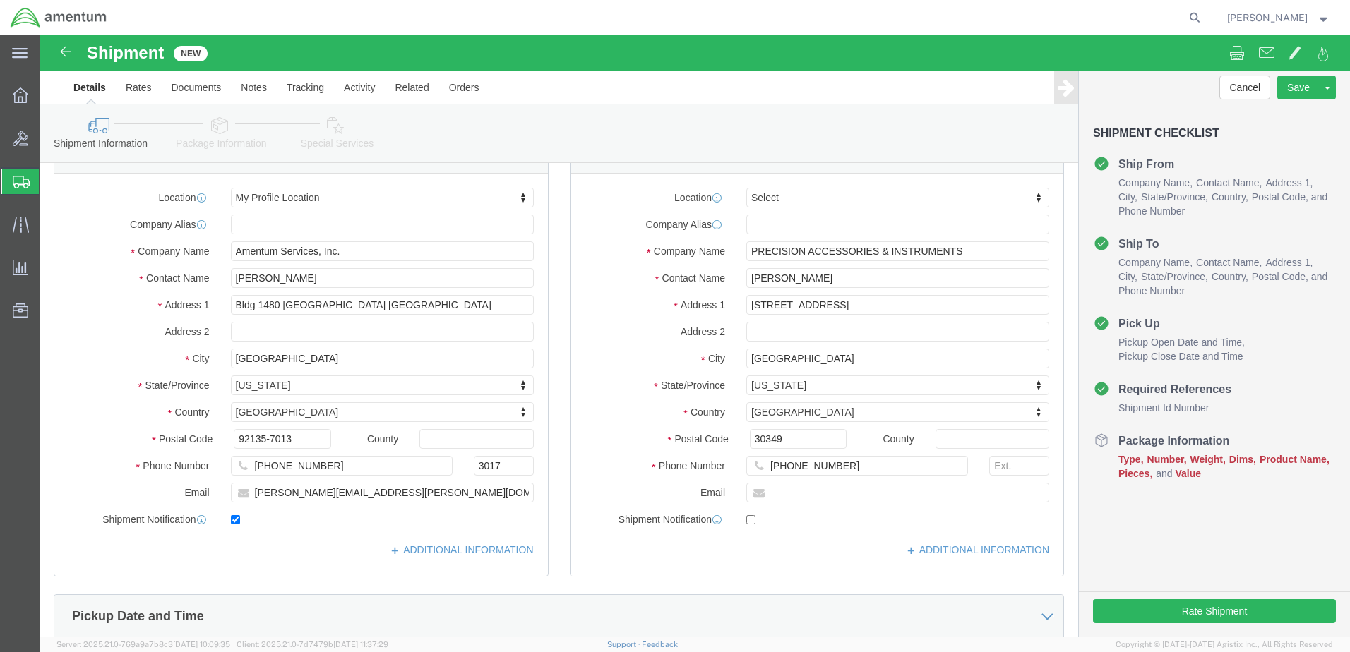
scroll to position [47, 0]
type input "Core RTN"
click input "[PERSON_NAME]"
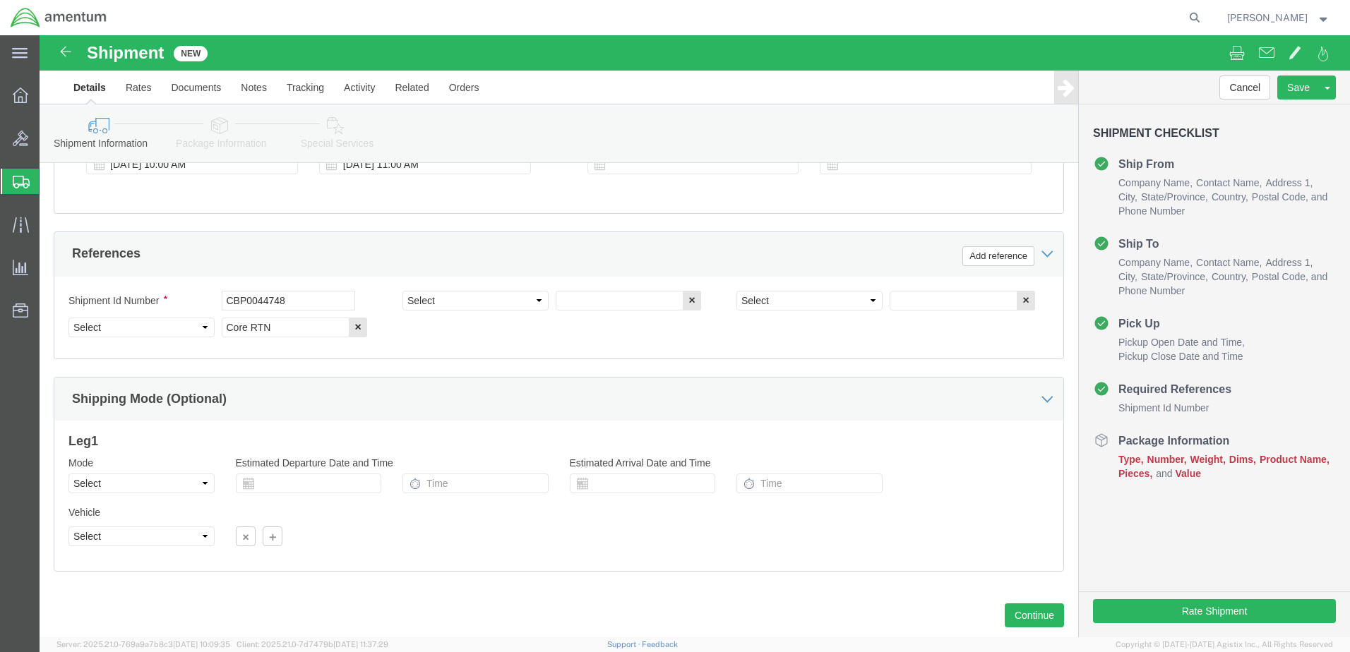
scroll to position [612, 0]
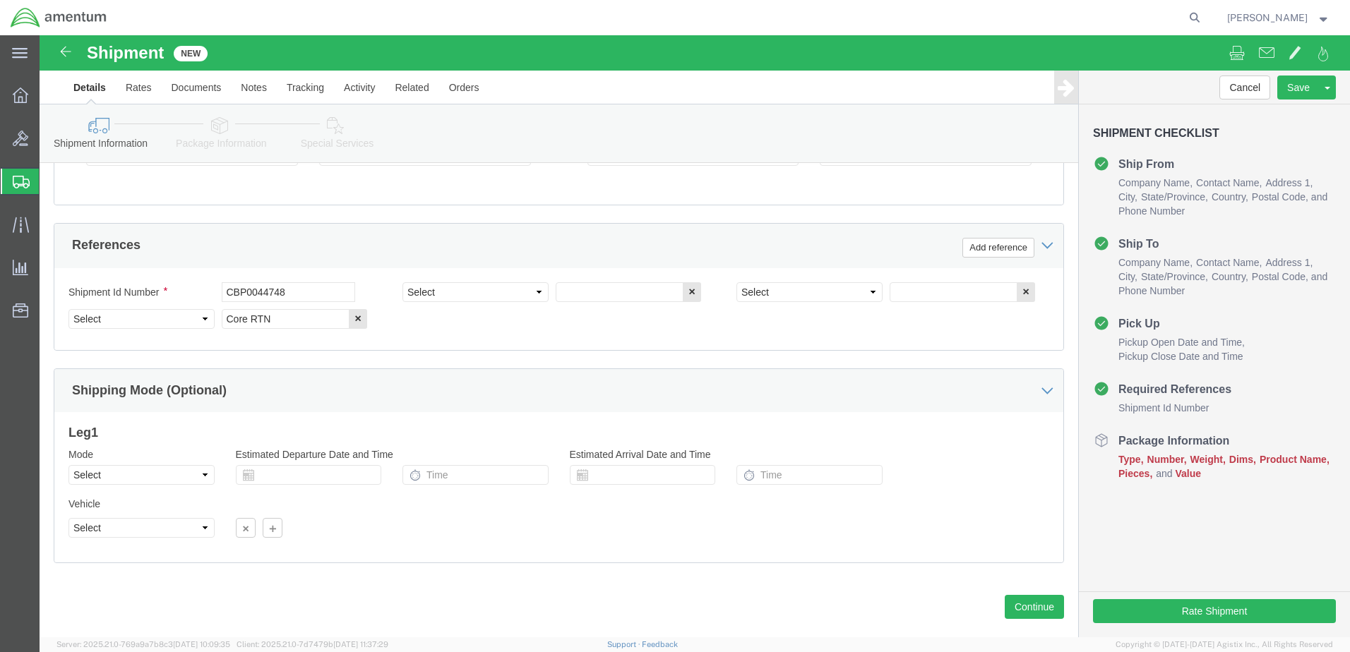
type input "[PERSON_NAME] RMA 3237028"
click select "Select Account Type Activity ID Airline Appointment Number ASN Batch Request # …"
select select "DEPT"
click select "Select Account Type Activity ID Airline Appointment Number ASN Batch Request # …"
click input "text"
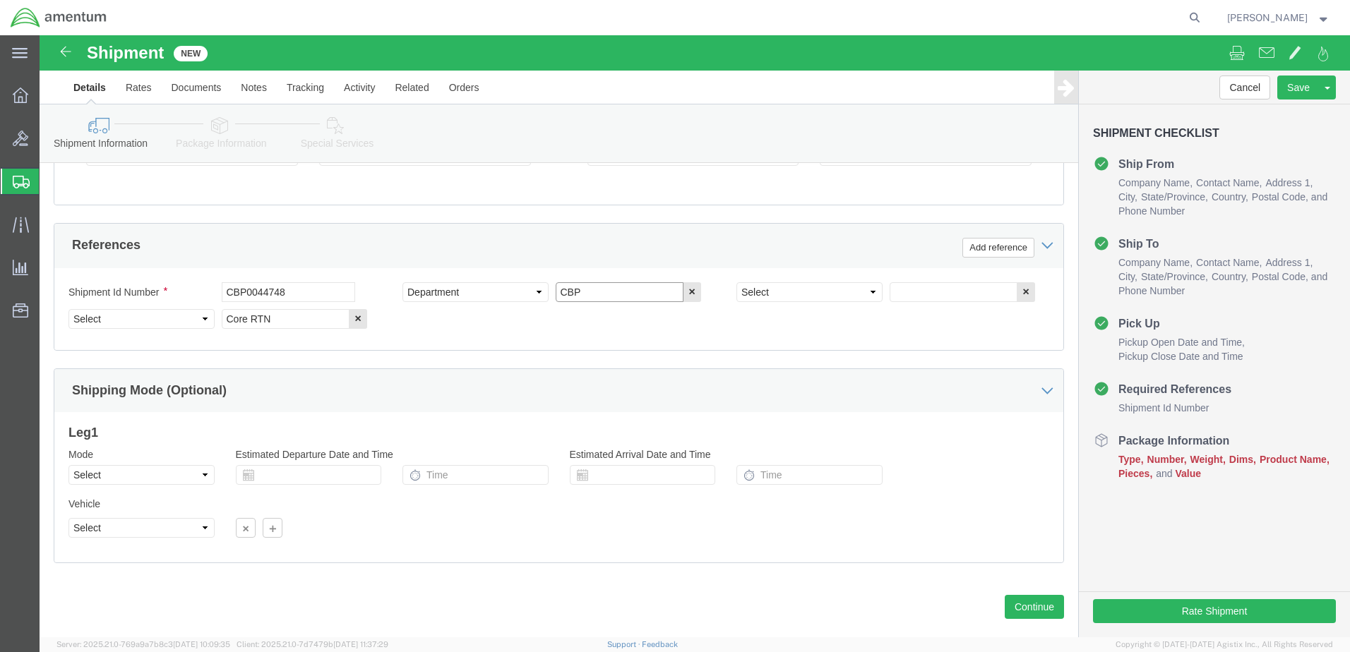
type input "CBP"
click select "Select Account Type Activity ID Airline Appointment Number ASN Batch Request # …"
select select "PROJNUM"
click select "Select Account Type Activity ID Airline Appointment Number ASN Batch Request # …"
paste input "AME-2026-IP01-FO013-2219-NAMC-Z000"
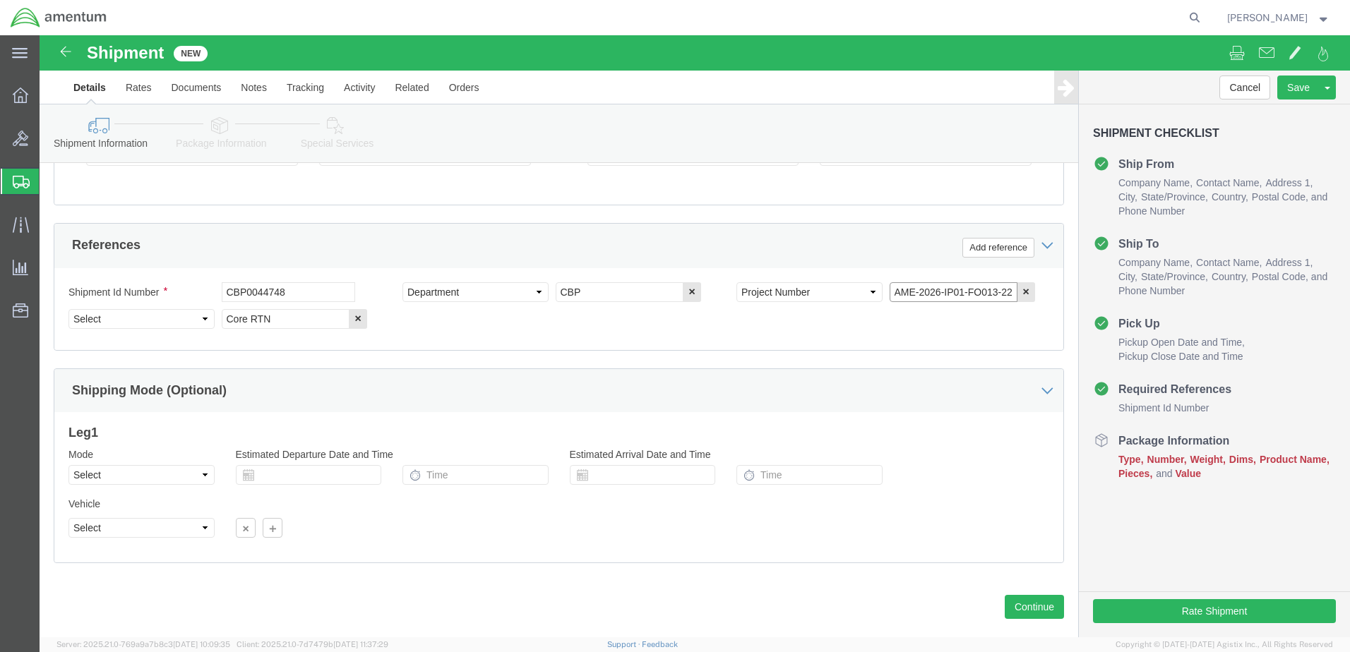
scroll to position [0, 73]
type input "AME-2026-IP01-FO013-2219-NAMC-Z000"
click select "Select Account Type Activity ID Airline Appointment Number ASN Batch Request # …"
select select "CUSTREF"
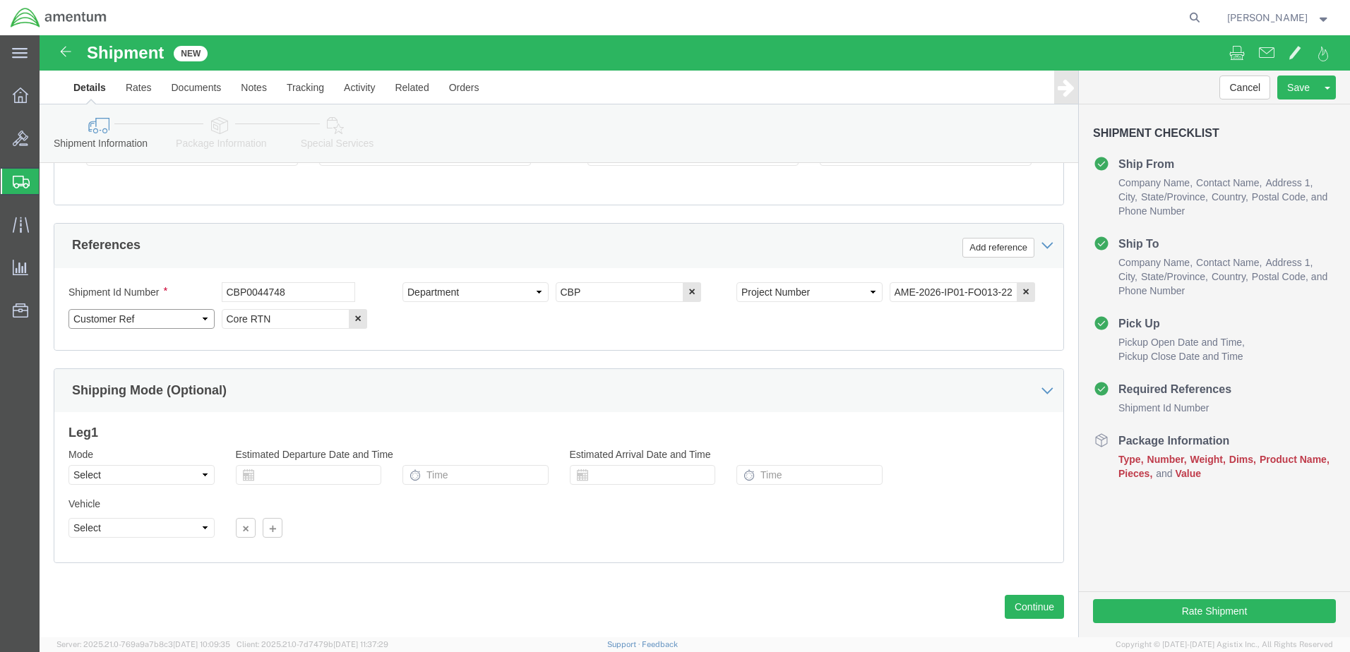
click select "Select Account Type Activity ID Airline Appointment Number ASN Batch Request # …"
click input "Core RTN"
type input "Core RTN CBP0044748 / RMA3237028"
click button "Continue"
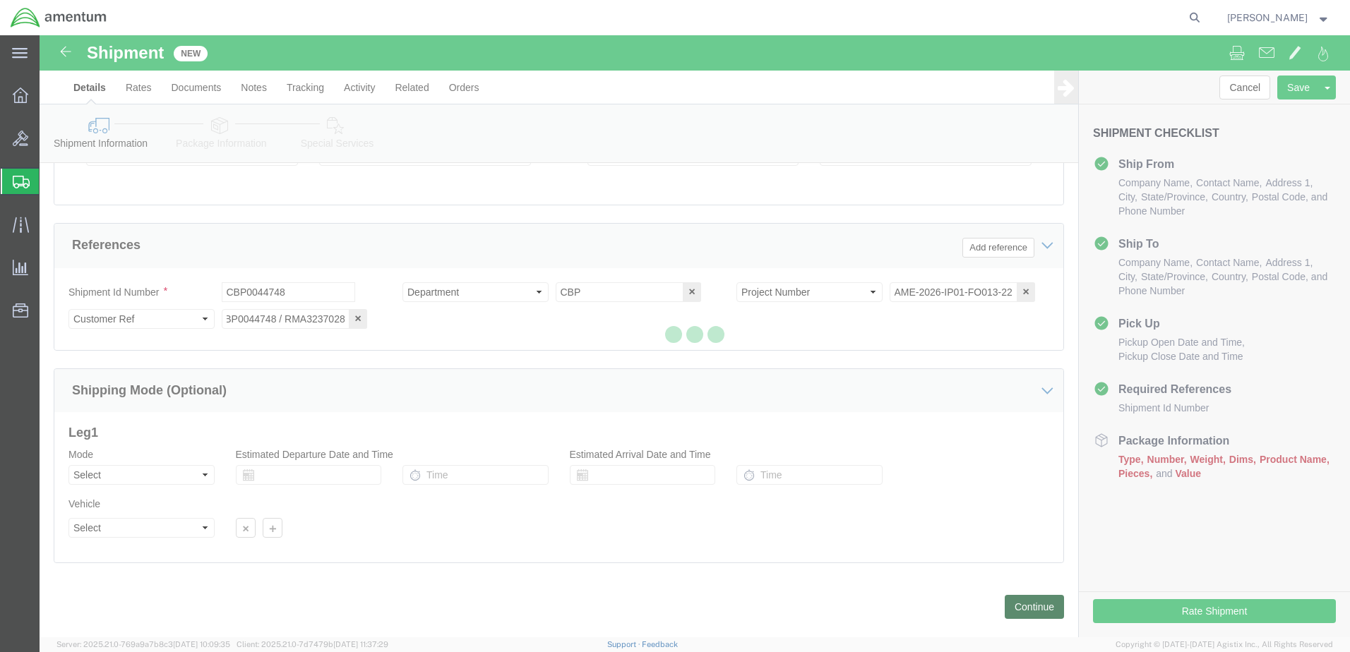
scroll to position [0, 0]
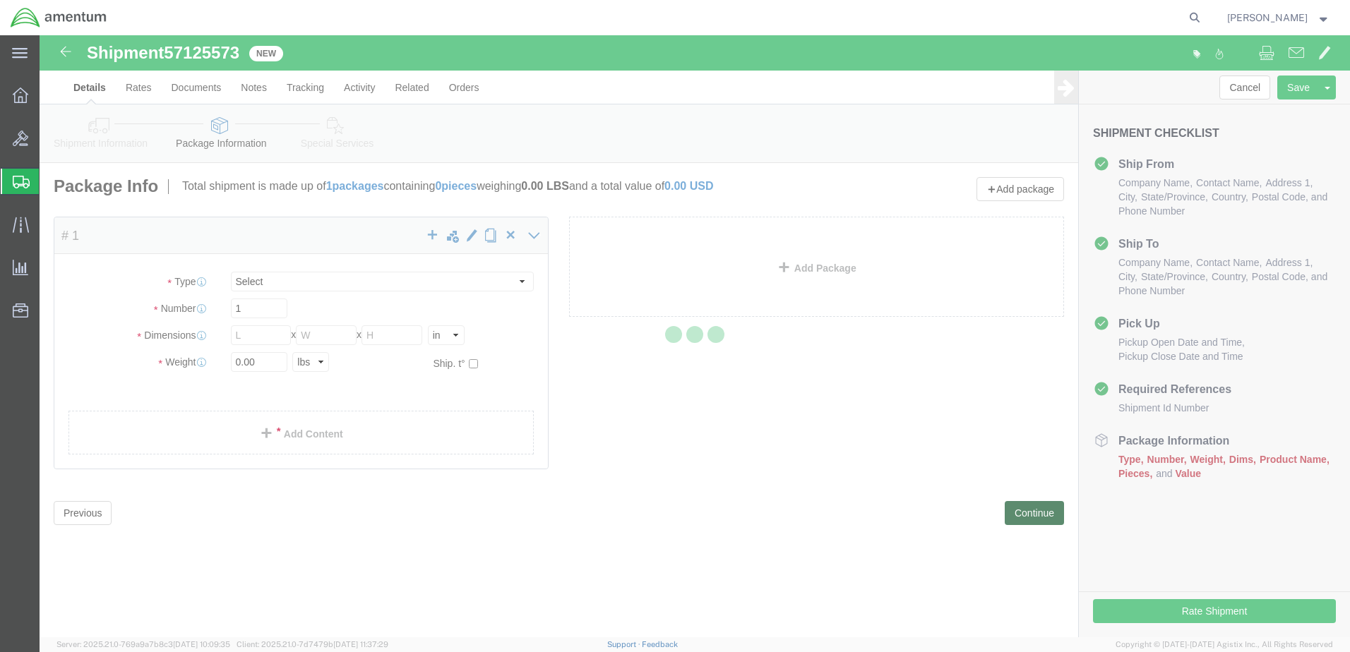
select select "CBOX"
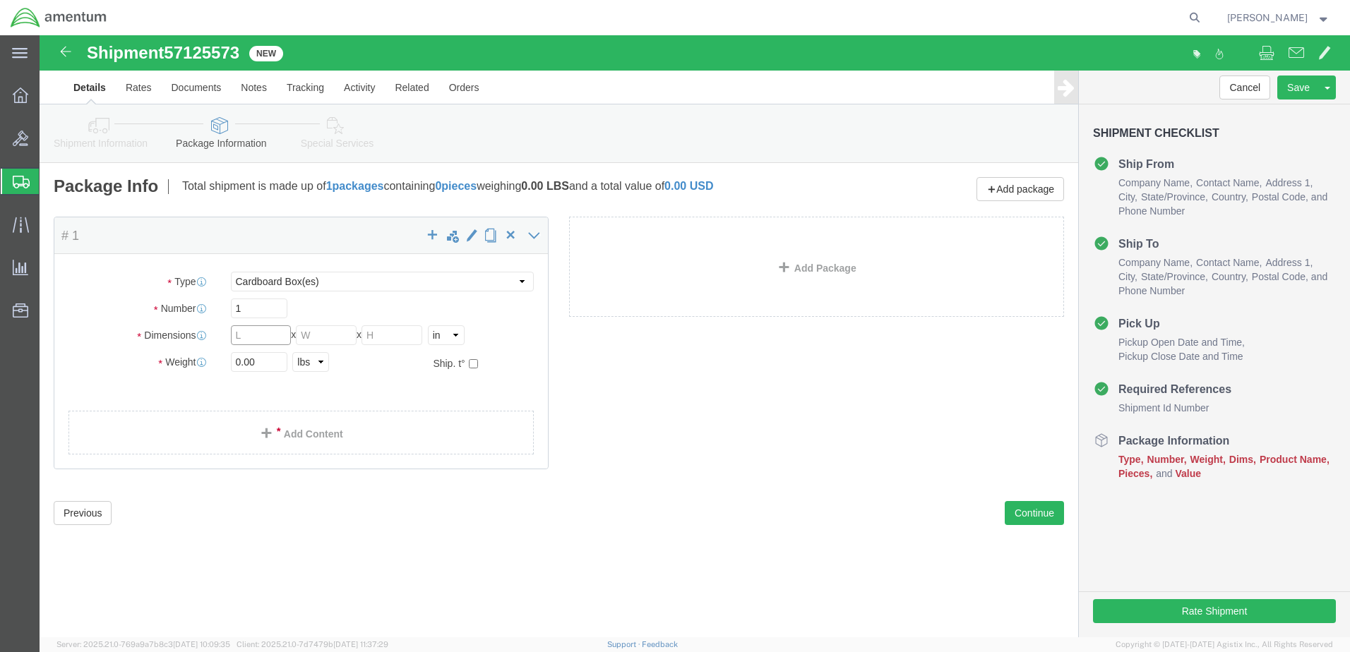
click input "text"
type input "12"
type input "8"
type input "9"
type input "8.0"
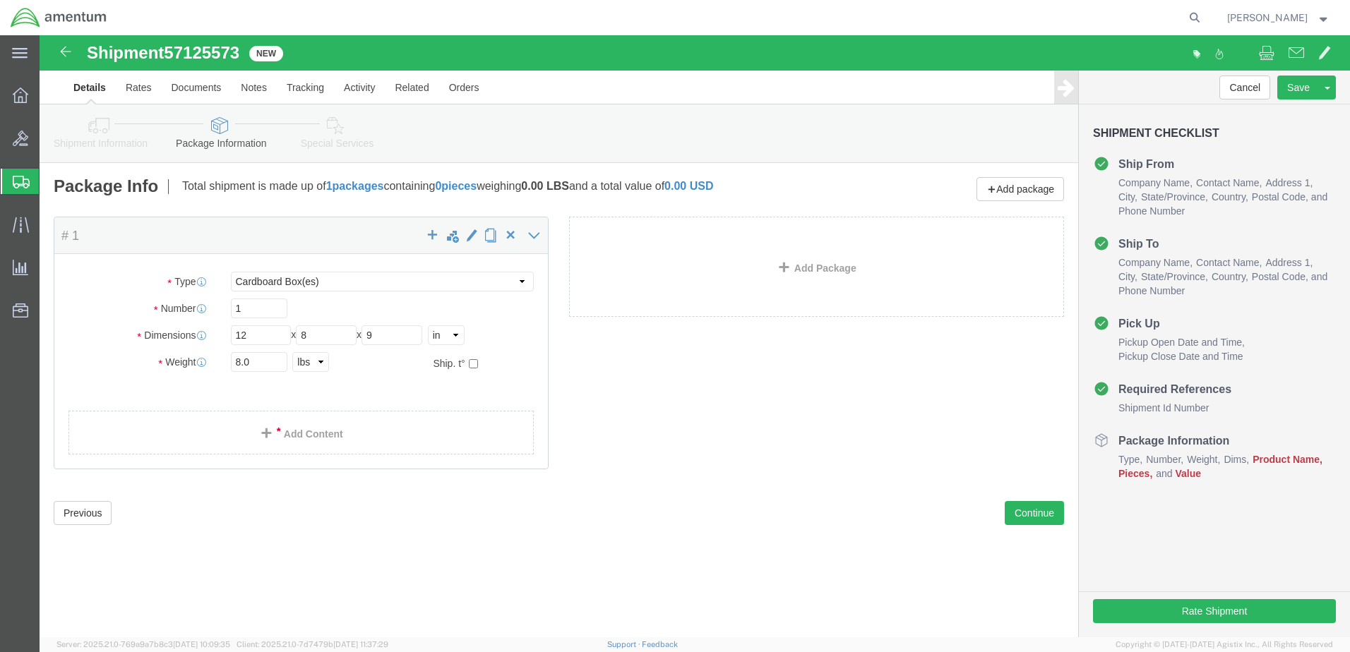
click ul
click link "Add Content"
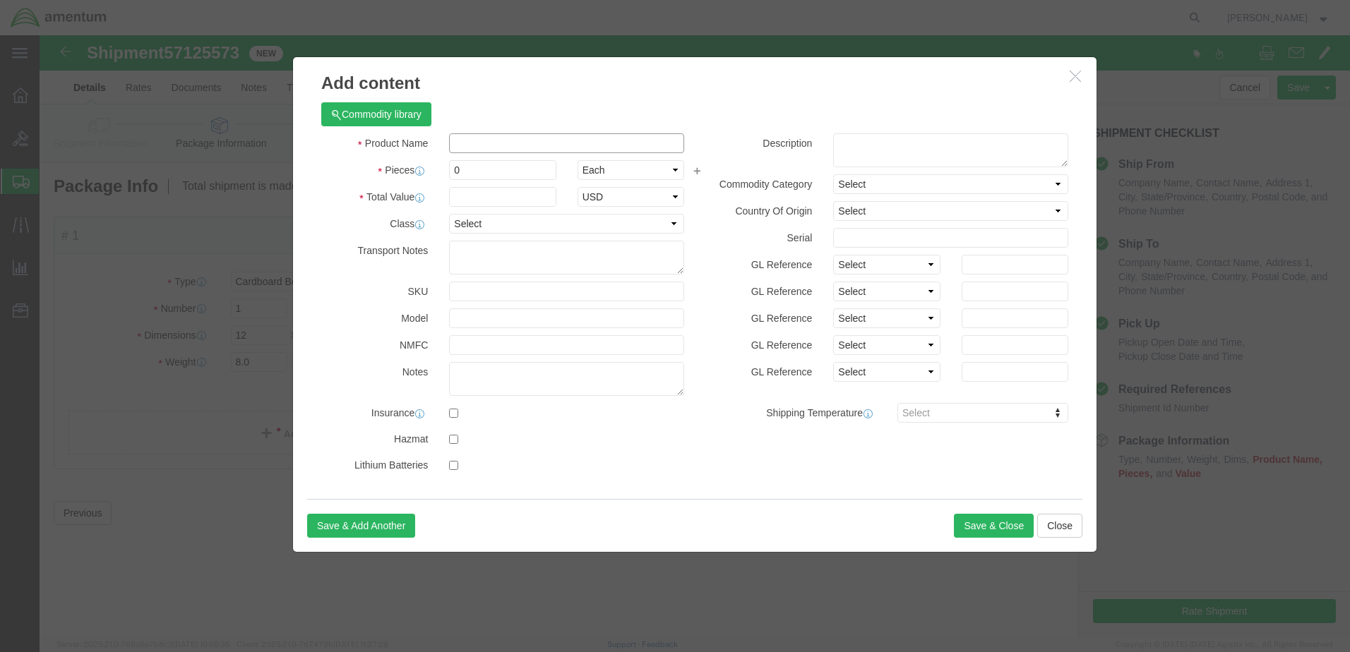
click input "text"
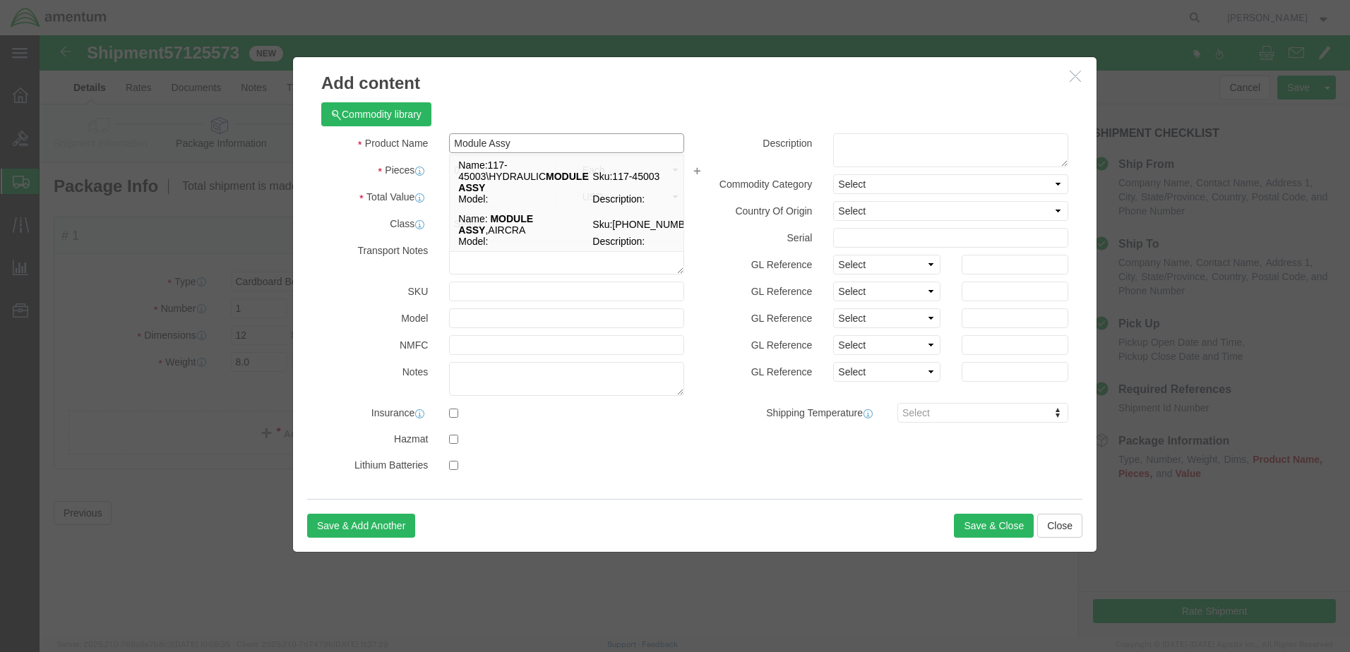
type input "Module Assy"
click div "Commodity library Product Name Module Assy Module Assy Name: 117-45003\HYDRAULI…"
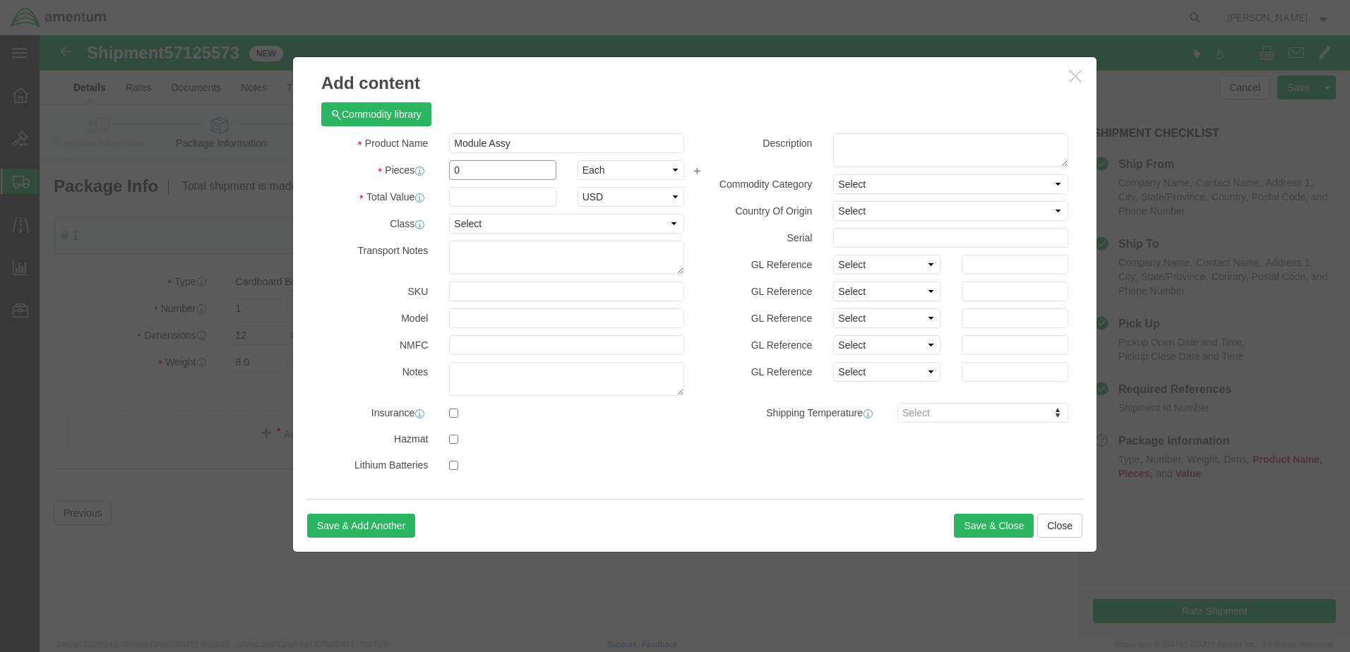
drag, startPoint x: 406, startPoint y: 136, endPoint x: 381, endPoint y: 136, distance: 24.7
click div "Pieces 0 Select Bag Barrels 100Board Feet Bottle Box Blister Pack Carats Can Ca…"
type input "1"
click div "Commodity library Product Name Module Assy Module Assy Pieces 1 Select Bag Barr…"
click input "text"
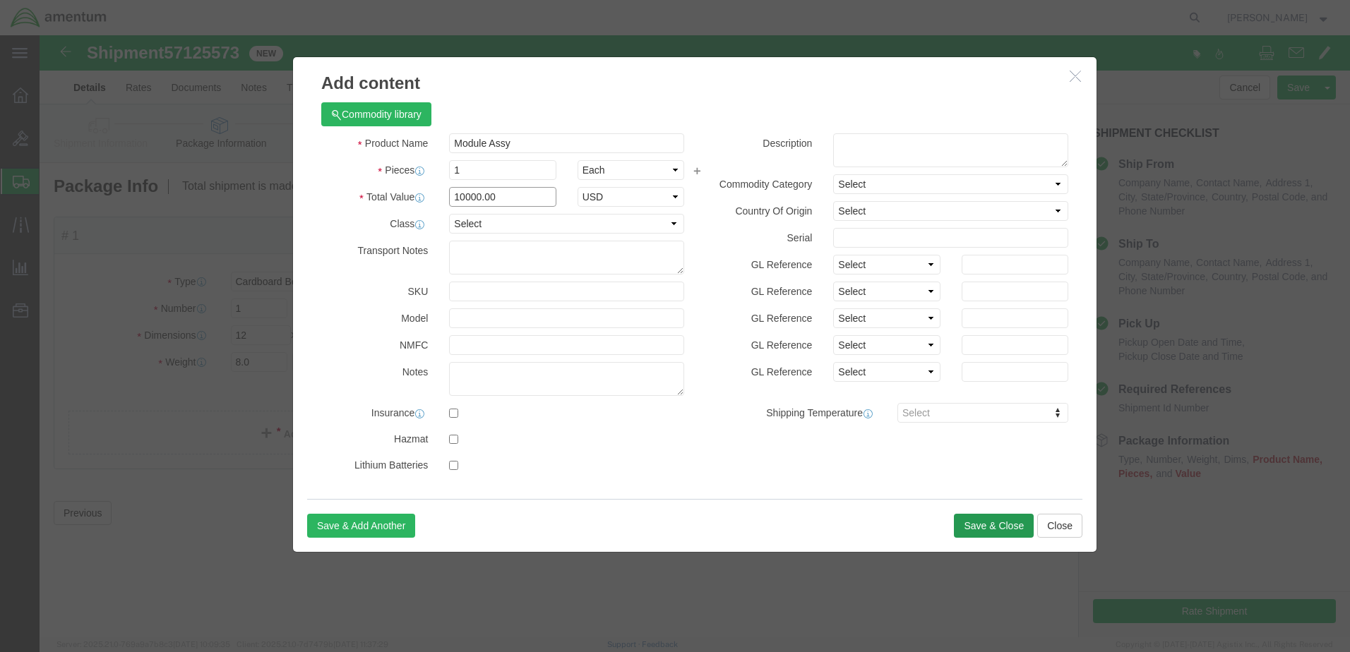
type input "10000.00"
click button "Save & Close"
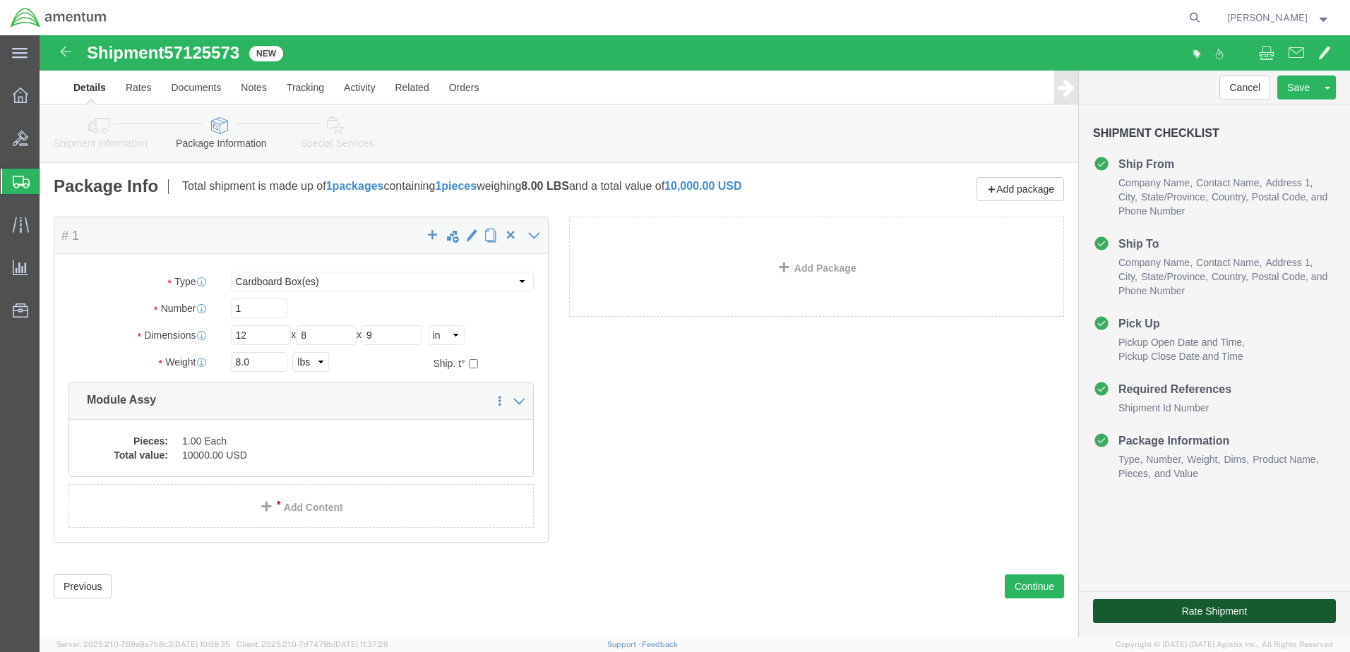
click button "Rate Shipment"
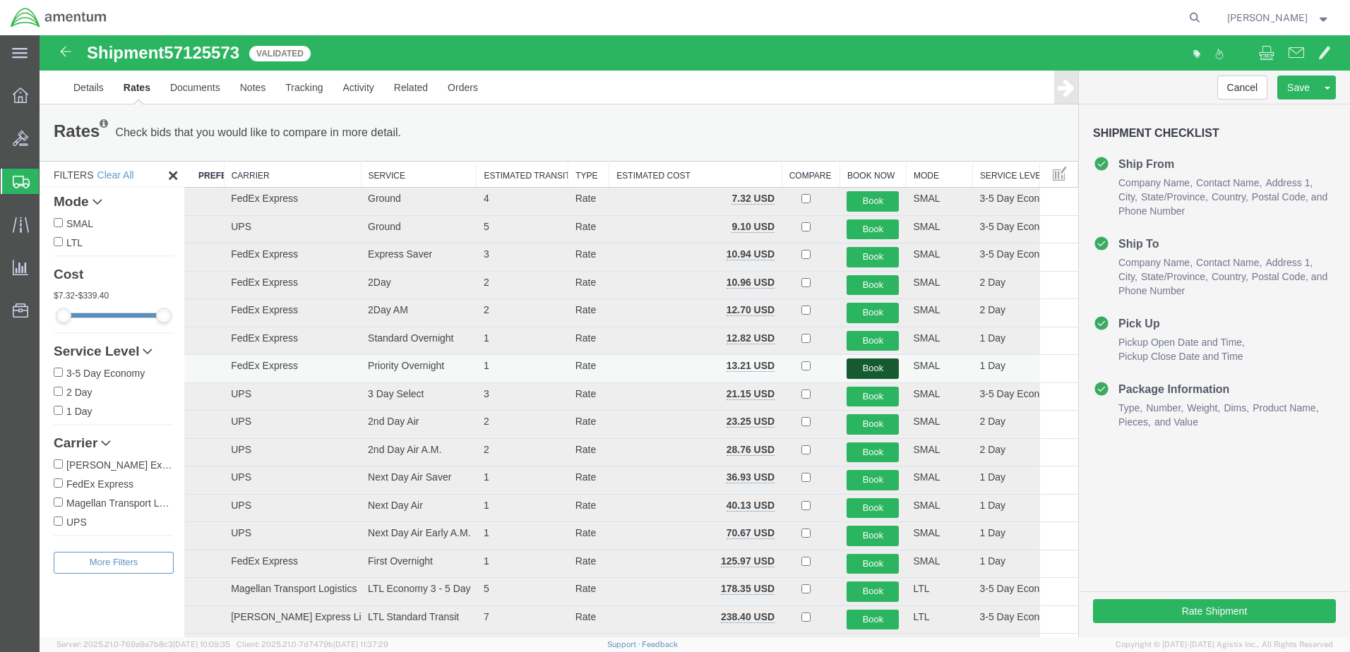
click at [867, 361] on button "Book" at bounding box center [873, 369] width 52 height 20
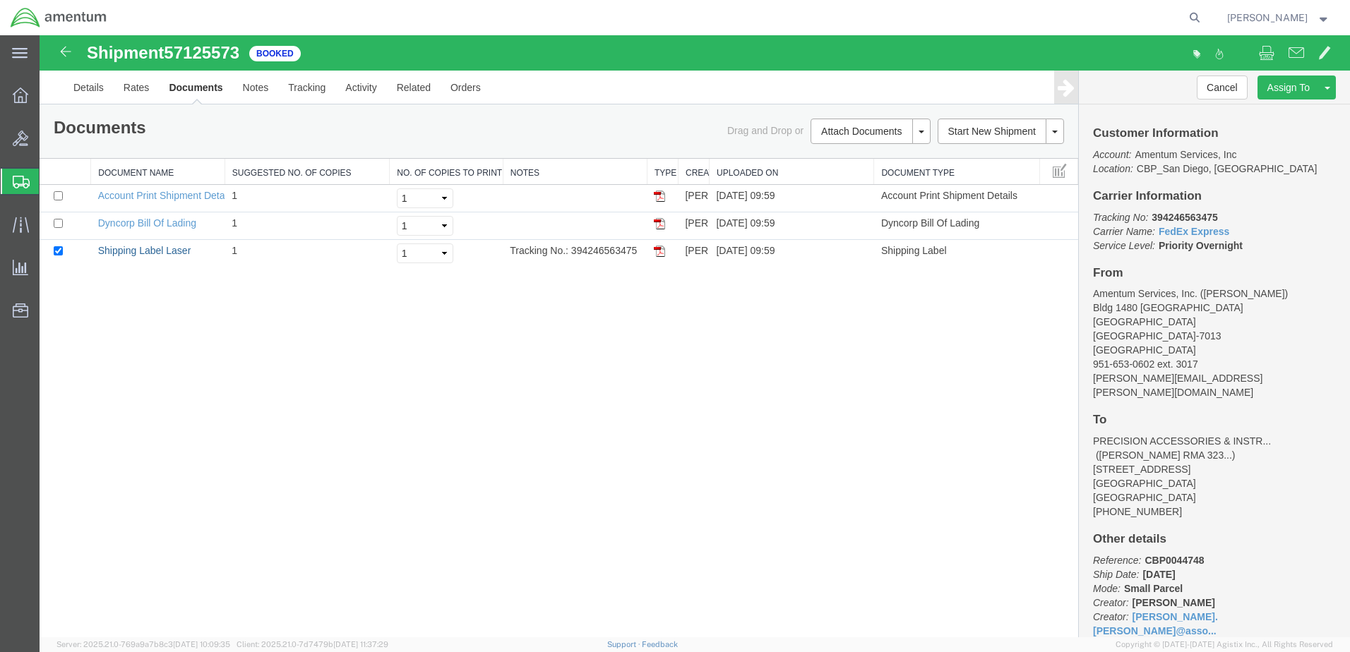
drag, startPoint x: 160, startPoint y: 254, endPoint x: 503, endPoint y: 281, distance: 345.0
click at [160, 254] on link "Shipping Label Laser" at bounding box center [144, 250] width 93 height 11
click at [917, 357] on div "Shipment 57125573 3 of 3 Booked Details Rates Documents Notes Tracking Activity…" at bounding box center [695, 336] width 1311 height 602
